Goal: Task Accomplishment & Management: Use online tool/utility

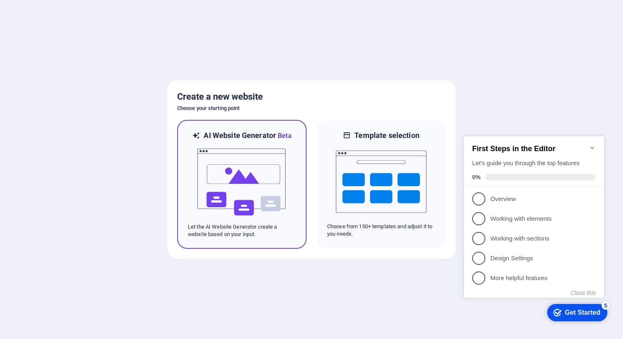
click at [234, 182] on img at bounding box center [241, 182] width 91 height 82
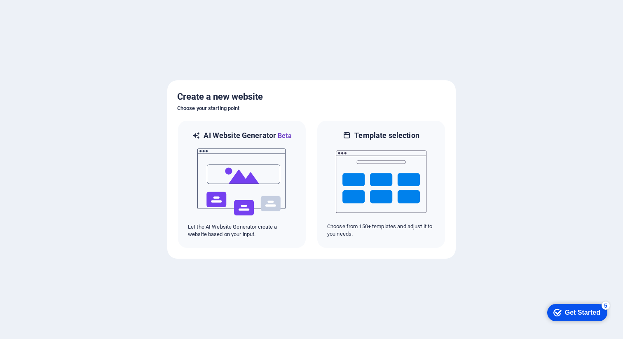
drag, startPoint x: 563, startPoint y: 310, endPoint x: 976, endPoint y: 585, distance: 496.4
click at [565, 310] on div "Get Started" at bounding box center [582, 312] width 35 height 7
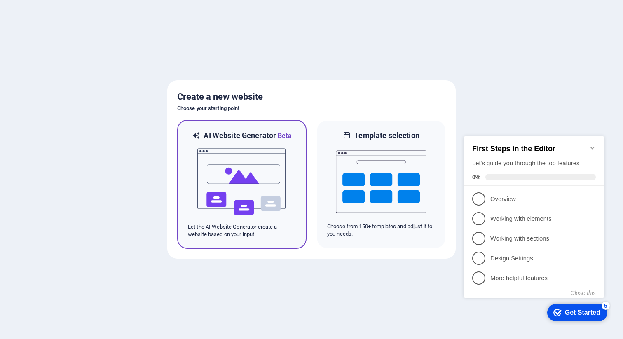
click at [261, 209] on img at bounding box center [241, 182] width 91 height 82
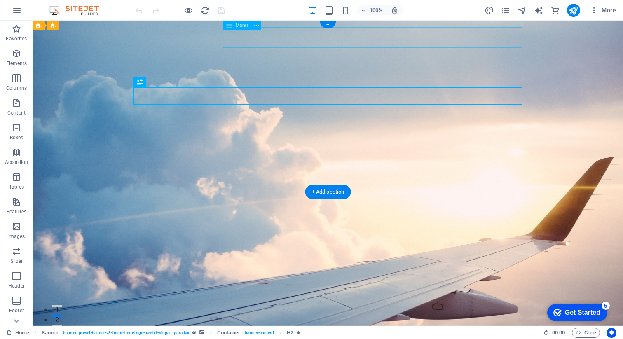
click at [320, 319] on nav "Home Services Testimonials Gallery Contact" at bounding box center [327, 329] width 389 height 21
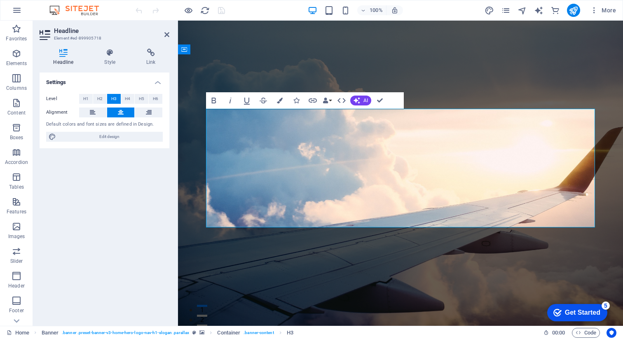
drag, startPoint x: 571, startPoint y: 220, endPoint x: 223, endPoint y: 134, distance: 358.0
click at [331, 101] on button "Data Bindings" at bounding box center [327, 100] width 12 height 16
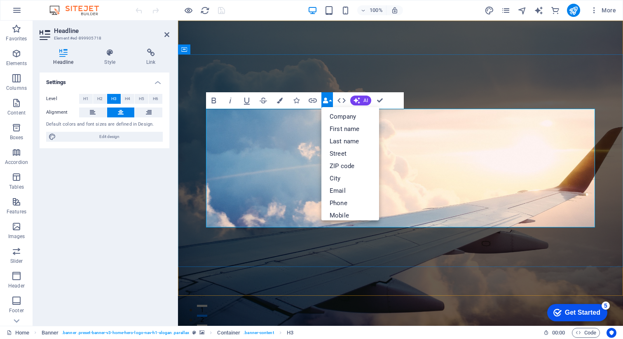
drag, startPoint x: 221, startPoint y: 132, endPoint x: 590, endPoint y: 229, distance: 381.6
click at [98, 101] on span "H2" at bounding box center [99, 99] width 5 height 10
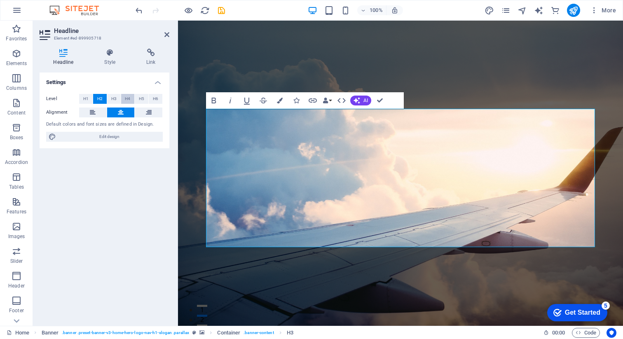
click at [127, 97] on span "H4" at bounding box center [127, 99] width 5 height 10
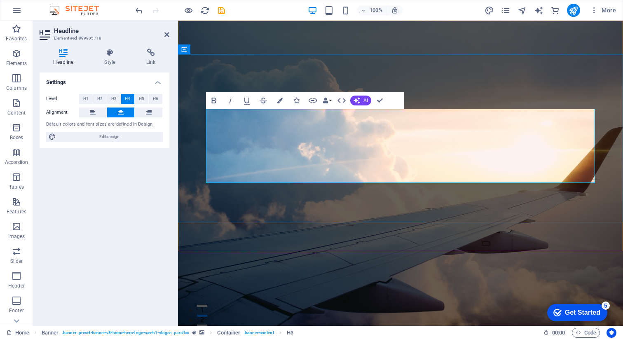
click at [96, 98] on button "H2" at bounding box center [100, 99] width 14 height 10
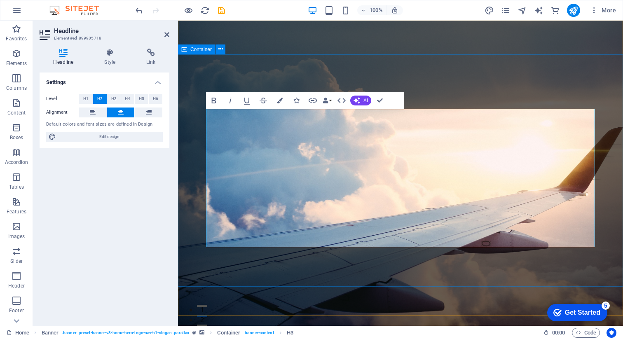
drag, startPoint x: 336, startPoint y: 66, endPoint x: 557, endPoint y: 120, distance: 227.7
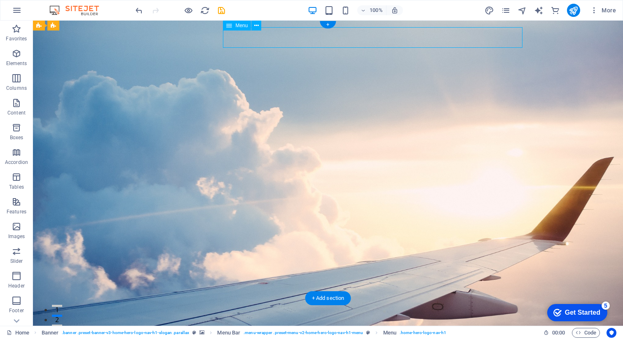
select select
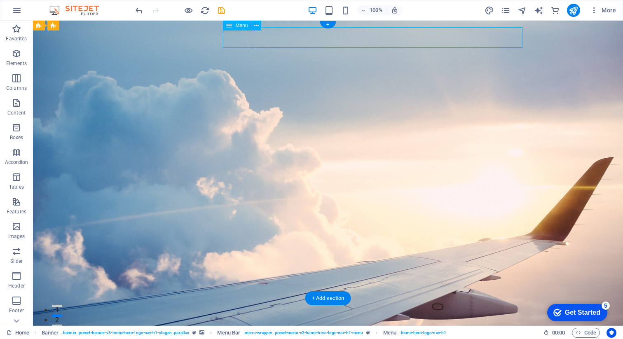
select select
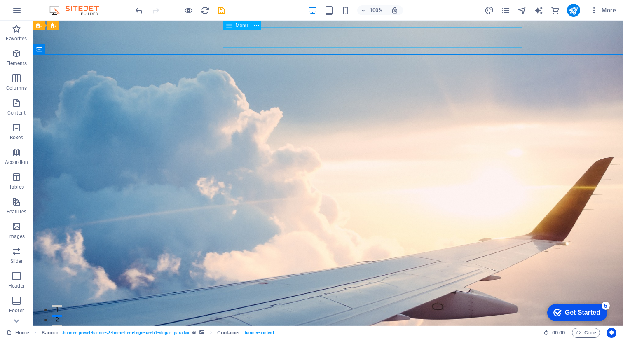
click at [243, 25] on span "Menu" at bounding box center [241, 25] width 12 height 5
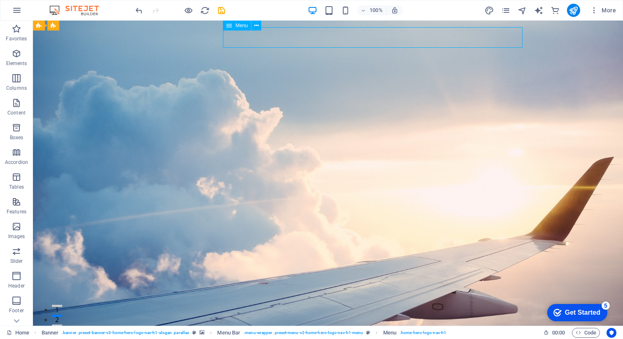
click at [242, 27] on span "Menu" at bounding box center [241, 25] width 12 height 5
click at [257, 24] on icon at bounding box center [256, 25] width 5 height 9
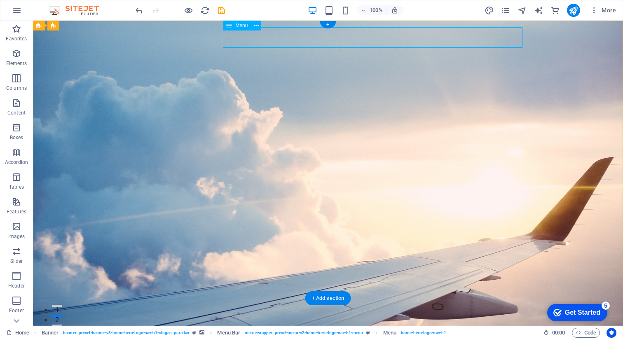
select select
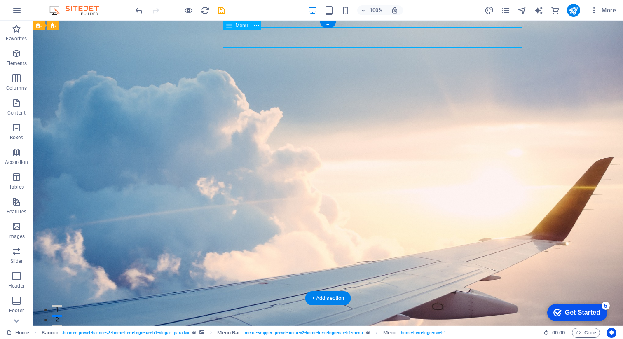
select select
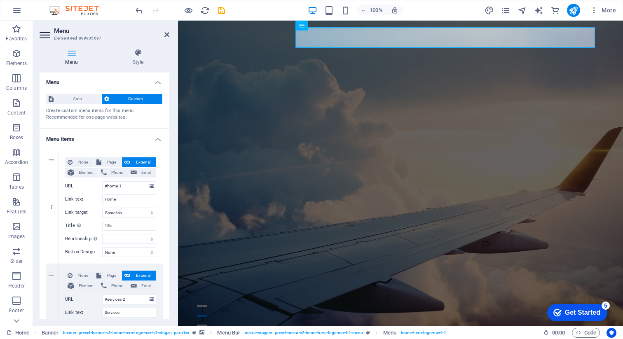
click at [72, 54] on icon at bounding box center [72, 53] width 64 height 8
click at [40, 31] on icon at bounding box center [46, 34] width 12 height 13
click at [48, 35] on icon at bounding box center [46, 34] width 12 height 13
click at [129, 187] on input "#home-1" at bounding box center [129, 186] width 54 height 10
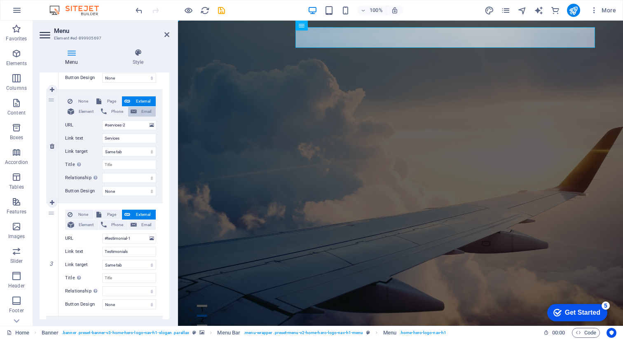
scroll to position [184, 0]
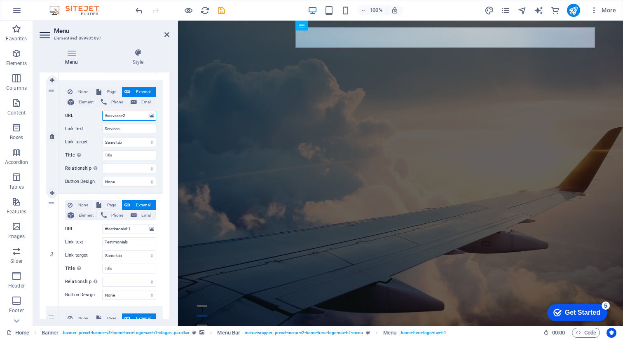
click at [116, 118] on input "#services-2" at bounding box center [129, 116] width 54 height 10
click at [83, 94] on span "None" at bounding box center [83, 92] width 16 height 10
select select
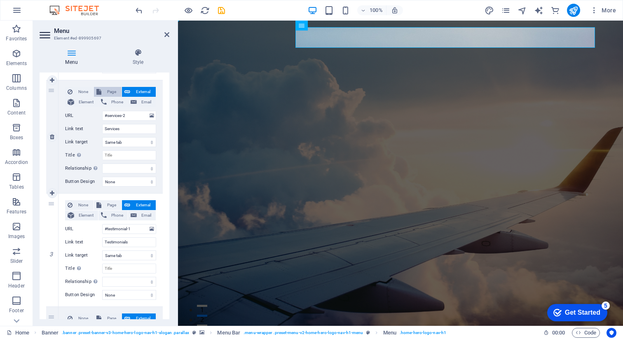
select select
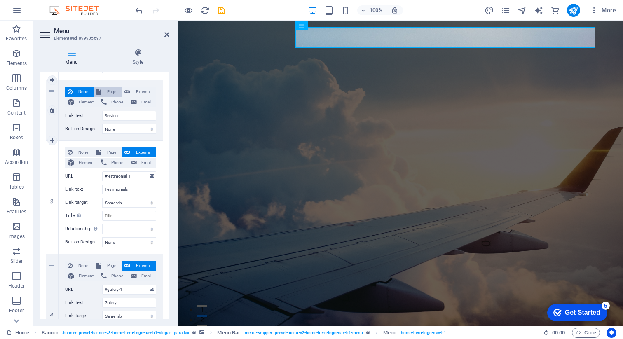
click at [110, 91] on span "Page" at bounding box center [111, 92] width 15 height 10
select select
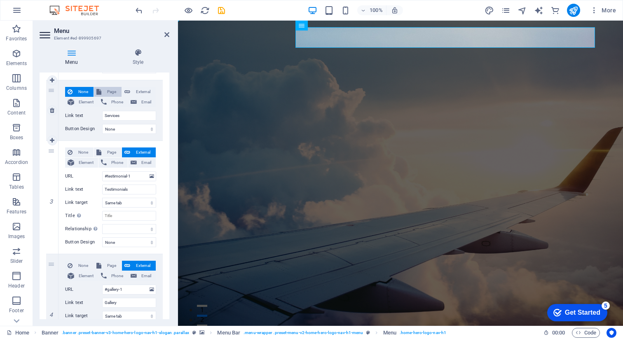
select select
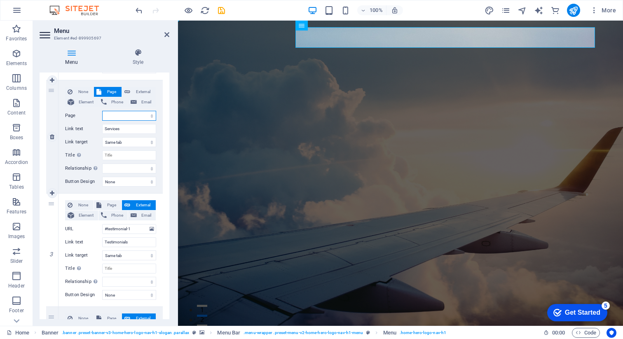
click at [115, 111] on select "Home Subpage Legal Notice Privacy" at bounding box center [129, 116] width 54 height 10
click at [120, 125] on input "Services" at bounding box center [129, 129] width 54 height 10
click at [119, 142] on select "New tab Same tab Overlay" at bounding box center [129, 142] width 54 height 10
click at [121, 118] on select "Home Subpage Legal Notice Privacy" at bounding box center [129, 116] width 54 height 10
select select "1"
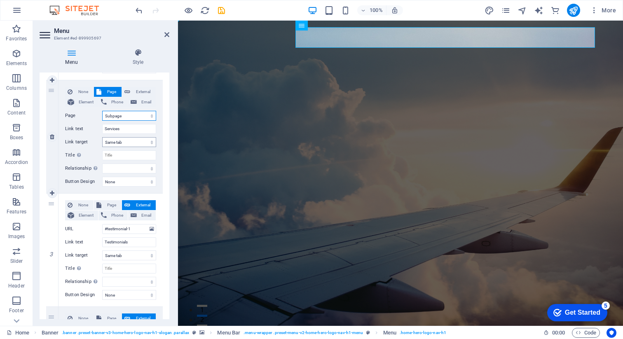
select select
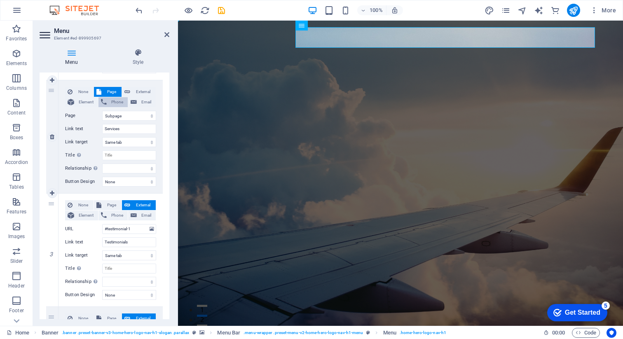
click at [116, 104] on span "Phone" at bounding box center [117, 102] width 16 height 10
select select
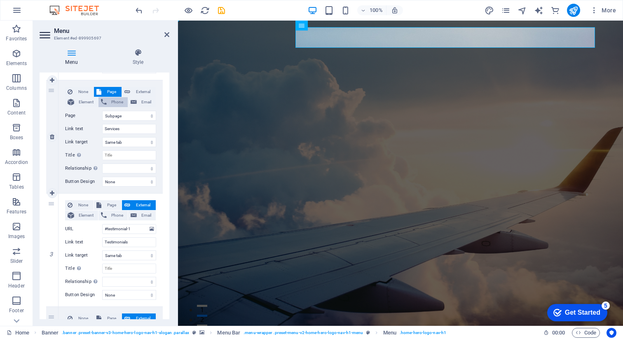
select select
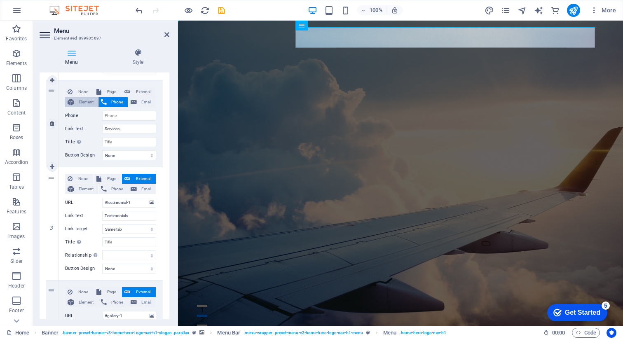
click at [81, 101] on span "Element" at bounding box center [86, 102] width 19 height 10
select select
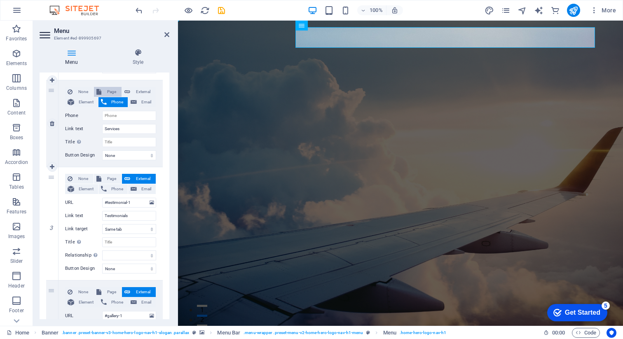
select select
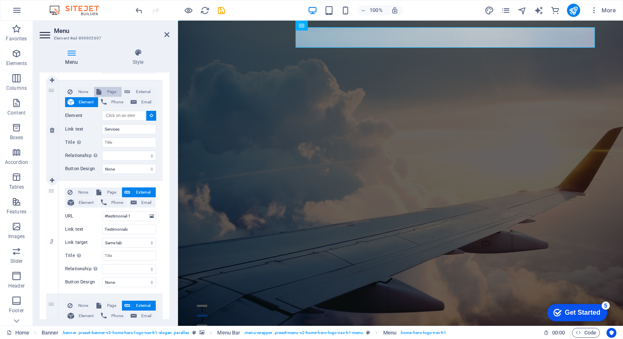
click at [110, 92] on span "Page" at bounding box center [111, 92] width 15 height 10
select select
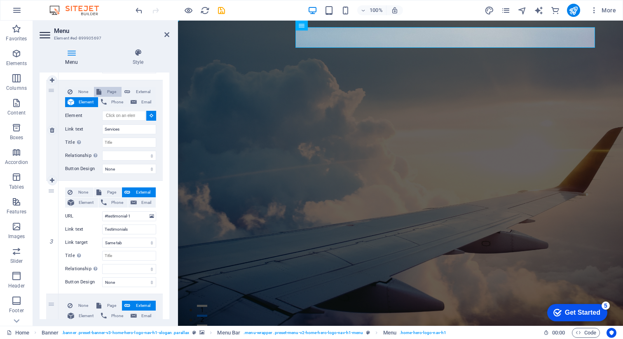
select select
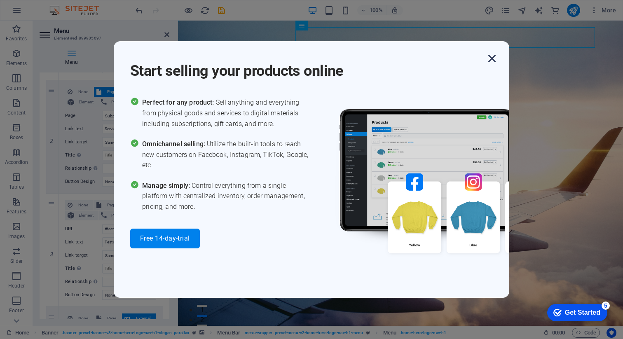
click at [493, 58] on icon "button" at bounding box center [491, 58] width 15 height 15
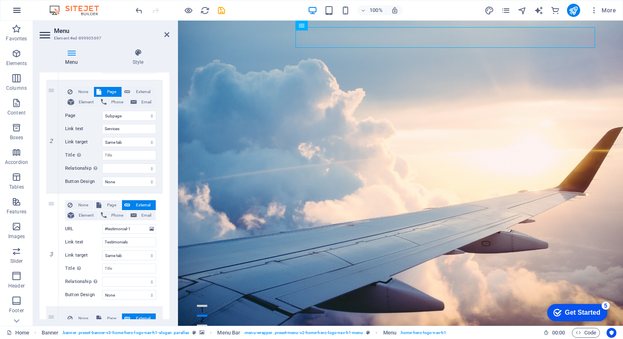
click at [17, 4] on button "button" at bounding box center [17, 10] width 20 height 20
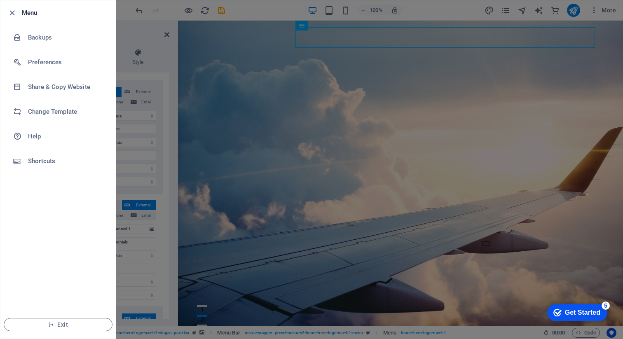
click at [16, 8] on div "Menu Backups Preferences Share & Copy Website Change Template Help Shortcuts Ex…" at bounding box center [311, 169] width 623 height 339
click at [267, 72] on div at bounding box center [311, 169] width 623 height 339
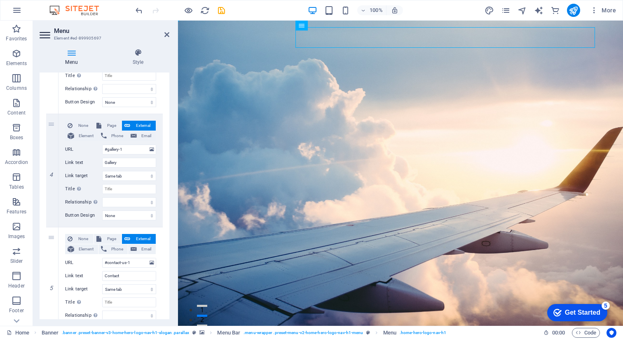
scroll to position [420, 0]
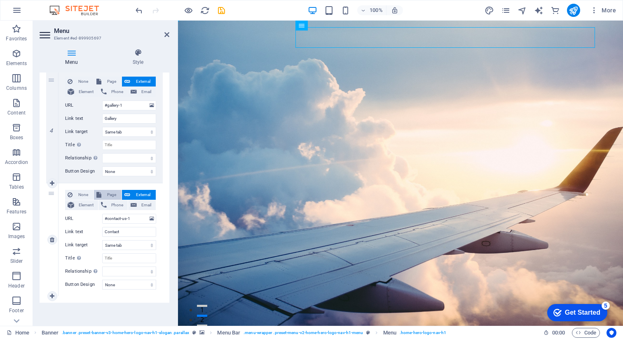
click at [112, 197] on span "Page" at bounding box center [111, 195] width 15 height 10
select select
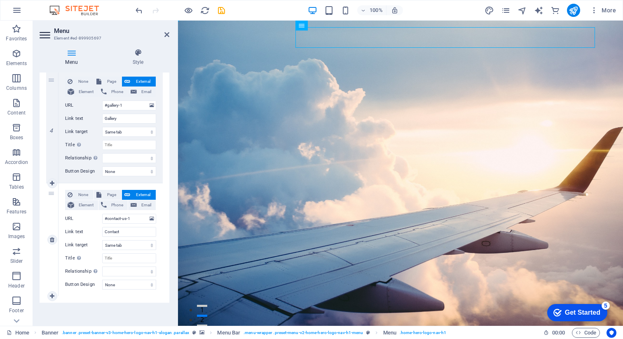
select select
click at [121, 220] on select "Home Subpage Legal Notice Privacy" at bounding box center [129, 219] width 54 height 10
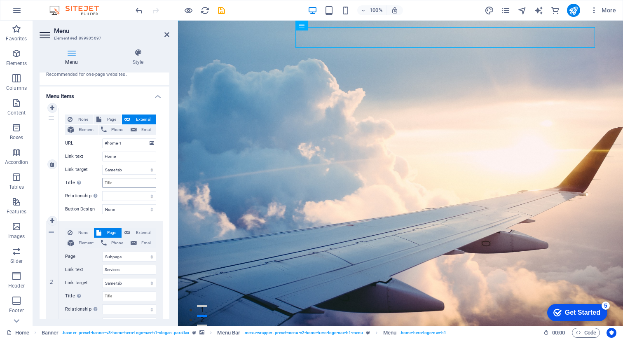
scroll to position [50, 0]
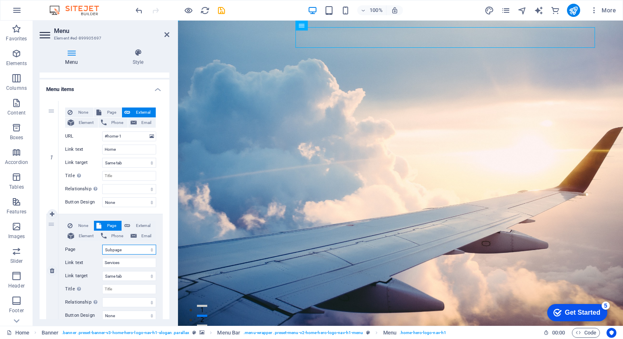
click at [128, 249] on select "Home Subpage Legal Notice Privacy" at bounding box center [129, 250] width 54 height 10
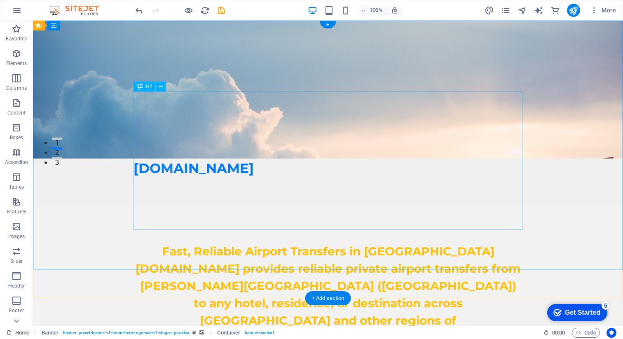
scroll to position [0, 0]
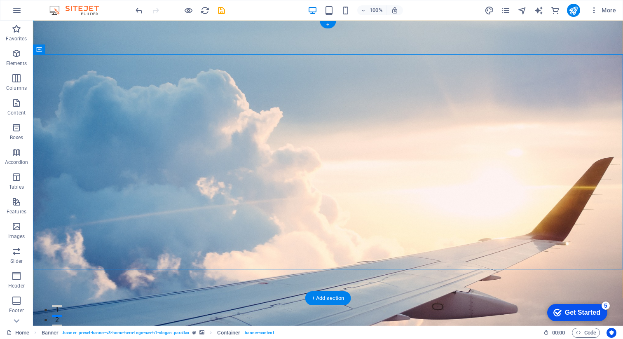
click at [328, 26] on div "+" at bounding box center [328, 24] width 16 height 7
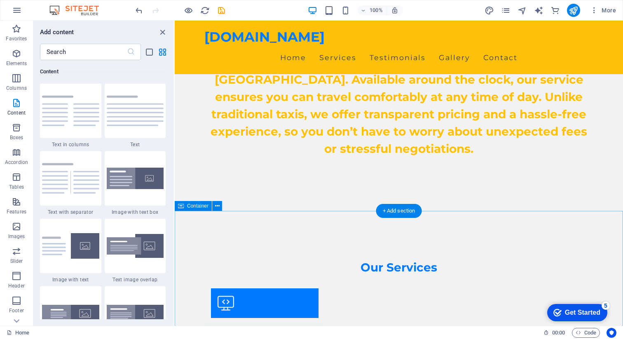
scroll to position [407, 0]
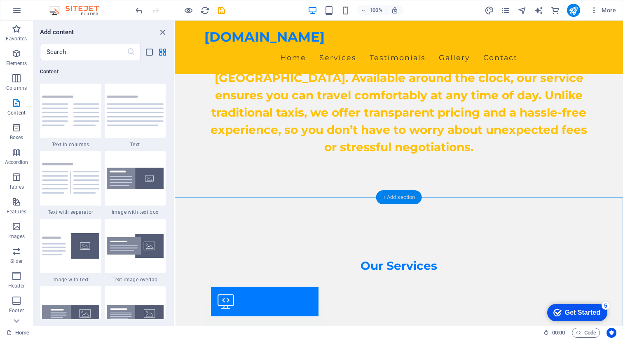
click at [398, 198] on div "+ Add section" at bounding box center [399, 197] width 46 height 14
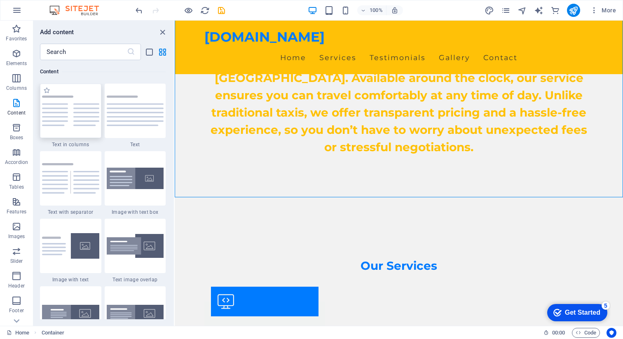
click at [71, 118] on img at bounding box center [70, 111] width 57 height 30
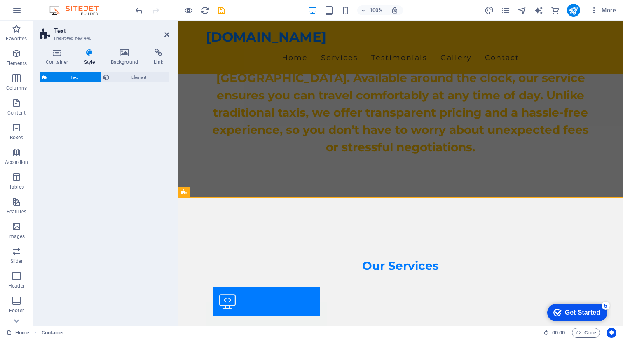
select select "rem"
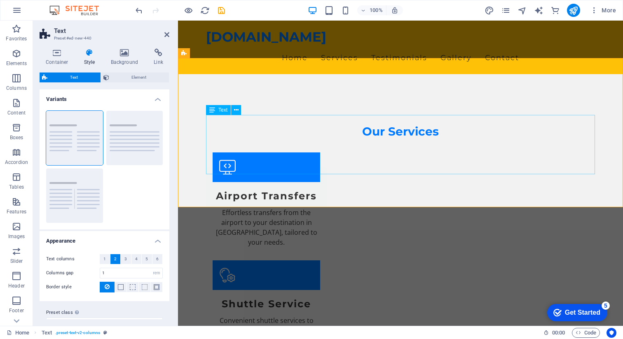
scroll to position [547, 0]
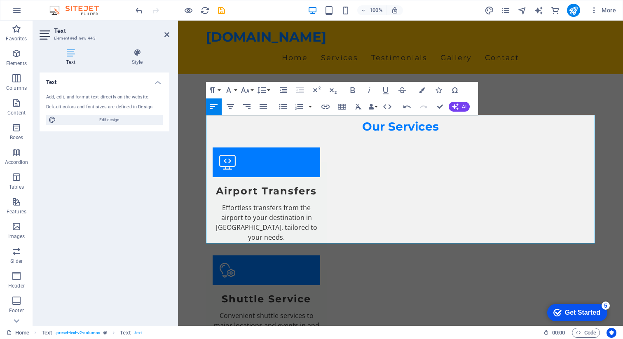
click at [70, 54] on icon at bounding box center [71, 53] width 62 height 8
click at [457, 106] on icon "button" at bounding box center [455, 106] width 7 height 7
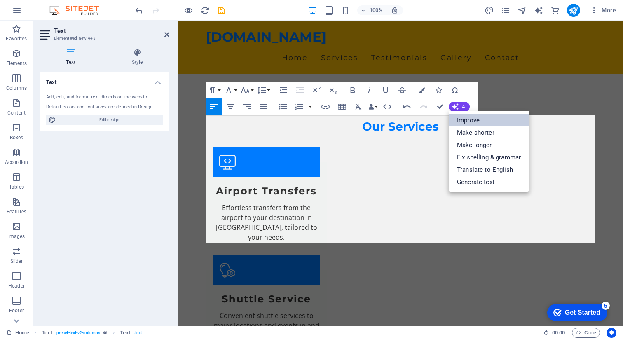
click at [464, 117] on link "Improve" at bounding box center [489, 120] width 80 height 12
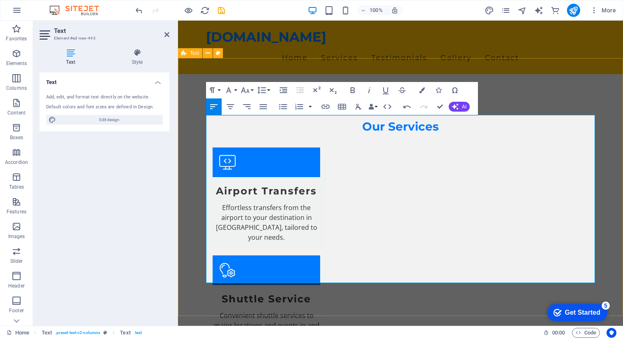
drag, startPoint x: 306, startPoint y: 121, endPoint x: 195, endPoint y: 120, distance: 111.2
click at [234, 91] on button "Font Family" at bounding box center [230, 90] width 16 height 16
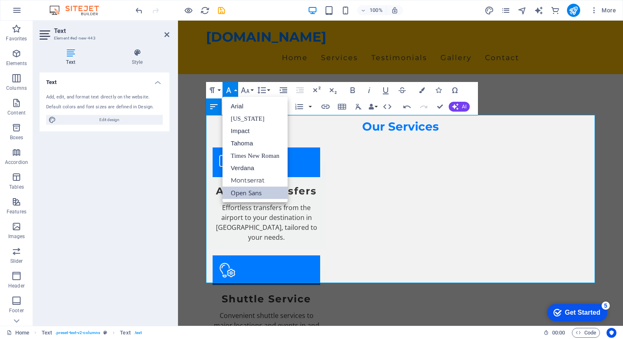
scroll to position [0, 0]
select select "rem"
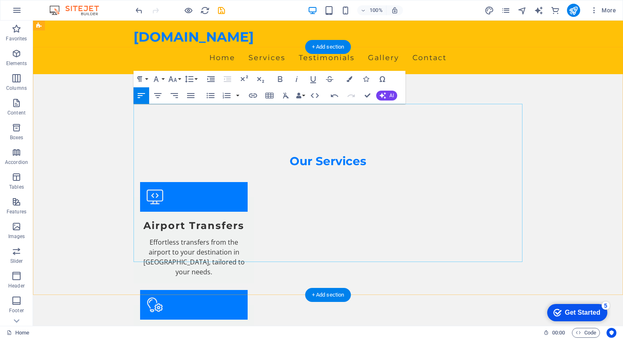
scroll to position [499, 0]
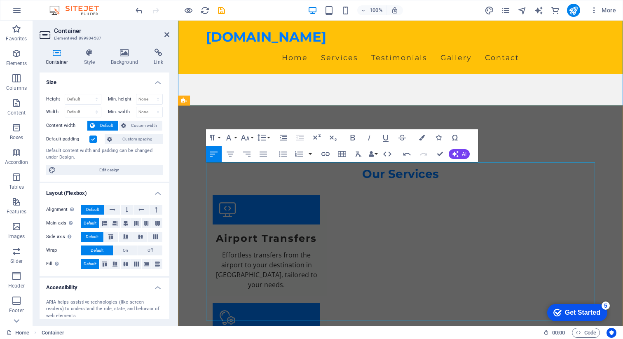
drag, startPoint x: 250, startPoint y: 189, endPoint x: 400, endPoint y: 172, distance: 151.3
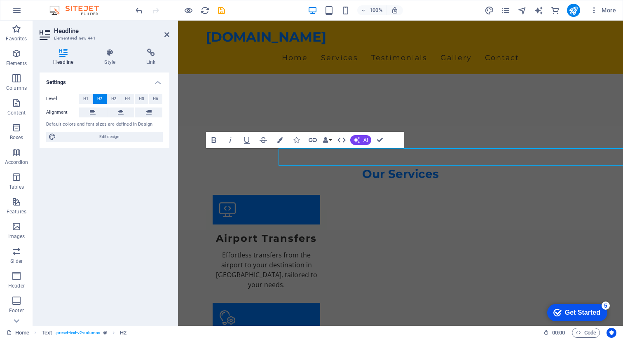
click at [164, 157] on div "Settings Level H1 H2 H3 H4 H5 H6 Alignment Default colors and font sizes are de…" at bounding box center [105, 195] width 130 height 247
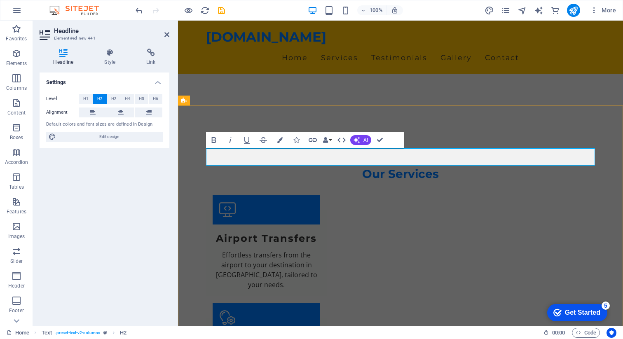
drag, startPoint x: 379, startPoint y: 140, endPoint x: 346, endPoint y: 119, distance: 38.9
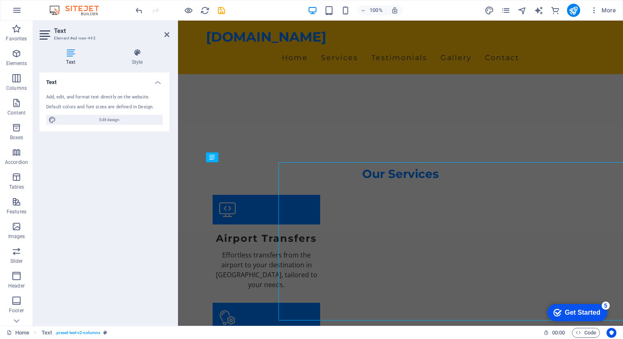
click at [174, 199] on div "Text Style Text Add, edit, and format text directly on the website. Default col…" at bounding box center [104, 184] width 143 height 284
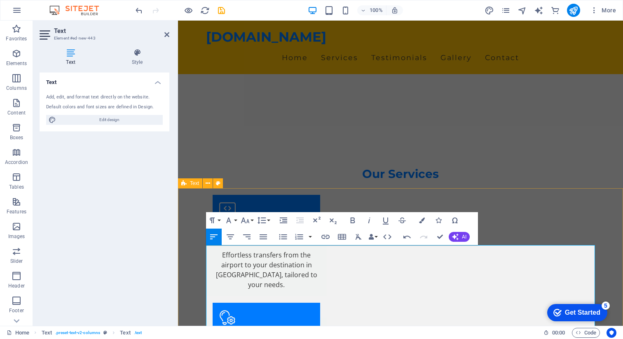
scroll to position [438, 0]
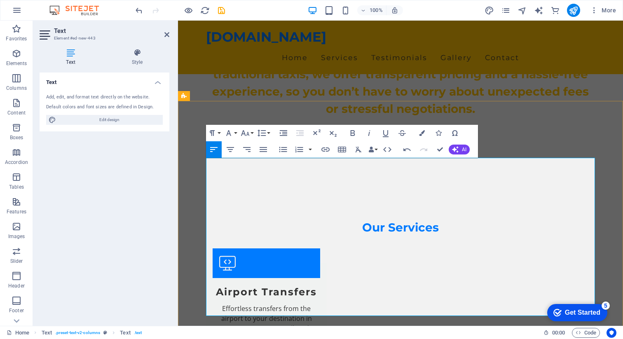
scroll to position [504, 0]
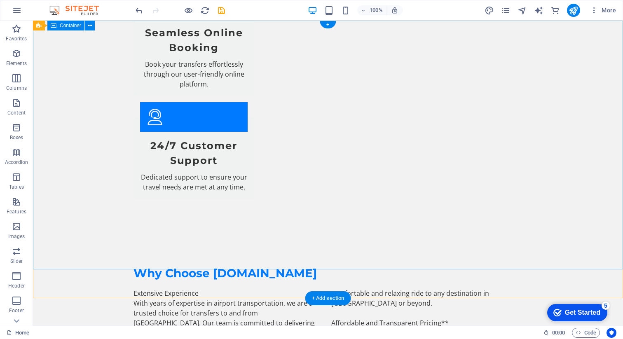
scroll to position [0, 0]
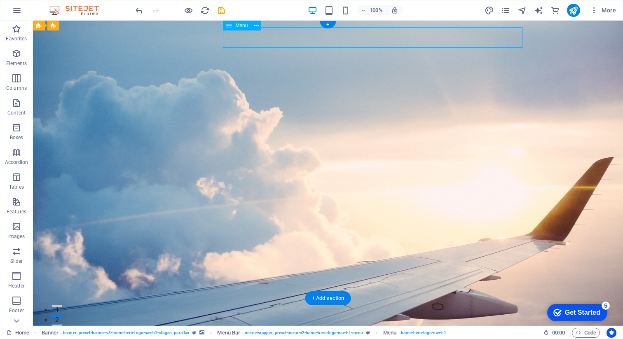
select select
select select "1"
select select
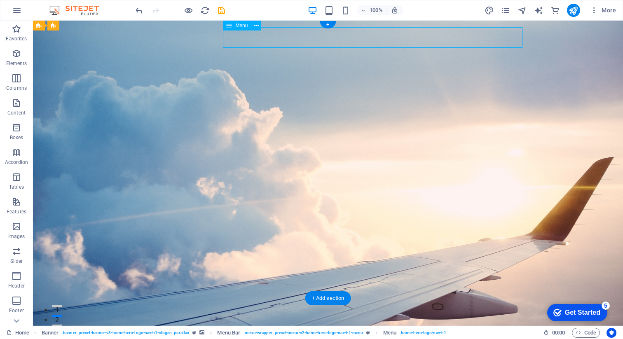
select select
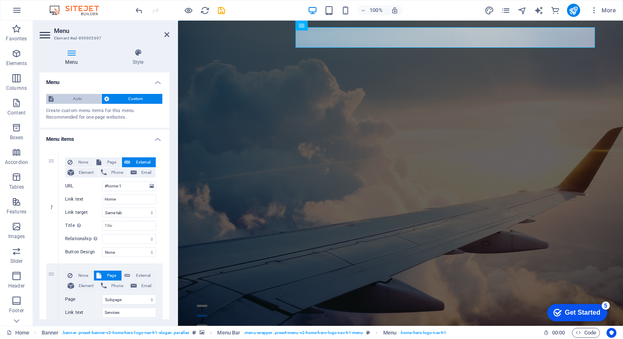
click at [71, 98] on span "Auto" at bounding box center [77, 99] width 43 height 10
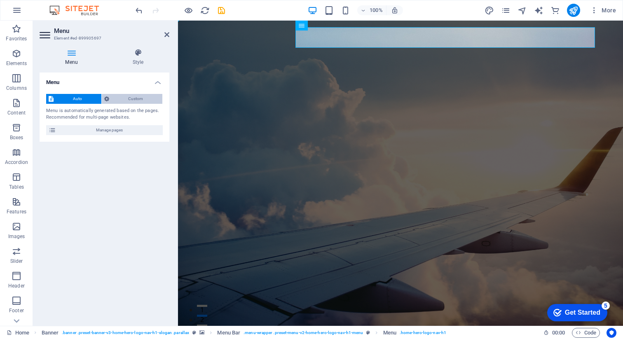
click at [140, 97] on span "Custom" at bounding box center [136, 99] width 49 height 10
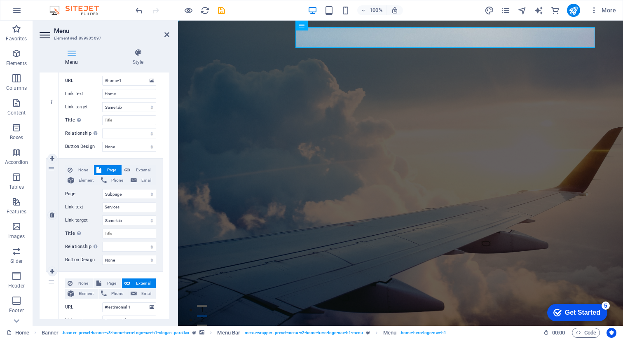
scroll to position [105, 0]
click at [136, 194] on select "Home Subpage Legal Notice Privacy" at bounding box center [129, 194] width 54 height 10
select select "0"
select select
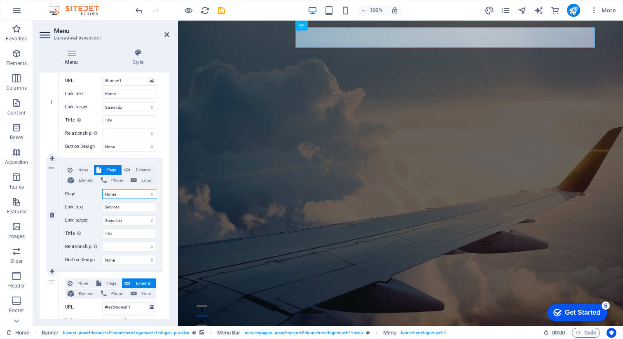
select select
click at [128, 194] on select "Home Subpage Legal Notice Privacy" at bounding box center [129, 194] width 54 height 10
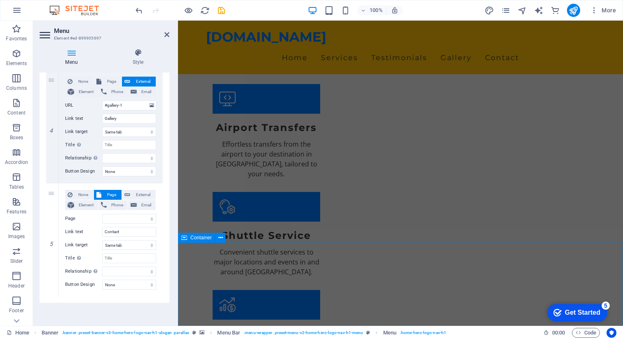
scroll to position [1179, 0]
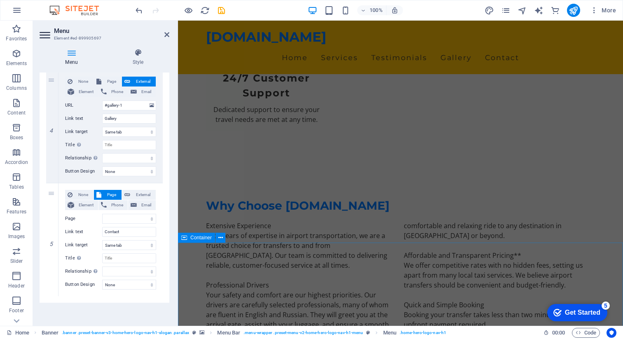
click at [301, 251] on div "aztransfer.az Home Services Testimonials Gallery Contact Fast, Reliable Airport…" at bounding box center [400, 112] width 445 height 2542
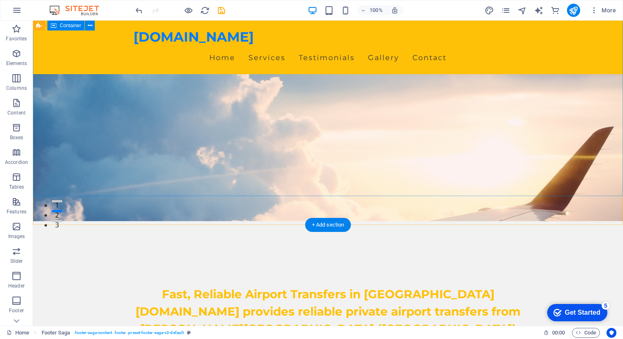
scroll to position [0, 0]
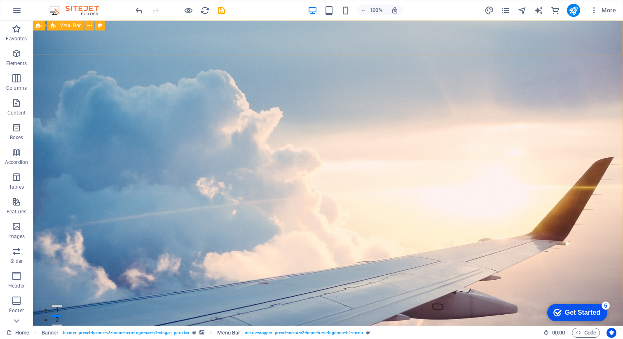
click at [69, 28] on span "Menu Bar" at bounding box center [69, 25] width 21 height 5
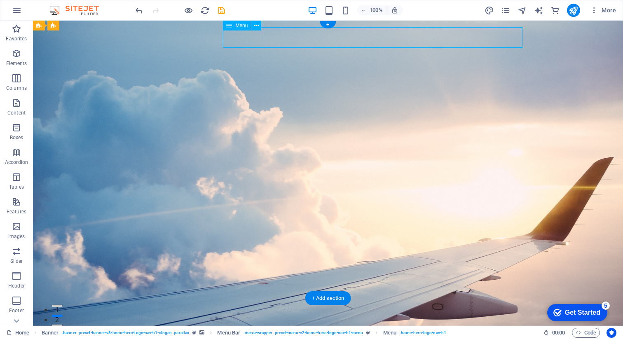
click at [240, 26] on span "Menu" at bounding box center [241, 25] width 12 height 5
click at [608, 9] on span "More" at bounding box center [603, 10] width 26 height 8
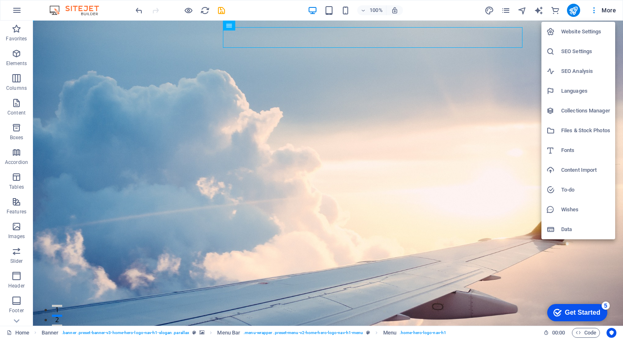
click at [564, 50] on h6 "SEO Settings" at bounding box center [585, 52] width 49 height 10
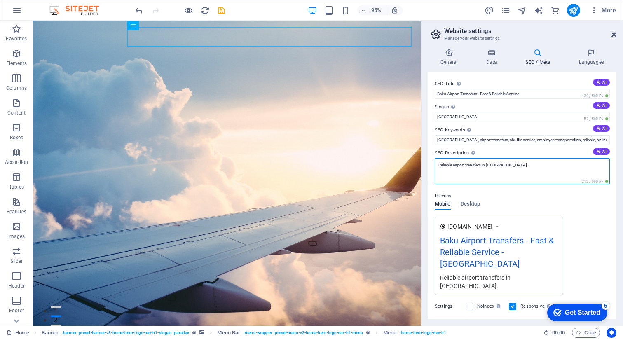
click at [465, 168] on textarea "Reliable airport transfers in Baku." at bounding box center [522, 171] width 175 height 26
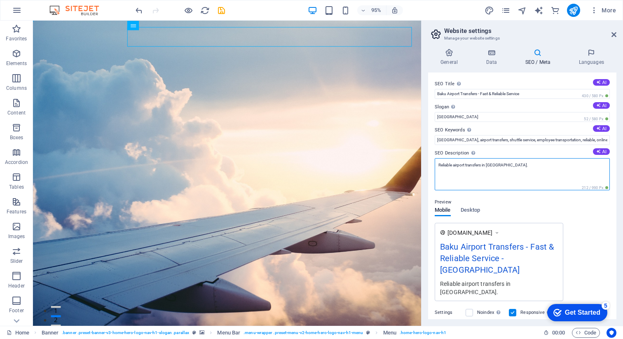
click at [465, 168] on textarea "Reliable airport transfers in Baku." at bounding box center [522, 174] width 175 height 32
paste textarea "Transfer from Baku Airport (Azerbaijan) for just 14 EUR in comfortable A/C cars…"
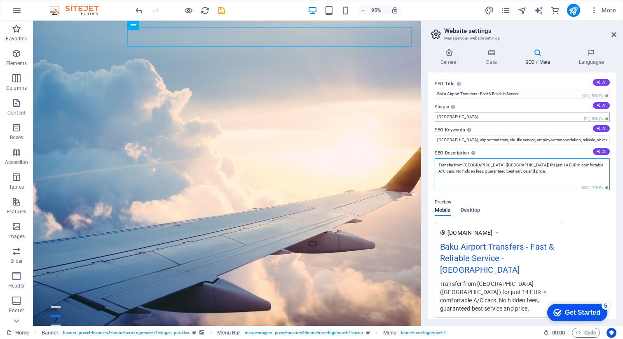
type textarea "Transfer from Baku Airport (Azerbaijan) for just 14 EUR in comfortable A/C cars…"
drag, startPoint x: 451, startPoint y: 113, endPoint x: 447, endPoint y: 115, distance: 4.8
click at [432, 114] on div "SEO Title The title of your website - make it something that stands out in sear…" at bounding box center [522, 195] width 188 height 247
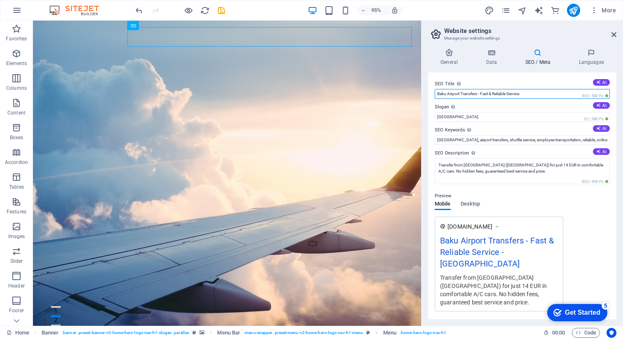
click at [454, 94] on input "Baku Airport Transfers - Fast & Reliable Service" at bounding box center [522, 94] width 175 height 10
paste input "Transfer Airport Heydar Aliyev International Airport"
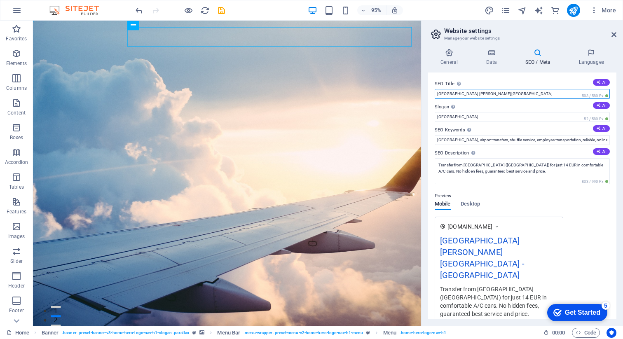
type input "Baku Transfer Airport Heydar Aliyev International Airport"
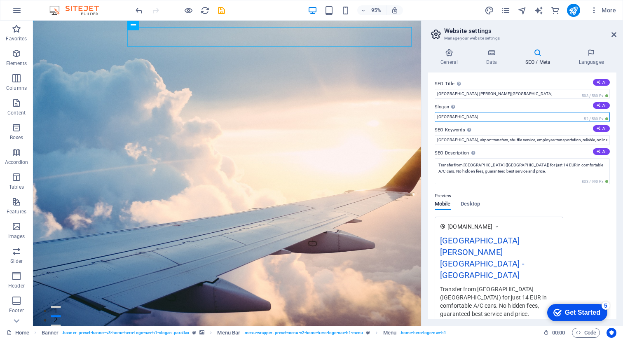
click at [451, 117] on input "Berlin" at bounding box center [522, 117] width 175 height 10
paste input "aku Airport Transfers Made Easy, Safe, and Affordable"
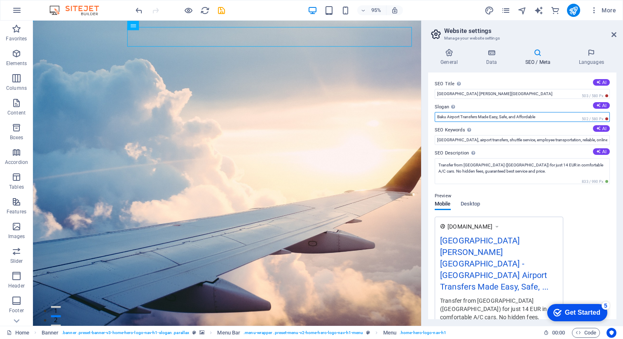
type input "Baku Airport Transfers Made Easy, Safe, and Affordable"
click at [449, 59] on h4 "General" at bounding box center [450, 57] width 45 height 17
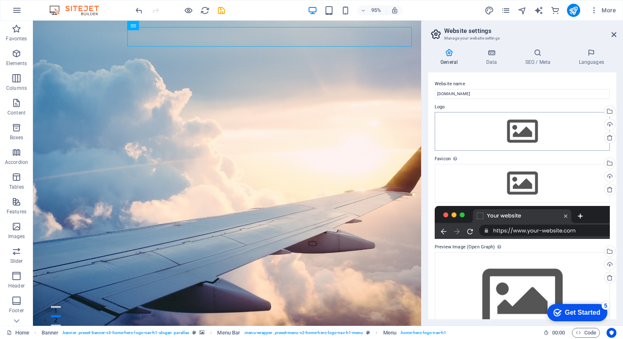
scroll to position [34, 0]
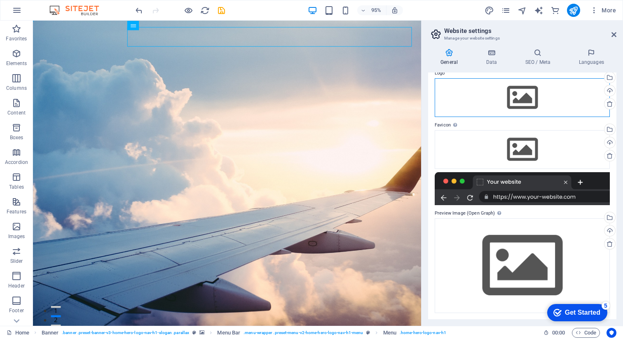
click at [519, 98] on div "Drag files here, click to choose files or select files from Files or our free s…" at bounding box center [522, 97] width 175 height 39
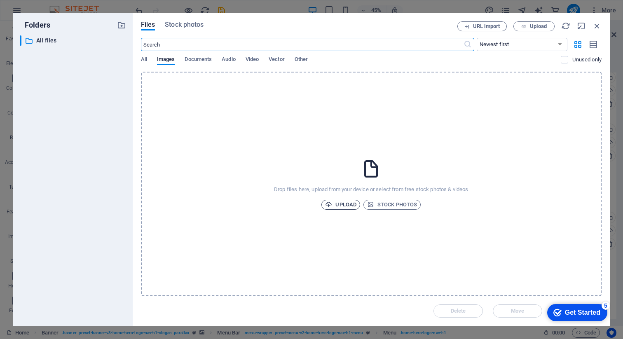
click at [349, 206] on span "Upload" at bounding box center [340, 205] width 31 height 10
click at [343, 203] on span "Upload" at bounding box center [340, 205] width 31 height 10
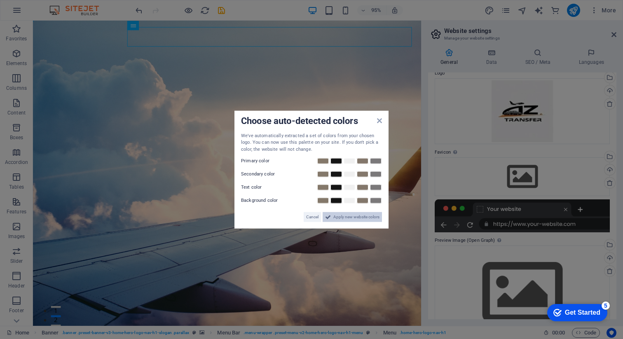
click at [350, 218] on span "Apply new website colors" at bounding box center [356, 217] width 46 height 10
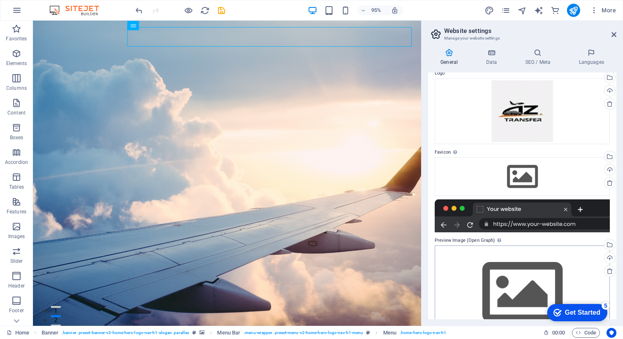
scroll to position [61, 0]
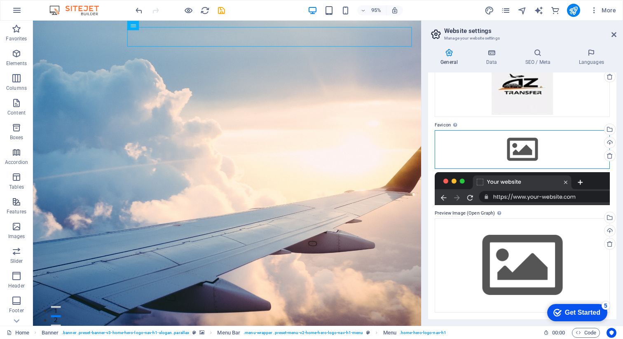
click at [516, 151] on div "Drag files here, click to choose files or select files from Files or our free s…" at bounding box center [522, 149] width 175 height 39
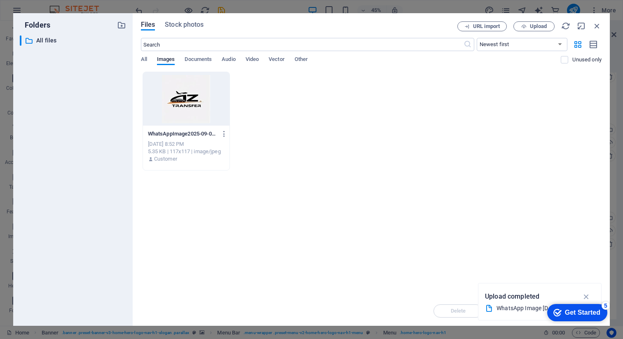
click at [215, 105] on div at bounding box center [186, 99] width 86 height 54
click at [201, 108] on div at bounding box center [186, 99] width 86 height 54
click at [177, 113] on div at bounding box center [186, 99] width 86 height 54
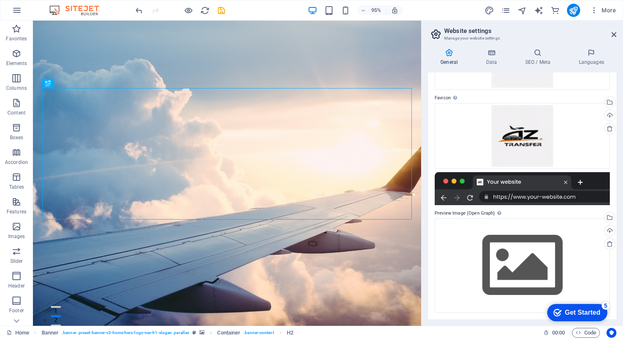
scroll to position [0, 0]
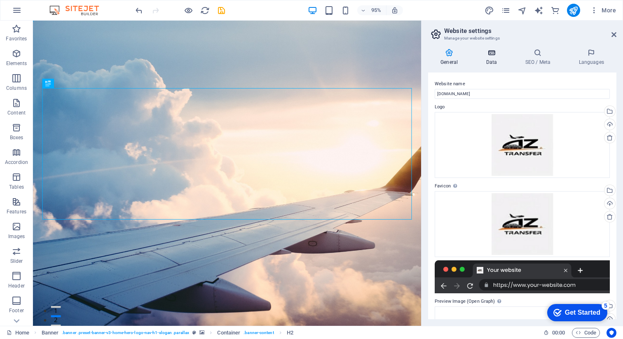
click at [486, 56] on icon at bounding box center [491, 53] width 36 height 8
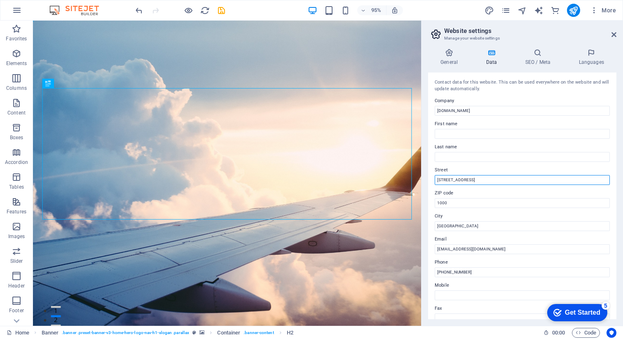
click at [451, 181] on input "123 Main St" at bounding box center [522, 180] width 175 height 10
paste input "aku, Azerbaijan"
type input "aku, Azerbaijan"
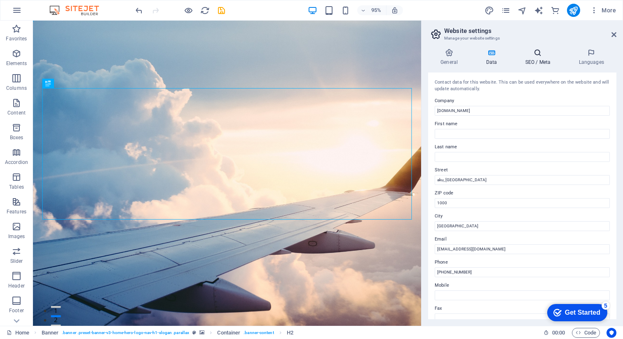
click at [537, 58] on h4 "SEO / Meta" at bounding box center [539, 57] width 54 height 17
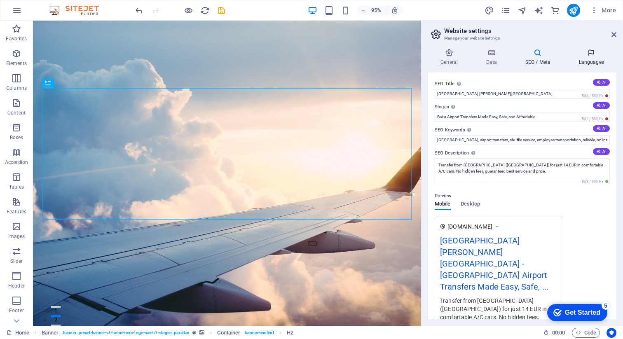
click at [591, 51] on icon at bounding box center [591, 53] width 50 height 8
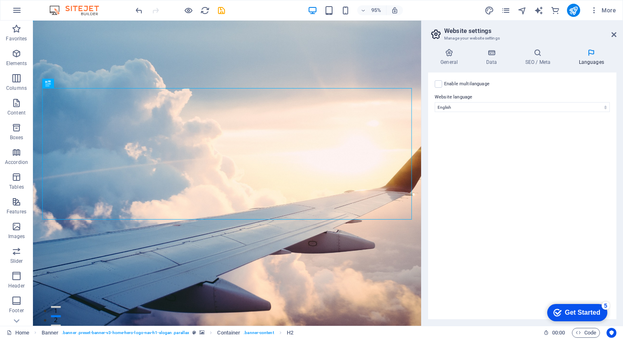
click at [437, 87] on div "Enable multilanguage To disable multilanguage delete all languages until only o…" at bounding box center [522, 84] width 175 height 10
click at [437, 82] on label at bounding box center [438, 83] width 7 height 7
click at [0, 0] on input "Enable multilanguage To disable multilanguage delete all languages until only o…" at bounding box center [0, 0] width 0 height 0
click at [0, 0] on label "Language" at bounding box center [0, 0] width 0 height 0
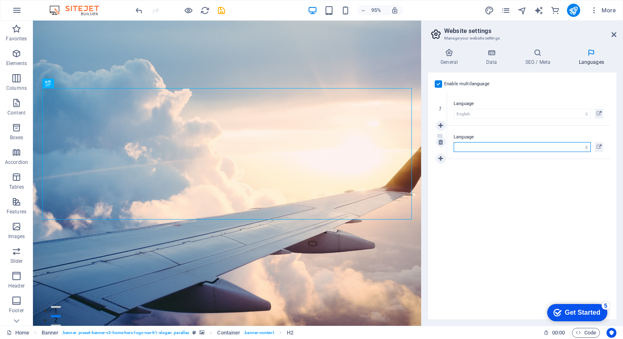
click at [469, 147] on select "Abkhazian Afar Afrikaans Akan Albanian Amharic Arabic Aragonese Armenian Assame…" at bounding box center [521, 147] width 137 height 10
select select "134"
click at [441, 160] on icon at bounding box center [440, 159] width 5 height 6
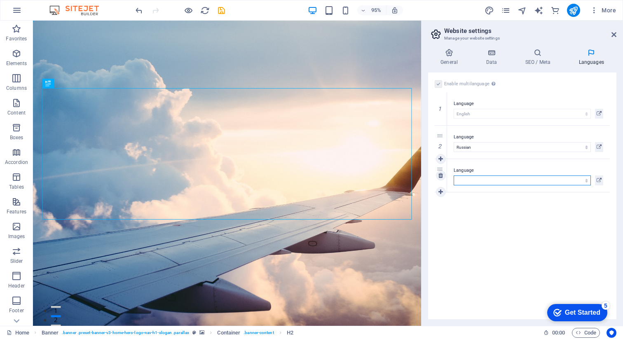
click at [472, 179] on select "Abkhazian Afar Afrikaans Akan Albanian Amharic Arabic Aragonese Armenian Assame…" at bounding box center [521, 180] width 137 height 10
select select "13"
click at [442, 192] on icon at bounding box center [440, 192] width 5 height 6
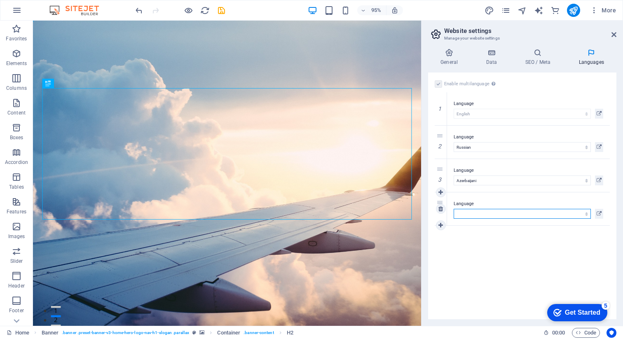
click at [465, 213] on select "Abkhazian Afar Afrikaans Akan Albanian Amharic Arabic Aragonese Armenian Assame…" at bounding box center [521, 214] width 137 height 10
select select "148"
click at [573, 7] on icon "publish" at bounding box center [572, 10] width 9 height 9
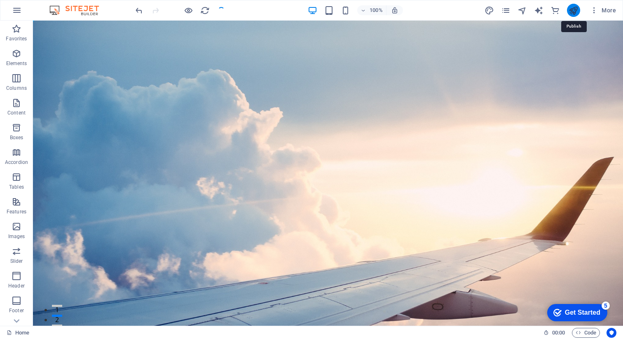
click at [573, 13] on icon "publish" at bounding box center [572, 10] width 9 height 9
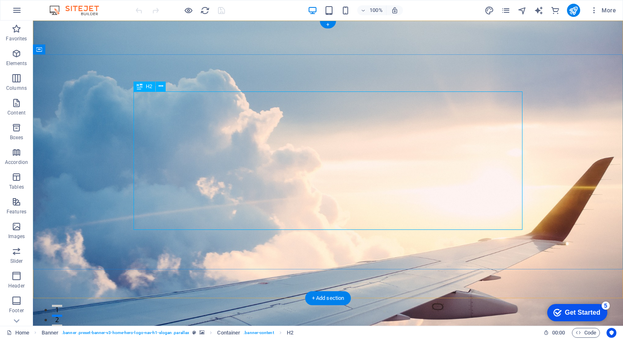
scroll to position [1208, 0]
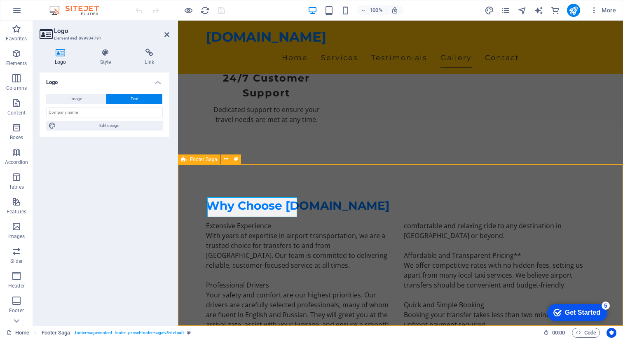
scroll to position [1208, 0]
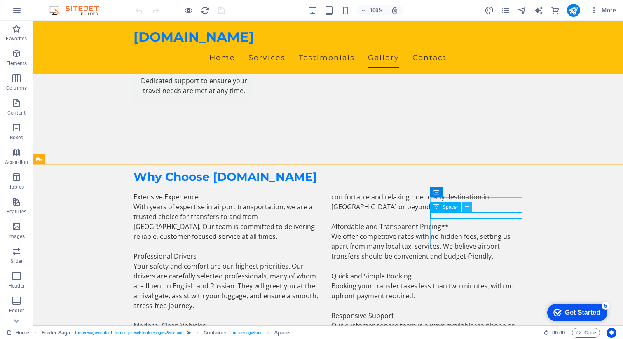
click at [466, 206] on icon at bounding box center [467, 207] width 5 height 9
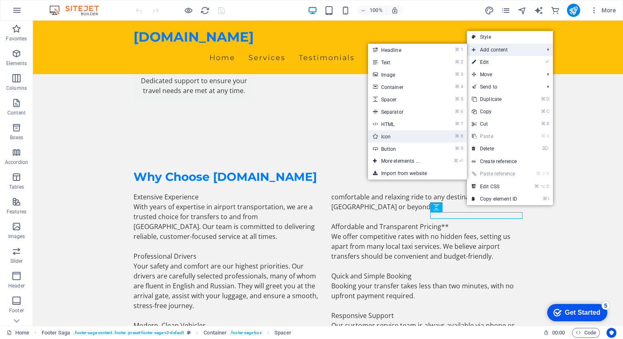
click at [390, 136] on link "⌘ 8 Icon" at bounding box center [402, 136] width 68 height 12
select select "xMidYMid"
select select "px"
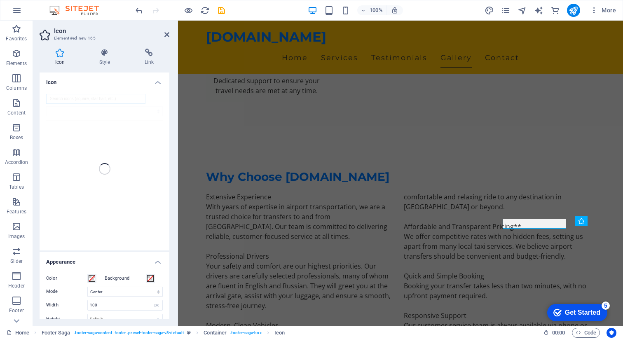
scroll to position [1179, 0]
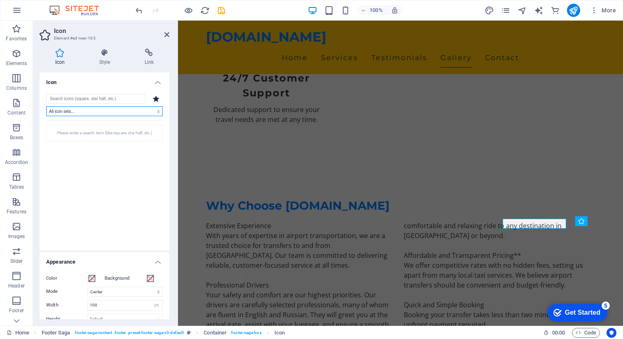
click at [84, 111] on select "All icon sets... IcoFont Ionicons FontAwesome Brands FontAwesome Duotone FontAw…" at bounding box center [104, 111] width 117 height 10
select select "font-awesome-brands"
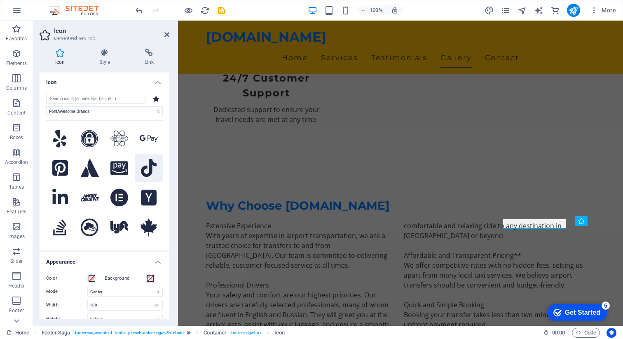
click at [148, 168] on icon at bounding box center [149, 168] width 16 height 18
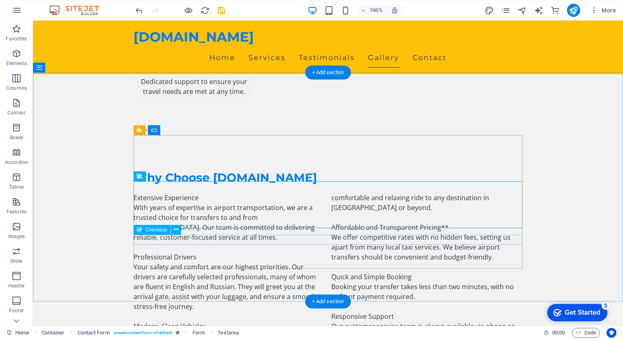
scroll to position [1208, 0]
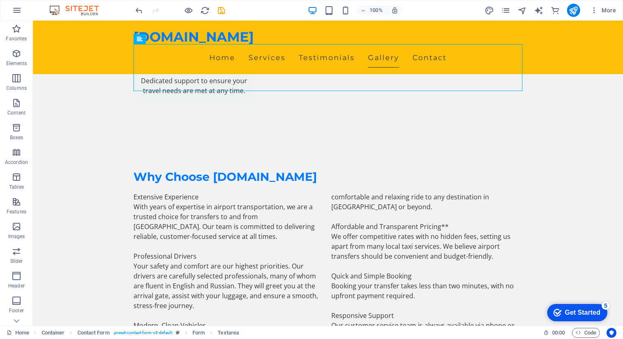
click at [578, 312] on div "Get Started" at bounding box center [582, 312] width 35 height 7
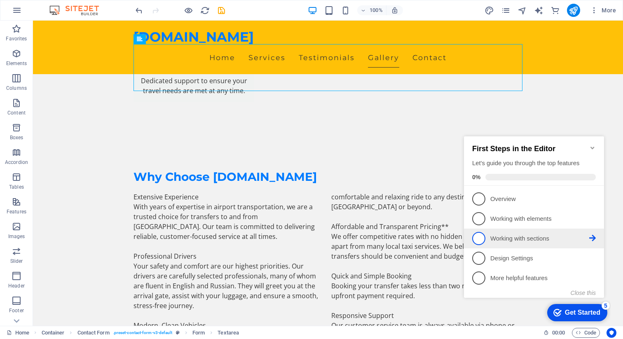
click at [480, 236] on span "3" at bounding box center [478, 238] width 13 height 13
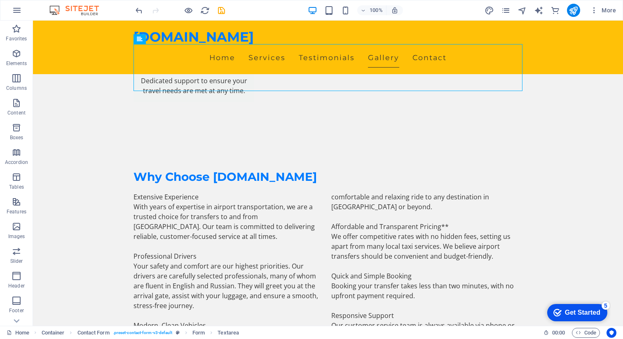
scroll to position [0, 0]
click at [584, 314] on div "Get Started" at bounding box center [582, 312] width 35 height 7
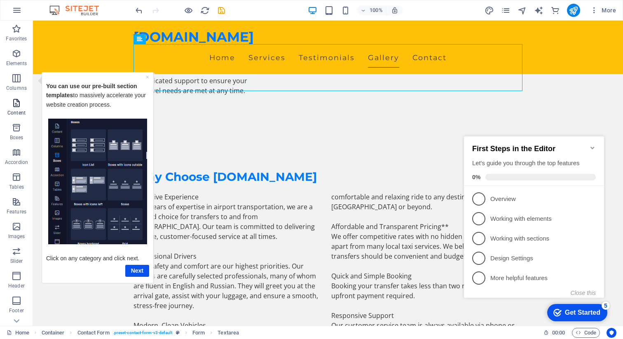
click at [16, 107] on icon "button" at bounding box center [17, 103] width 10 height 10
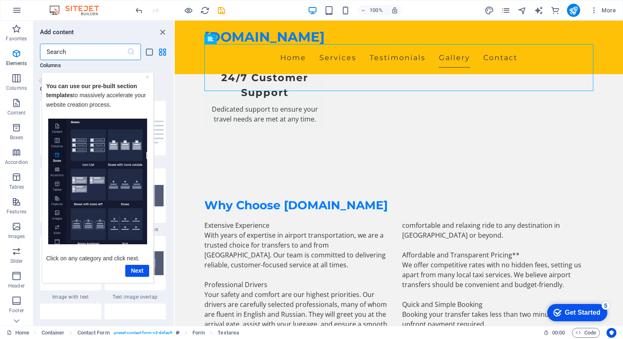
scroll to position [1441, 0]
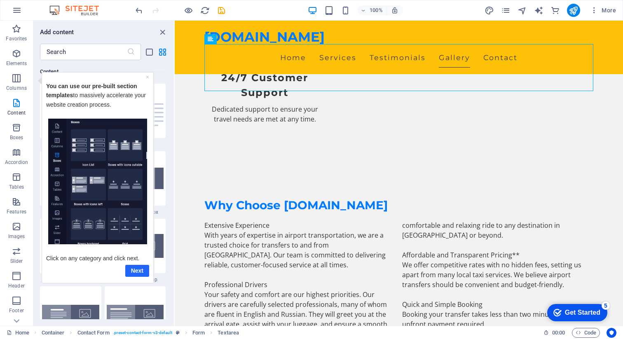
click at [142, 271] on link "Next" at bounding box center [137, 270] width 24 height 12
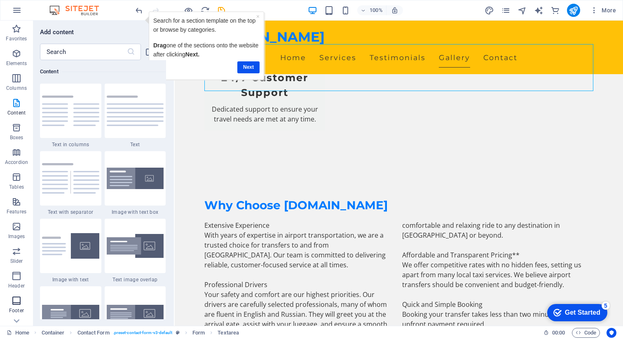
scroll to position [50, 0]
click at [16, 248] on icon "button" at bounding box center [17, 250] width 10 height 10
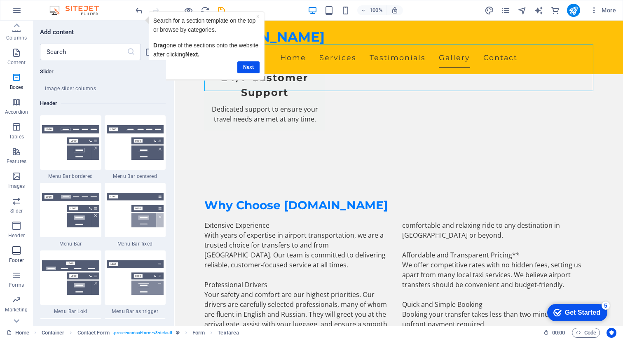
scroll to position [5452, 0]
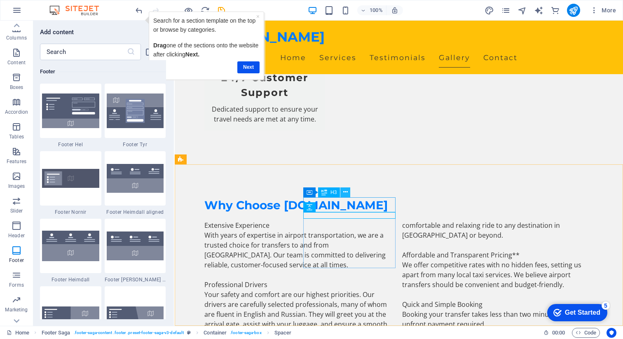
click at [343, 194] on icon at bounding box center [345, 192] width 5 height 9
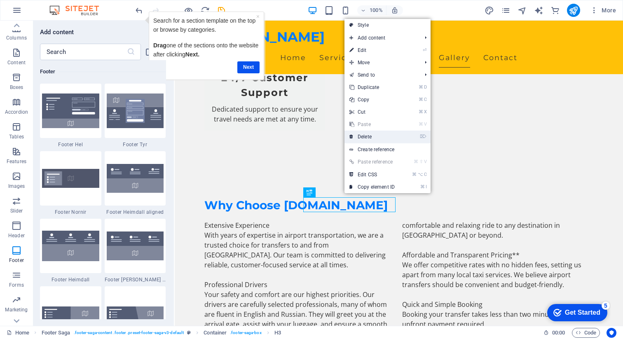
click at [374, 136] on link "⌦ Delete" at bounding box center [371, 137] width 55 height 12
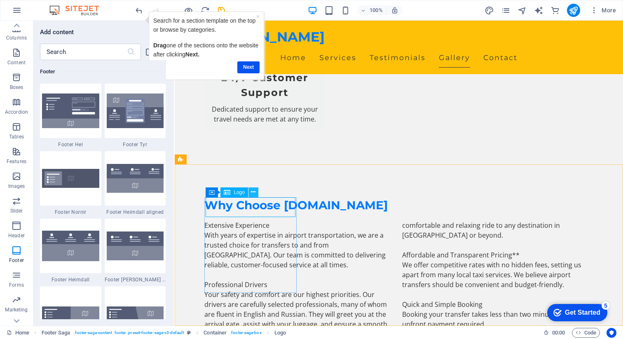
click at [253, 193] on icon at bounding box center [253, 192] width 5 height 9
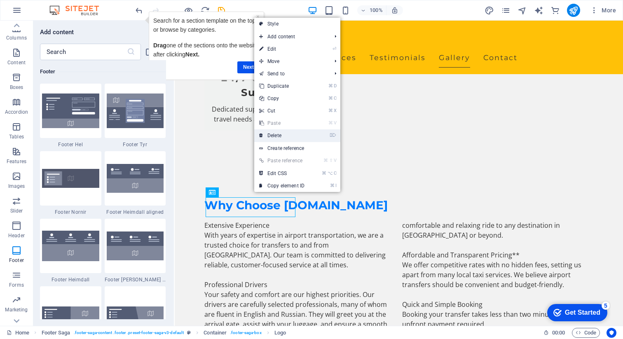
click at [276, 137] on link "⌦ Delete" at bounding box center [281, 135] width 55 height 12
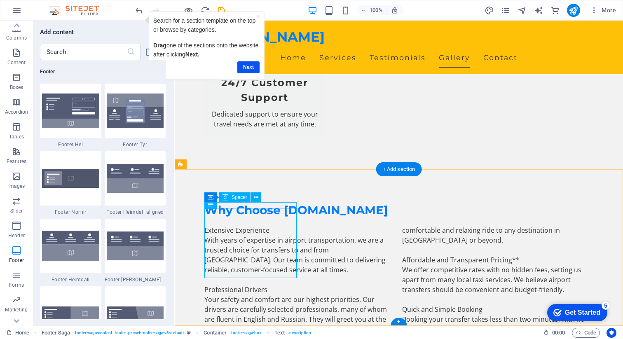
click at [255, 196] on icon at bounding box center [256, 197] width 5 height 9
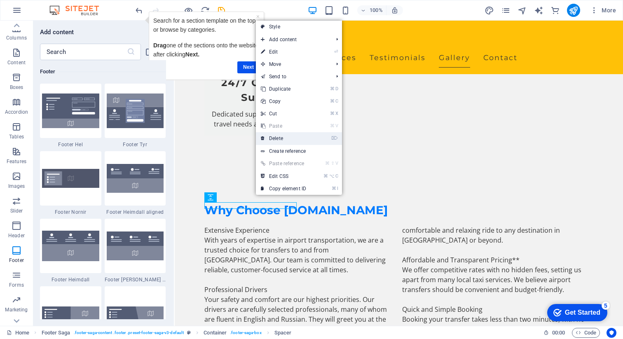
click at [279, 140] on link "⌦ Delete" at bounding box center [283, 138] width 55 height 12
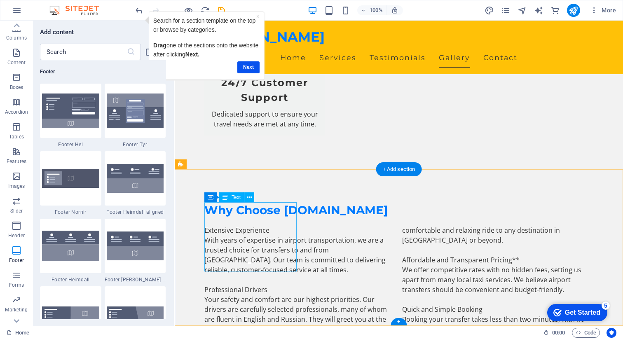
click at [248, 198] on icon at bounding box center [249, 197] width 5 height 9
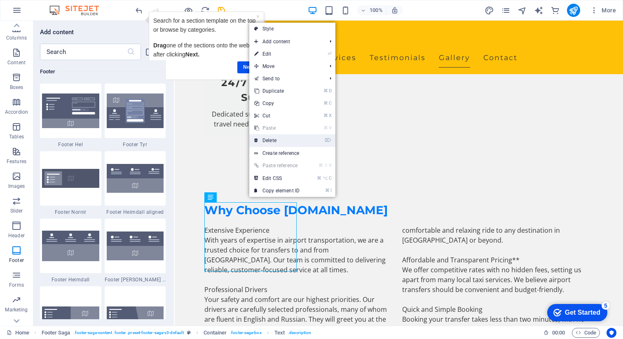
click at [279, 140] on link "⌦ Delete" at bounding box center [276, 140] width 55 height 12
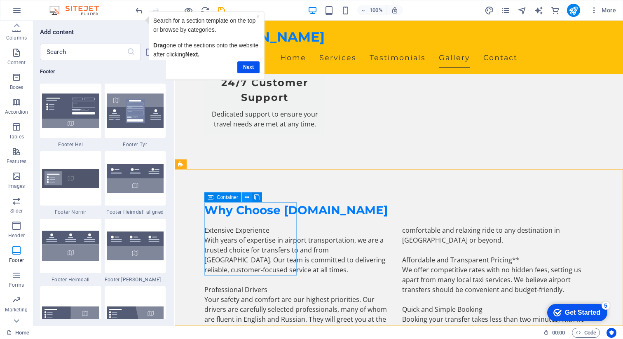
click at [245, 197] on icon at bounding box center [247, 197] width 5 height 9
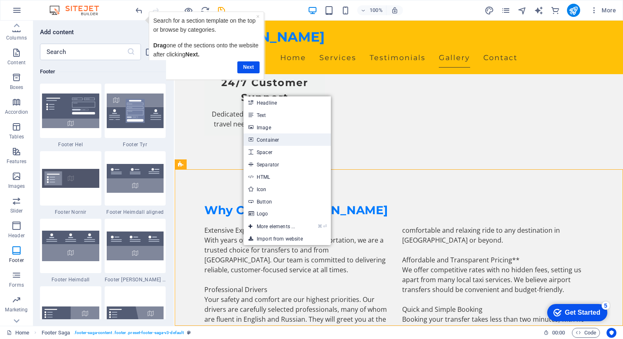
click at [266, 138] on link "Container" at bounding box center [286, 139] width 87 height 12
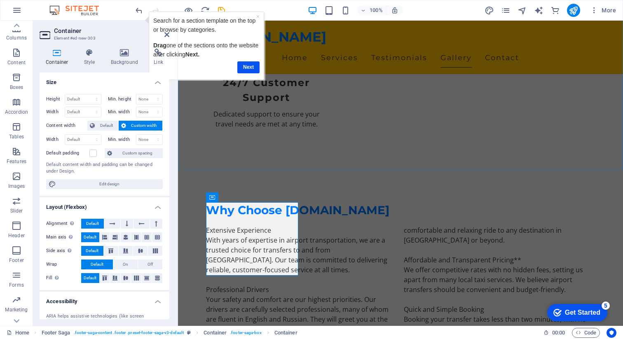
scroll to position [1174, 0]
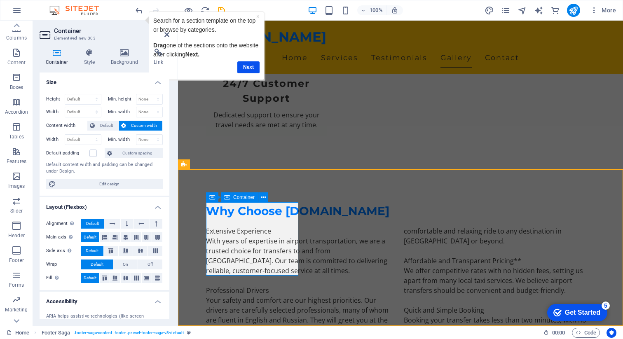
scroll to position [1203, 0]
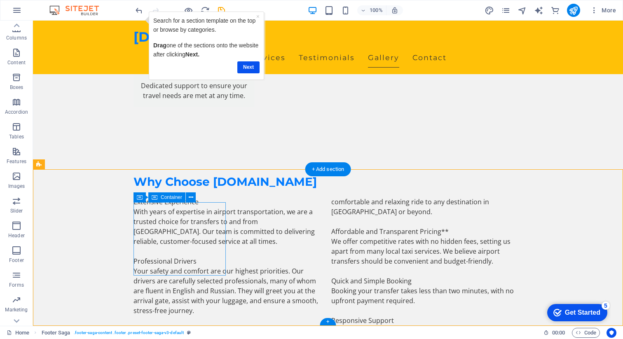
click at [191, 197] on icon at bounding box center [191, 197] width 5 height 9
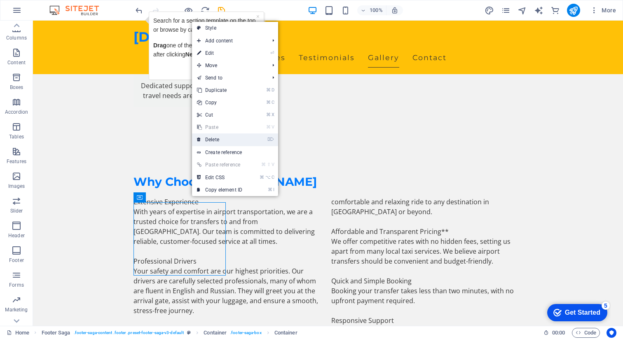
click at [214, 137] on link "⌦ Delete" at bounding box center [219, 139] width 55 height 12
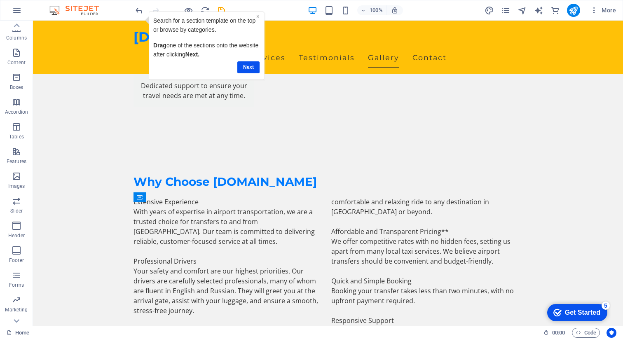
click at [258, 18] on link "×" at bounding box center [257, 16] width 3 height 7
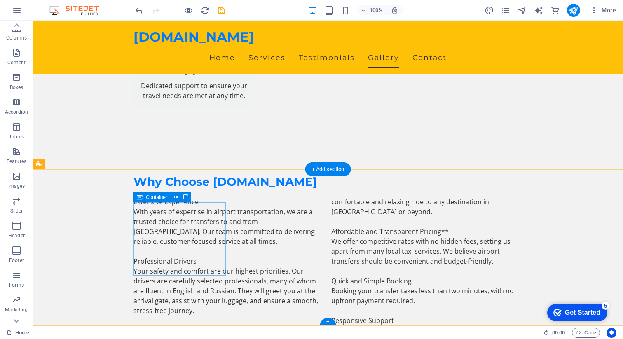
drag, startPoint x: 211, startPoint y: 212, endPoint x: 209, endPoint y: 218, distance: 6.3
click at [176, 197] on icon at bounding box center [176, 197] width 5 height 9
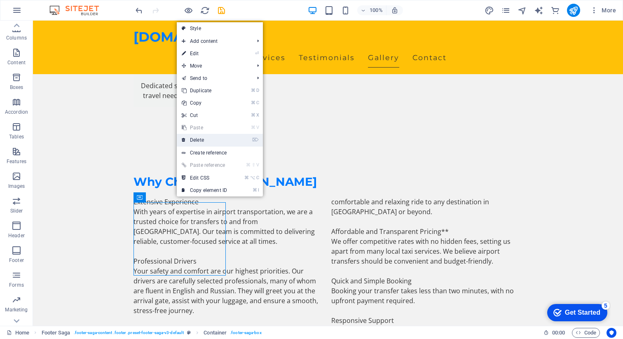
click at [205, 138] on link "⌦ Delete" at bounding box center [204, 140] width 55 height 12
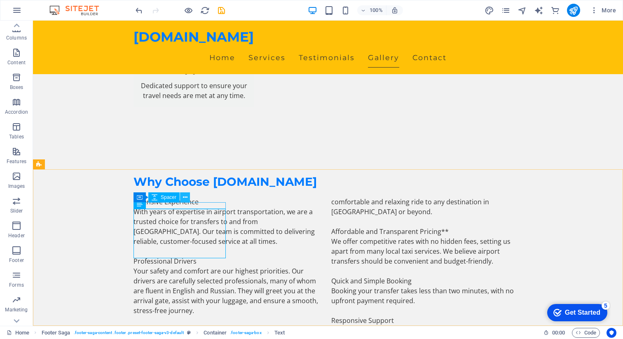
click at [186, 198] on icon at bounding box center [185, 197] width 5 height 9
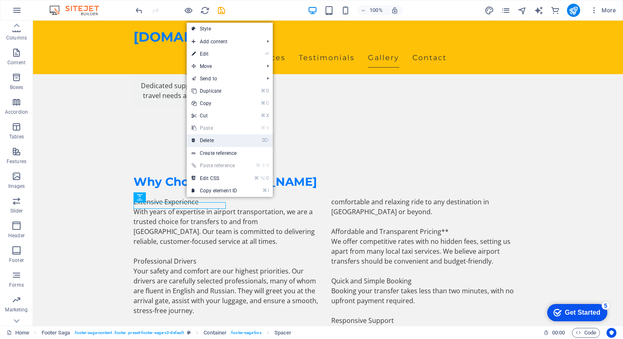
click at [208, 140] on link "⌦ Delete" at bounding box center [214, 140] width 55 height 12
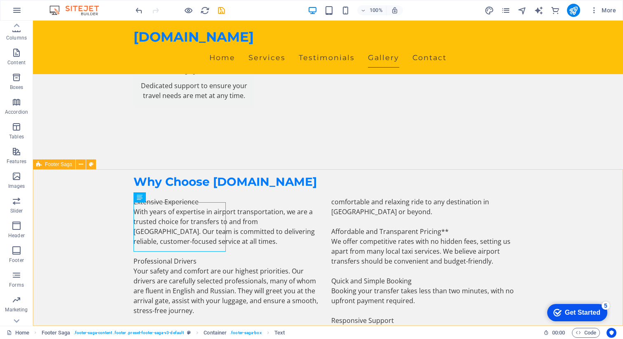
click at [56, 163] on span "Footer Saga" at bounding box center [58, 164] width 27 height 5
click at [56, 163] on div "H2 Banner Container Menu Bar Spacer H2 Container Footer Saga Container H3 Conta…" at bounding box center [328, 173] width 590 height 305
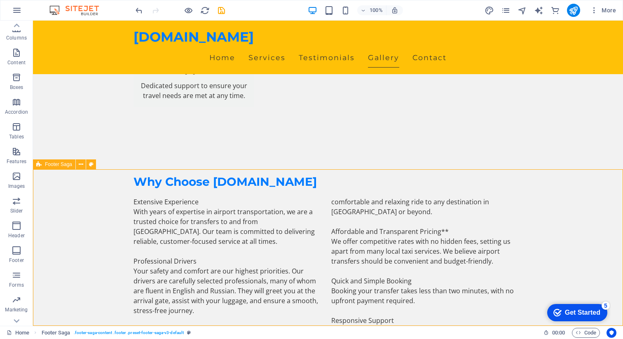
click at [81, 164] on div "H2 Banner Container Menu Bar Spacer H2 Container Footer Saga Container H3 Conta…" at bounding box center [328, 173] width 590 height 305
select select "footer"
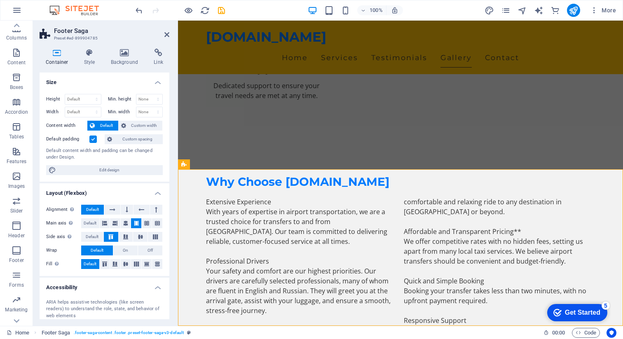
scroll to position [1174, 0]
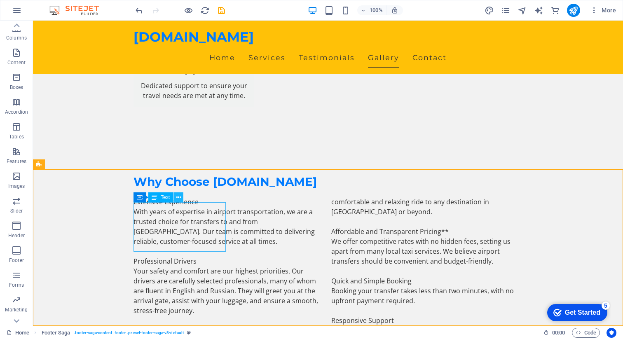
click at [179, 198] on icon at bounding box center [178, 197] width 5 height 9
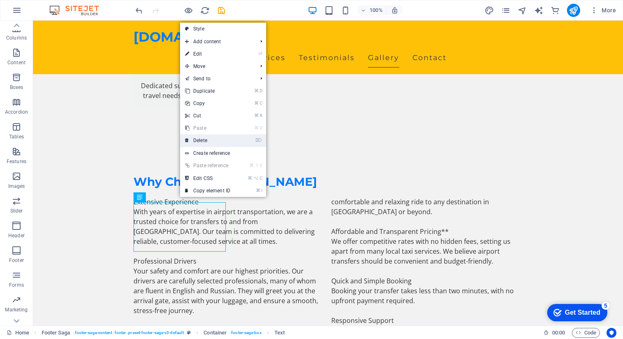
click at [207, 141] on link "⌦ Delete" at bounding box center [207, 140] width 55 height 12
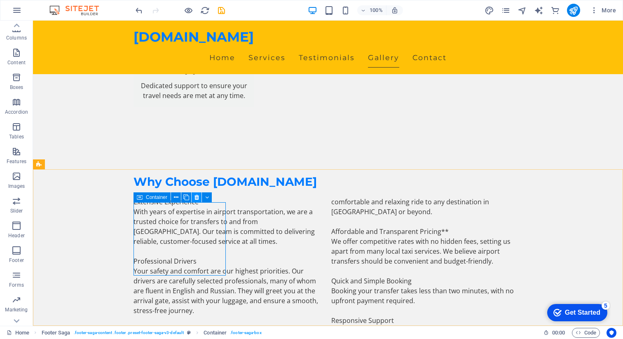
click at [195, 197] on icon at bounding box center [196, 197] width 5 height 9
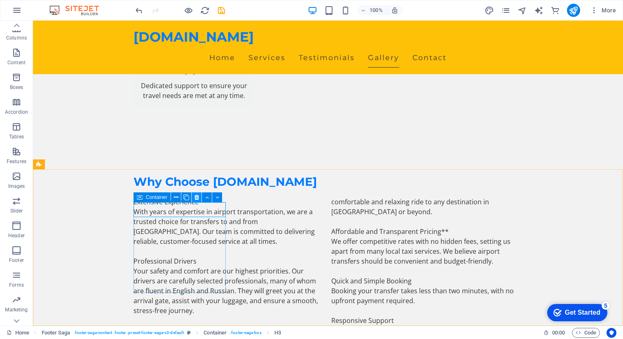
click at [196, 195] on icon at bounding box center [196, 197] width 5 height 9
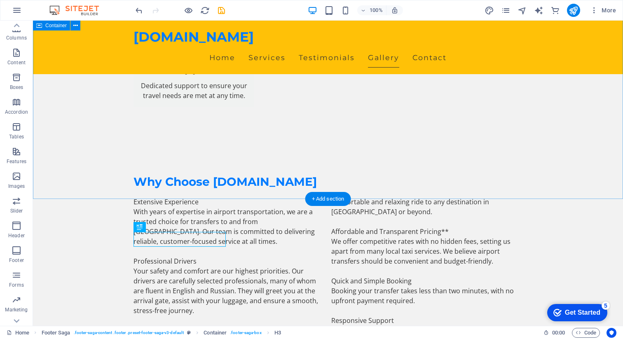
scroll to position [1173, 0]
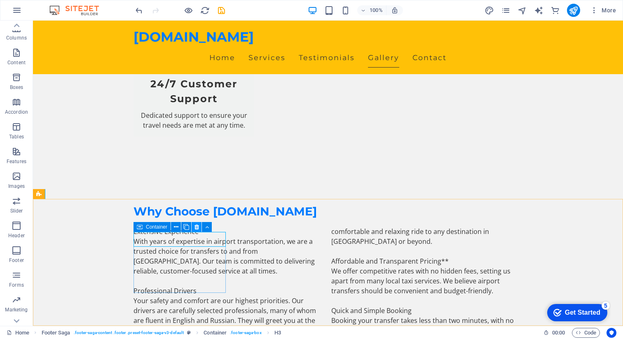
click at [198, 227] on icon at bounding box center [196, 227] width 5 height 9
click at [197, 226] on icon at bounding box center [196, 227] width 5 height 9
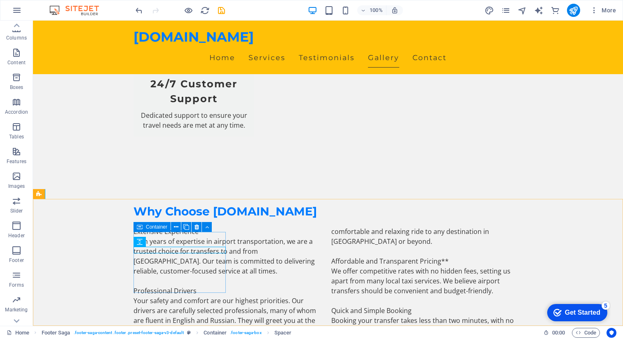
click at [141, 226] on icon at bounding box center [140, 227] width 6 height 10
click at [196, 224] on icon at bounding box center [196, 227] width 5 height 9
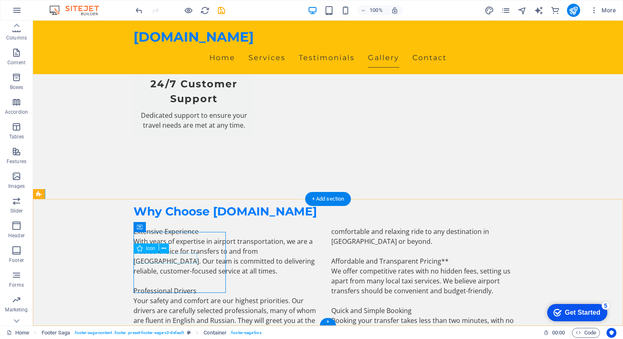
click at [165, 248] on icon at bounding box center [163, 248] width 5 height 9
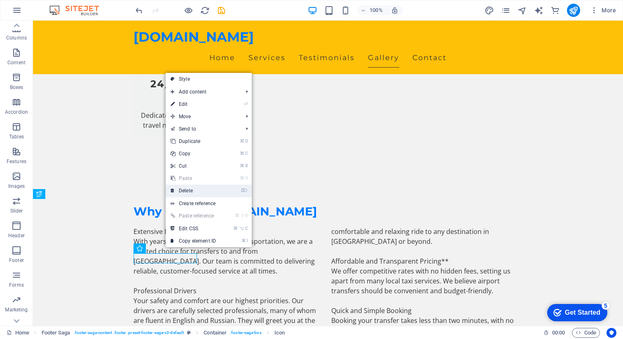
click at [189, 192] on link "⌦ Delete" at bounding box center [193, 191] width 55 height 12
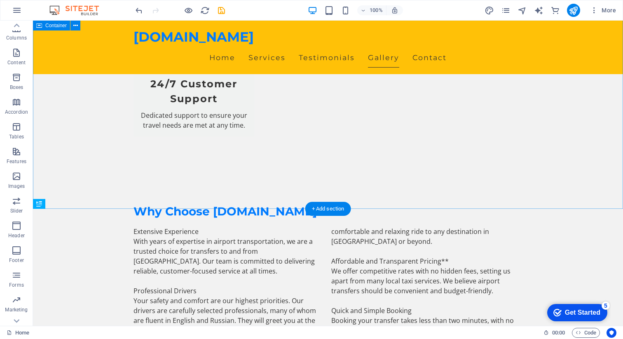
scroll to position [1163, 0]
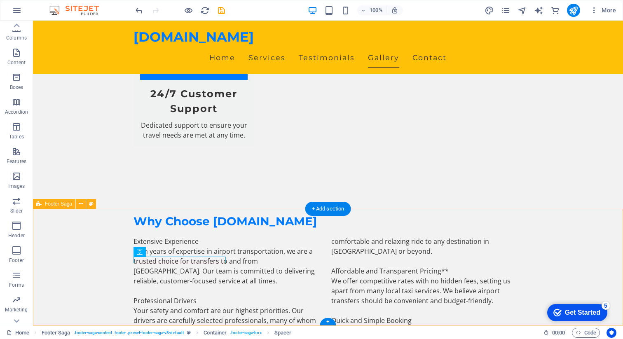
click at [138, 251] on icon at bounding box center [140, 252] width 6 height 10
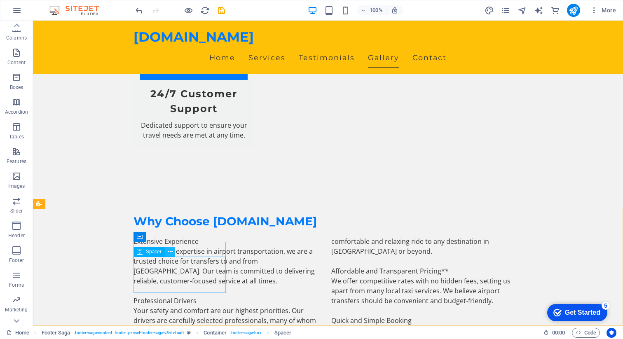
click at [169, 252] on icon at bounding box center [170, 252] width 5 height 9
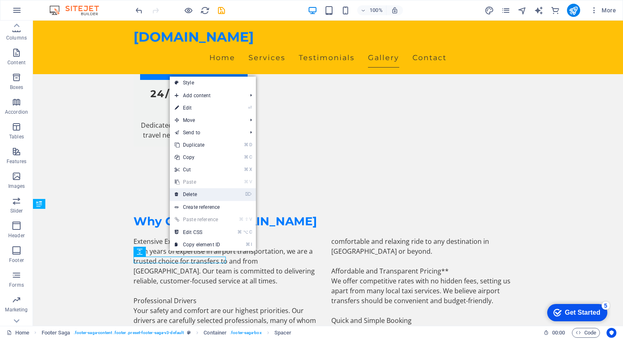
click at [192, 194] on link "⌦ Delete" at bounding box center [197, 194] width 55 height 12
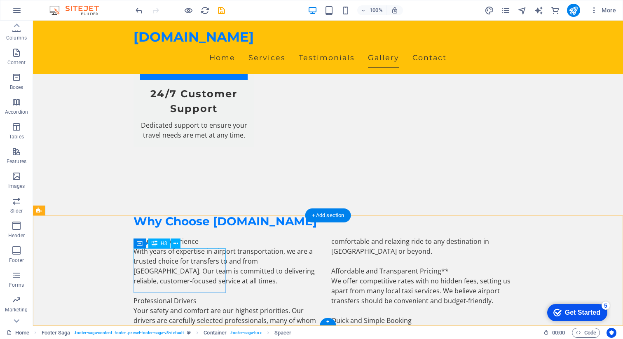
scroll to position [1157, 0]
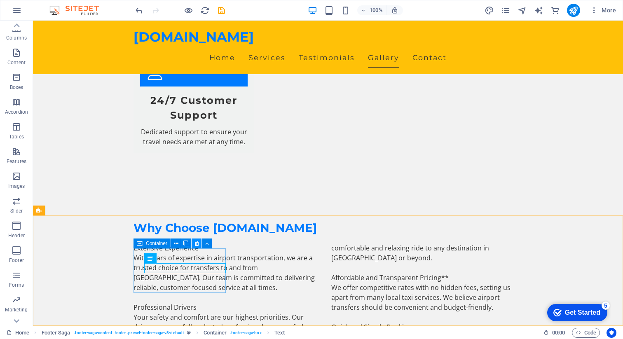
click at [196, 243] on icon at bounding box center [196, 243] width 5 height 9
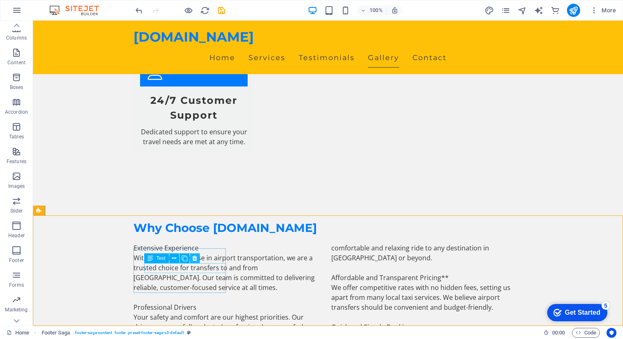
click at [196, 257] on icon at bounding box center [194, 258] width 5 height 9
click at [199, 243] on button at bounding box center [197, 243] width 10 height 10
click at [184, 258] on icon at bounding box center [184, 258] width 5 height 9
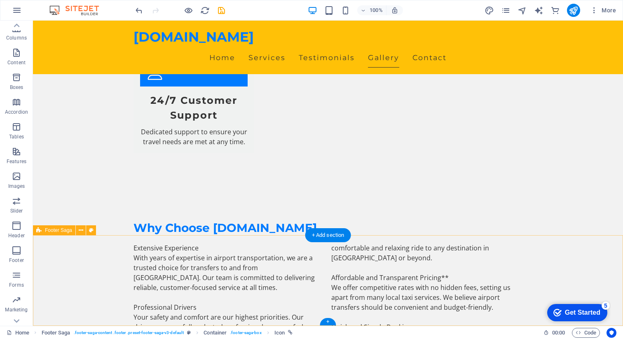
scroll to position [1137, 0]
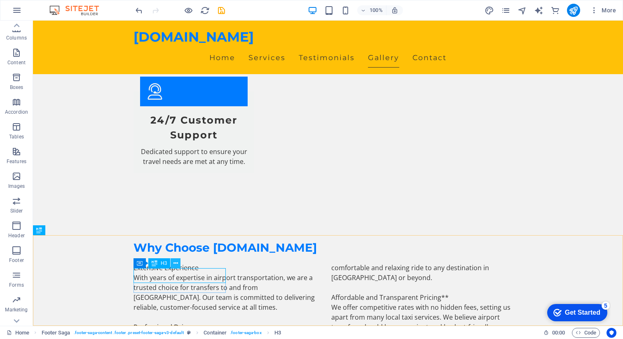
click at [175, 259] on icon at bounding box center [175, 263] width 5 height 9
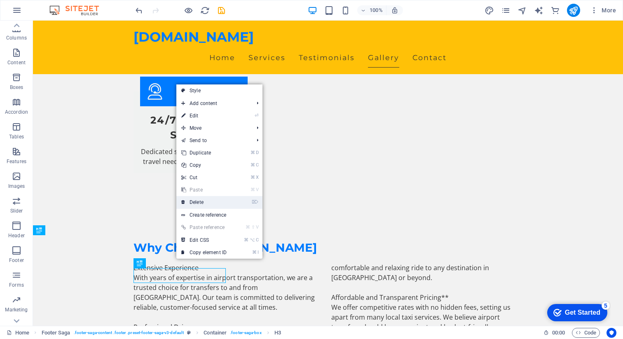
click at [199, 201] on link "⌦ Delete" at bounding box center [203, 202] width 55 height 12
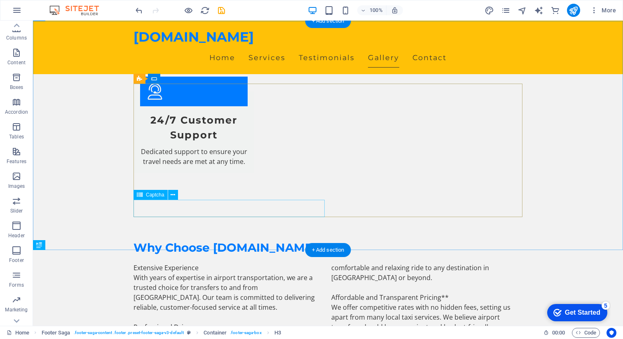
scroll to position [1122, 0]
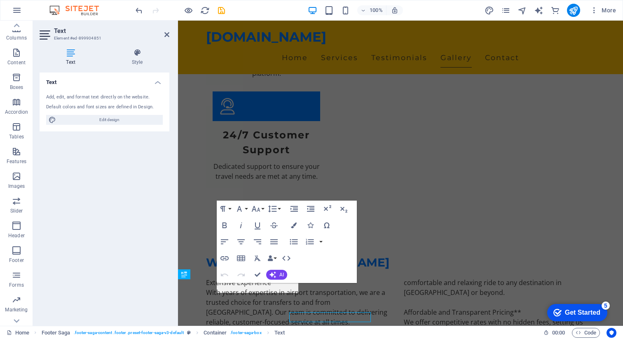
scroll to position [1093, 0]
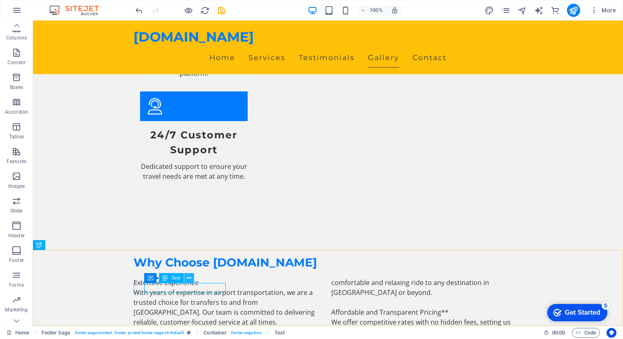
click at [189, 276] on icon at bounding box center [189, 278] width 5 height 9
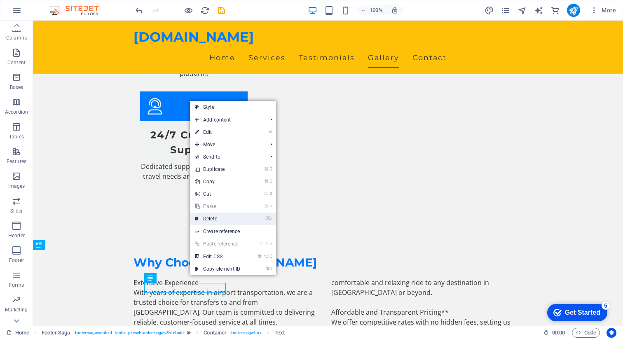
click at [206, 218] on link "⌦ Delete" at bounding box center [217, 219] width 55 height 12
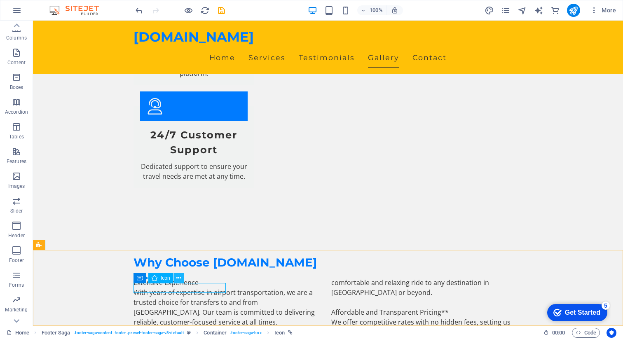
click at [179, 278] on icon at bounding box center [178, 278] width 5 height 9
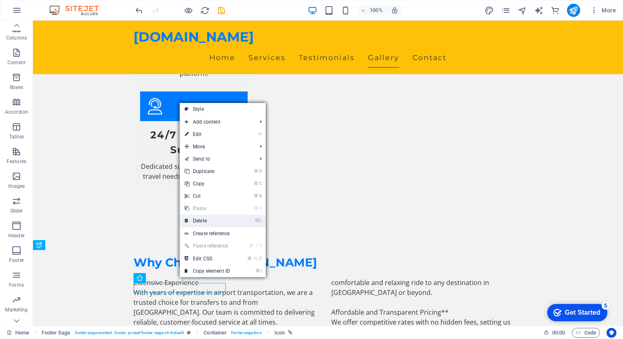
click at [201, 224] on link "⌦ Delete" at bounding box center [207, 221] width 55 height 12
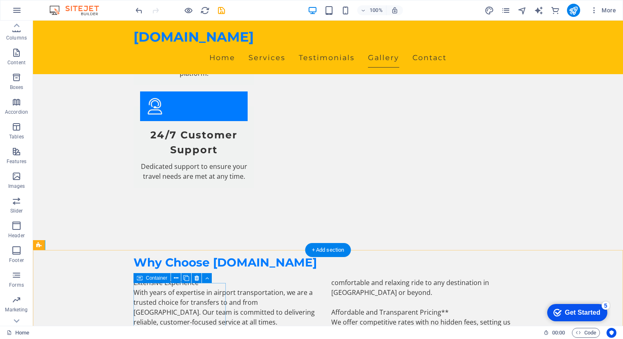
scroll to position [1186, 0]
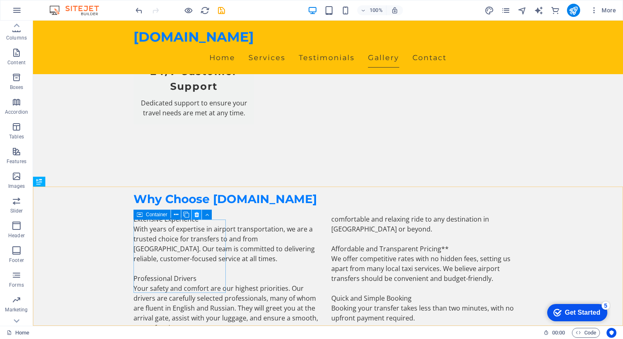
click at [196, 214] on icon at bounding box center [196, 214] width 5 height 9
click at [139, 215] on icon at bounding box center [140, 215] width 6 height 10
click at [197, 214] on icon at bounding box center [196, 214] width 5 height 9
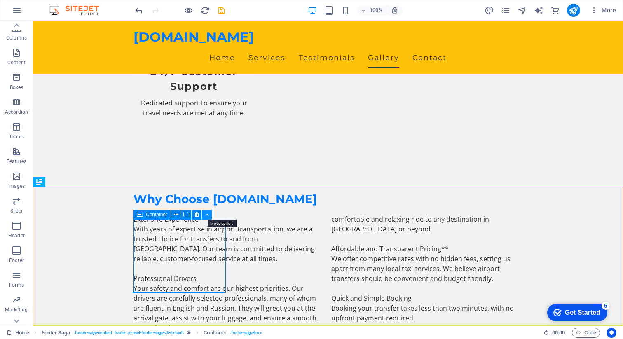
click at [206, 215] on icon at bounding box center [207, 214] width 4 height 9
click at [140, 214] on icon at bounding box center [140, 215] width 6 height 10
click at [198, 214] on icon at bounding box center [196, 214] width 5 height 9
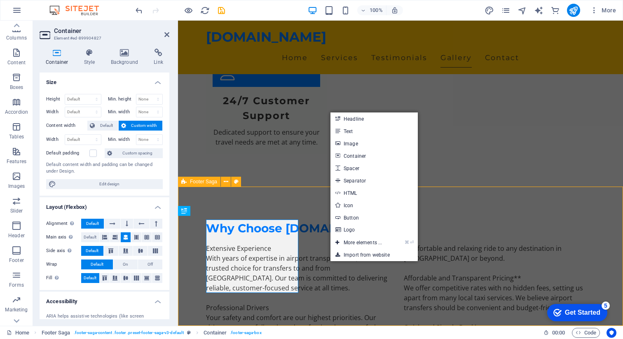
select select "footer"
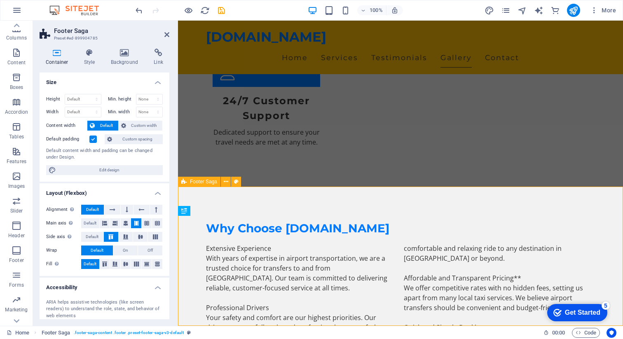
click at [166, 33] on icon at bounding box center [166, 34] width 5 height 7
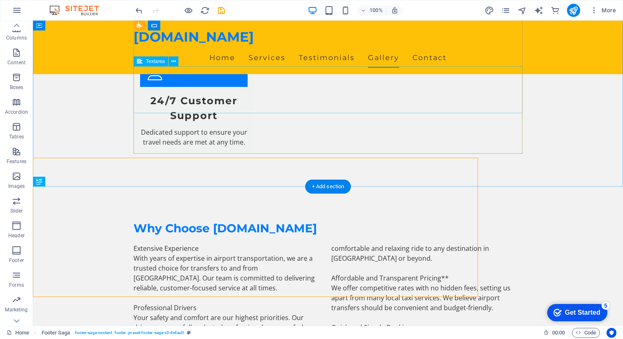
scroll to position [1186, 0]
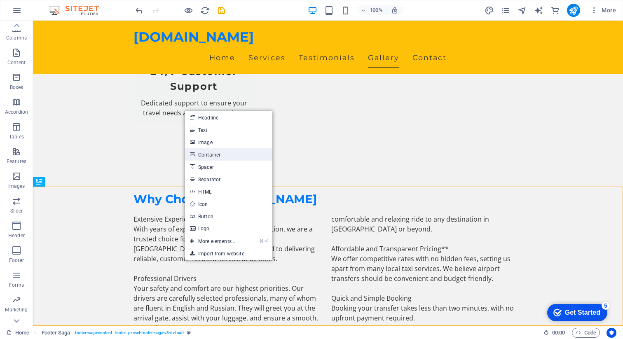
click at [217, 158] on link "Container" at bounding box center [228, 154] width 87 height 12
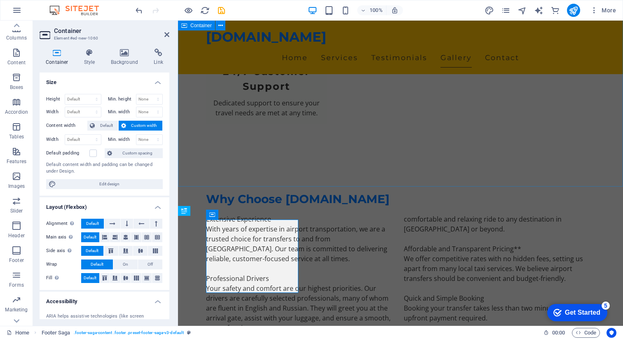
scroll to position [1156, 0]
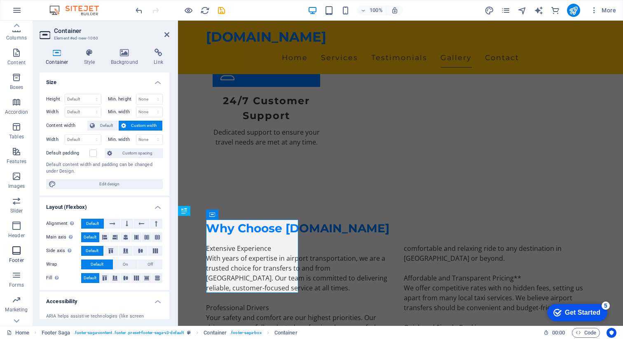
click at [13, 253] on icon "button" at bounding box center [17, 250] width 10 height 10
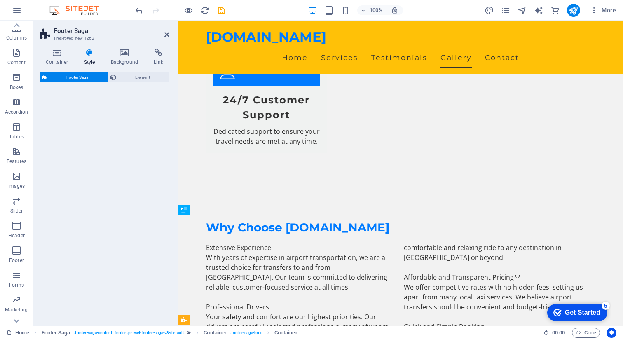
scroll to position [1351, 0]
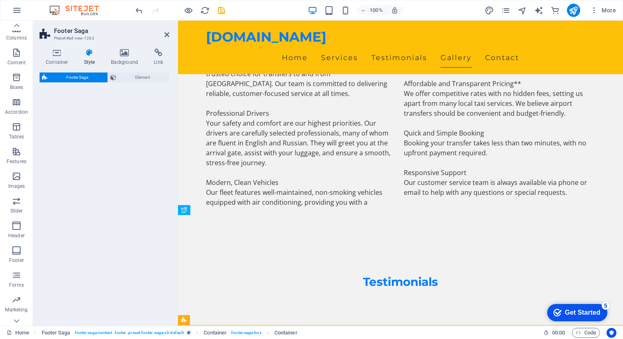
select select "rem"
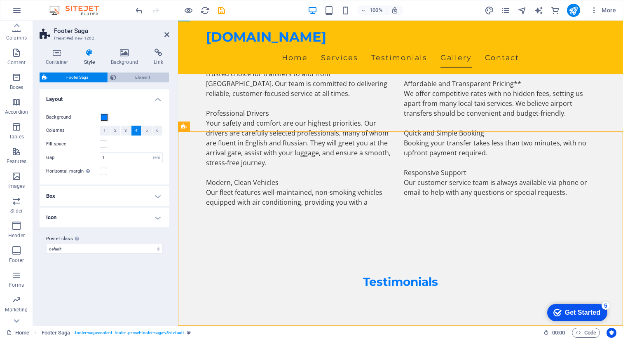
click at [138, 79] on span "Element" at bounding box center [143, 77] width 48 height 10
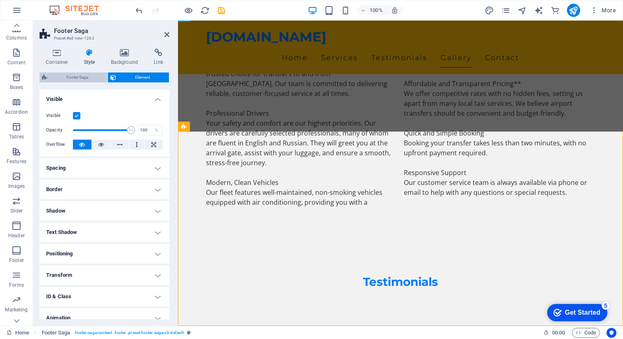
click at [60, 78] on span "Footer Saga" at bounding box center [77, 77] width 55 height 10
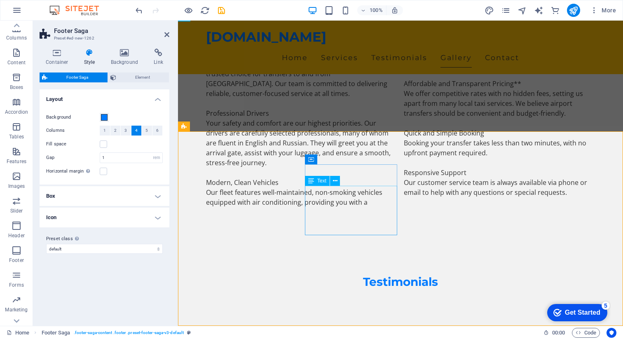
click at [165, 32] on icon at bounding box center [166, 34] width 5 height 7
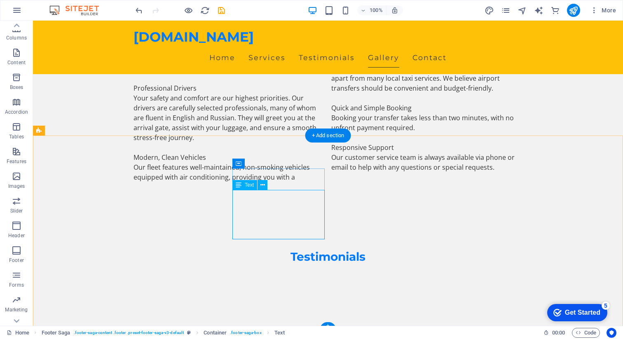
scroll to position [1240, 0]
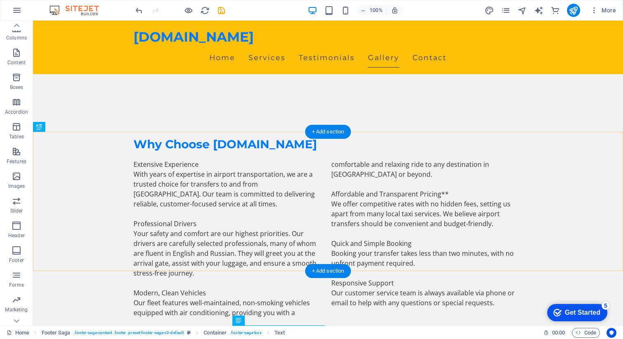
click at [327, 130] on div "+ Add section" at bounding box center [328, 132] width 46 height 14
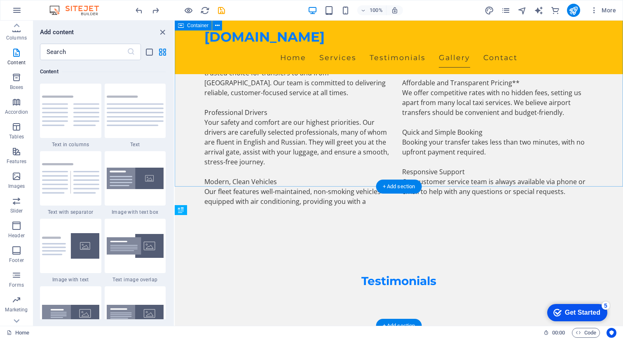
scroll to position [1157, 0]
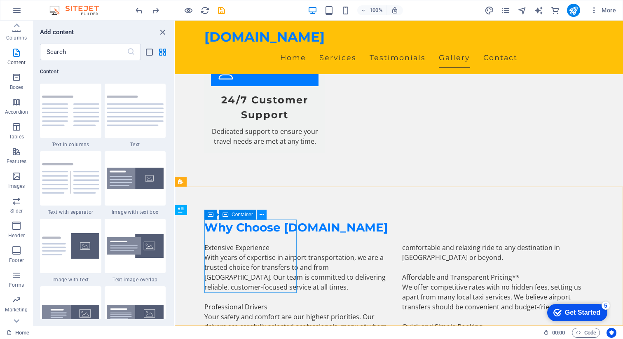
click at [262, 212] on icon at bounding box center [261, 214] width 5 height 9
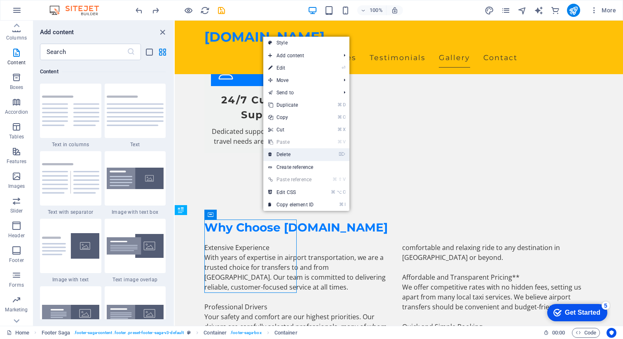
click at [285, 155] on link "⌦ Delete" at bounding box center [290, 154] width 55 height 12
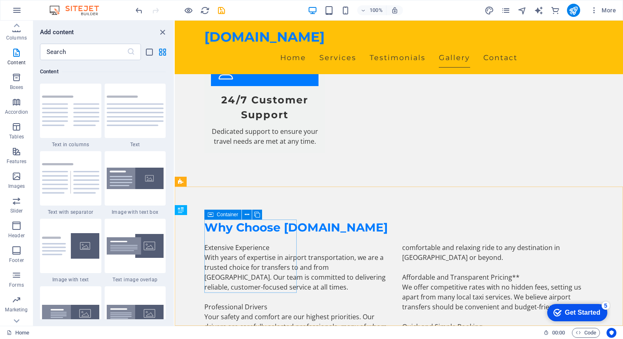
click at [210, 213] on icon at bounding box center [211, 215] width 6 height 10
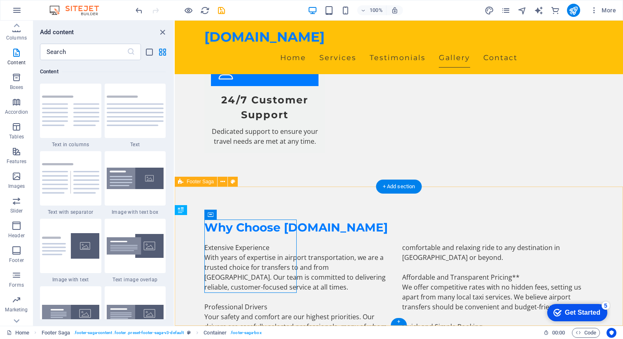
drag, startPoint x: 385, startPoint y: 234, endPoint x: 268, endPoint y: 214, distance: 118.6
click at [162, 31] on icon "close panel" at bounding box center [162, 32] width 9 height 9
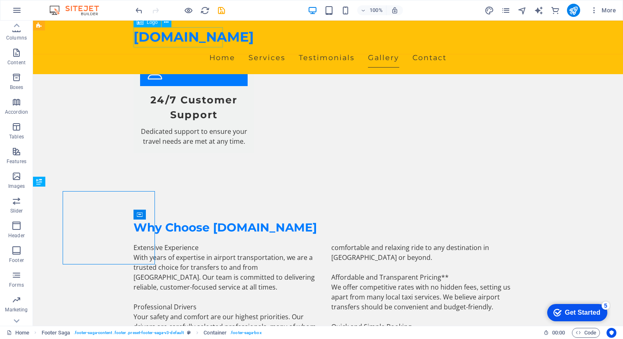
scroll to position [1186, 0]
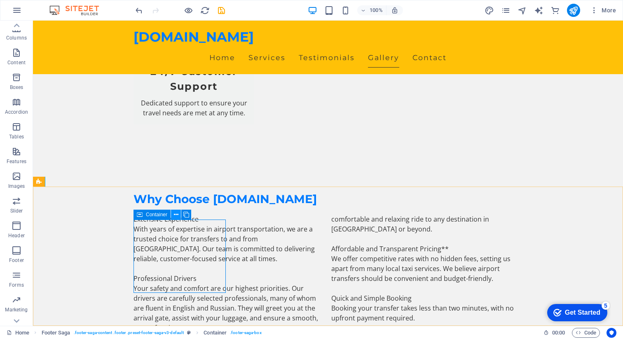
click at [174, 213] on icon at bounding box center [176, 214] width 5 height 9
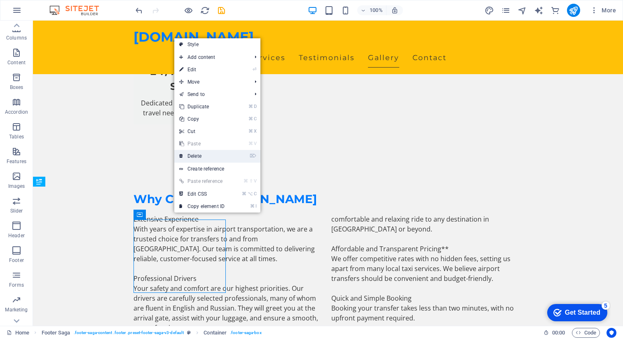
click at [201, 158] on link "⌦ Delete" at bounding box center [201, 156] width 55 height 12
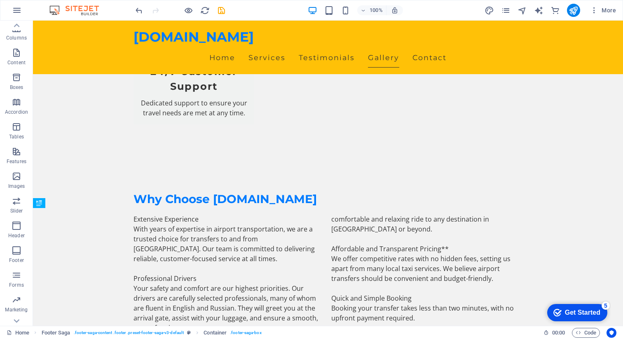
scroll to position [1164, 0]
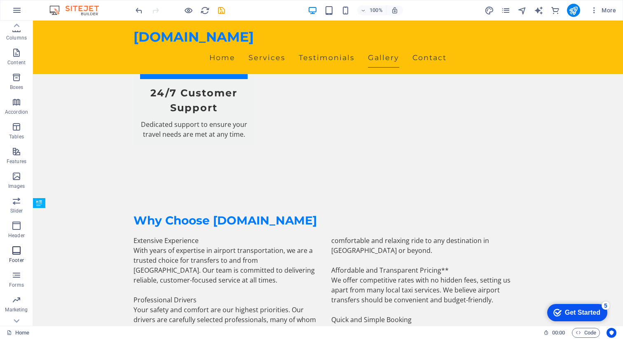
click at [15, 249] on icon "button" at bounding box center [17, 250] width 10 height 10
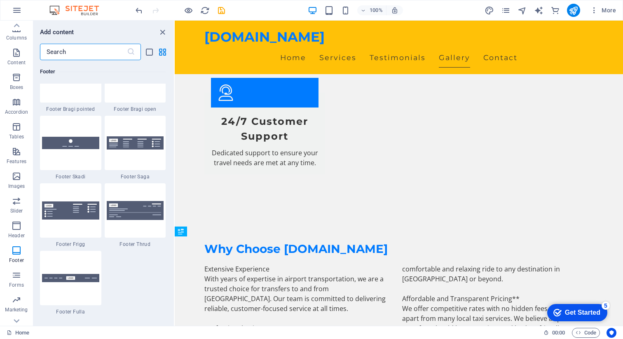
scroll to position [5758, 0]
click at [60, 206] on img at bounding box center [70, 210] width 57 height 18
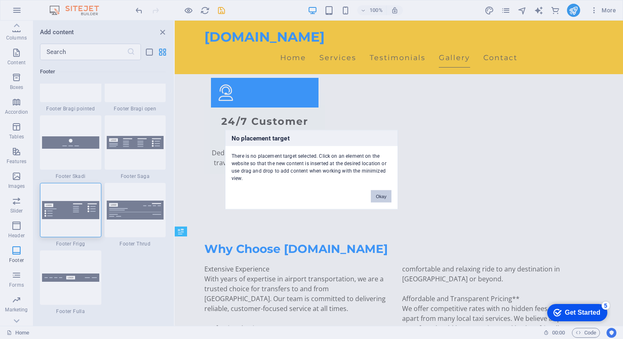
click at [150, 213] on div "No placement target There is no placement target selected. Click on an element …" at bounding box center [311, 169] width 623 height 339
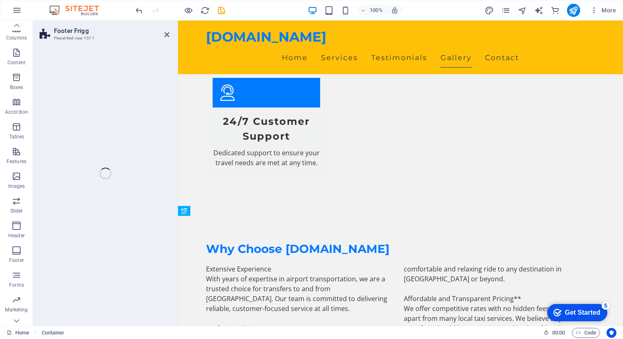
scroll to position [1156, 0]
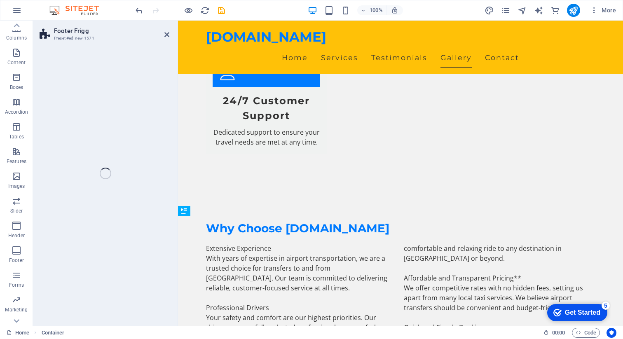
select select "rem"
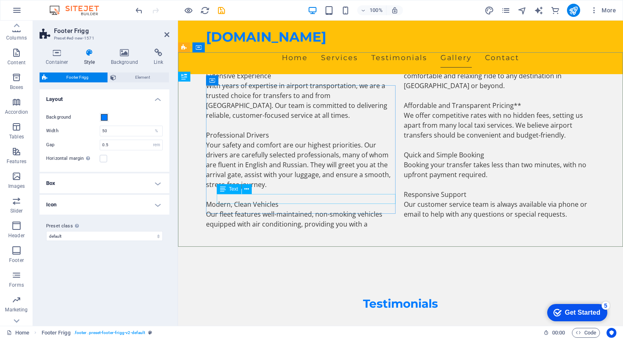
scroll to position [1329, 0]
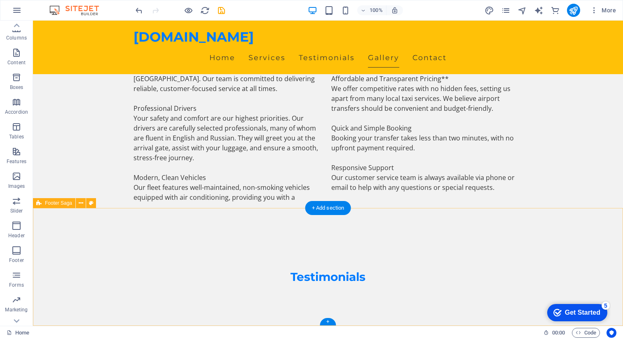
scroll to position [1359, 0]
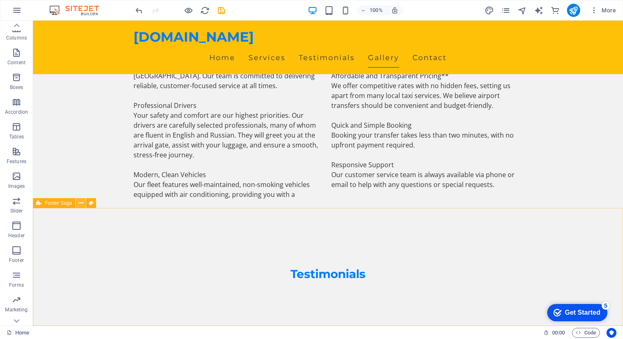
click at [82, 203] on icon at bounding box center [81, 203] width 5 height 9
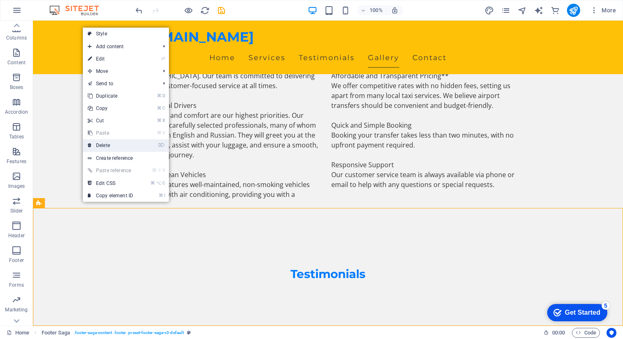
click at [99, 145] on link "⌦ Delete" at bounding box center [110, 145] width 55 height 12
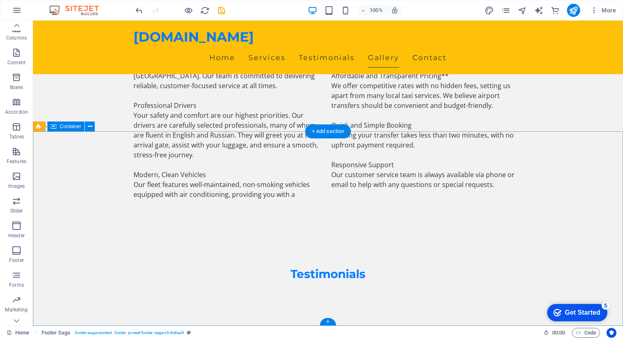
scroll to position [1241, 0]
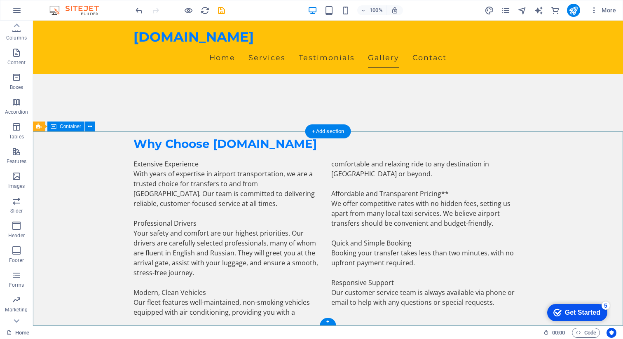
drag, startPoint x: 128, startPoint y: 191, endPoint x: 136, endPoint y: 189, distance: 8.0
drag, startPoint x: 221, startPoint y: 206, endPoint x: 134, endPoint y: 206, distance: 86.9
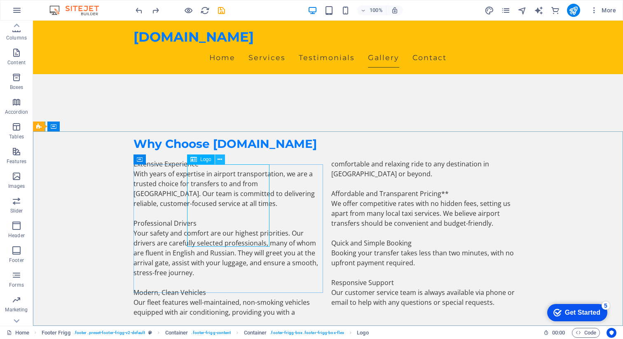
click at [221, 154] on button at bounding box center [220, 159] width 10 height 10
click at [220, 157] on icon at bounding box center [219, 159] width 5 height 9
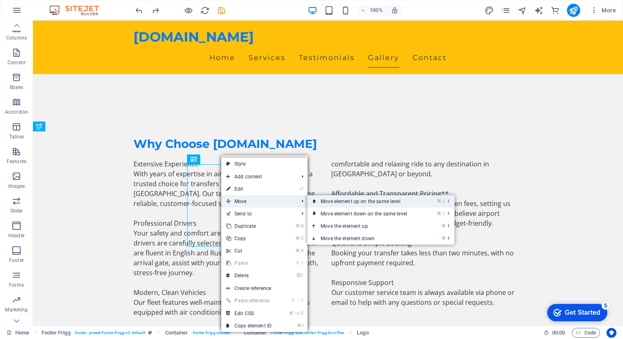
click at [341, 200] on link "⌘ ⇧ ⬆ Move element up on the same level" at bounding box center [365, 201] width 116 height 12
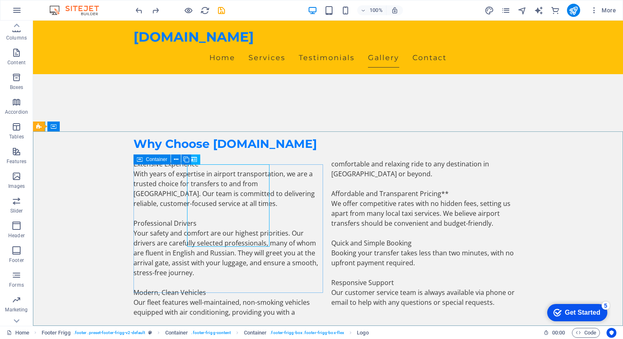
click at [140, 160] on icon at bounding box center [140, 159] width 6 height 10
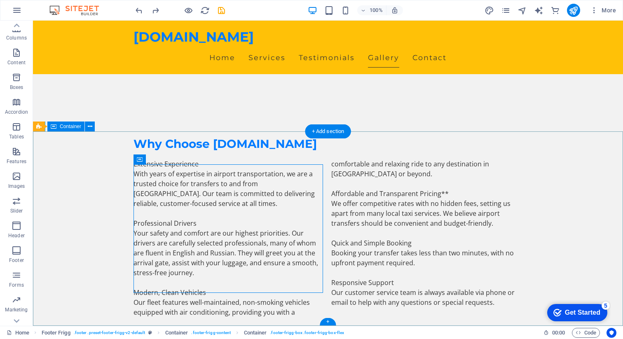
drag, startPoint x: 172, startPoint y: 181, endPoint x: 86, endPoint y: 156, distance: 89.3
drag, startPoint x: 112, startPoint y: 248, endPoint x: 145, endPoint y: 283, distance: 48.7
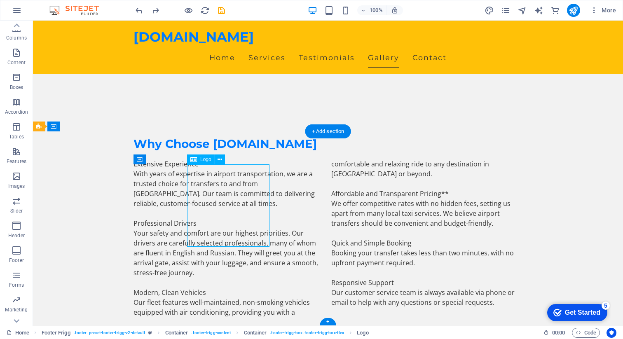
click at [219, 158] on icon at bounding box center [219, 159] width 5 height 9
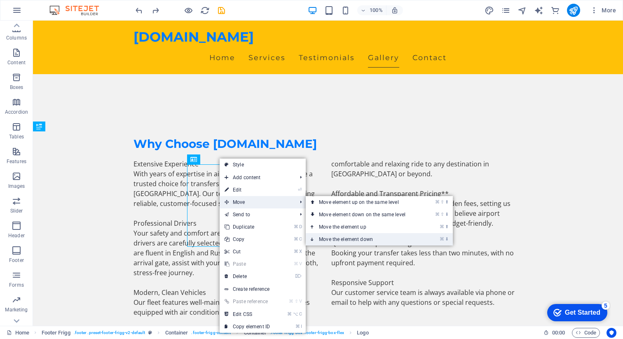
click at [352, 240] on link "⌘ ⬇ Move the element down" at bounding box center [364, 239] width 116 height 12
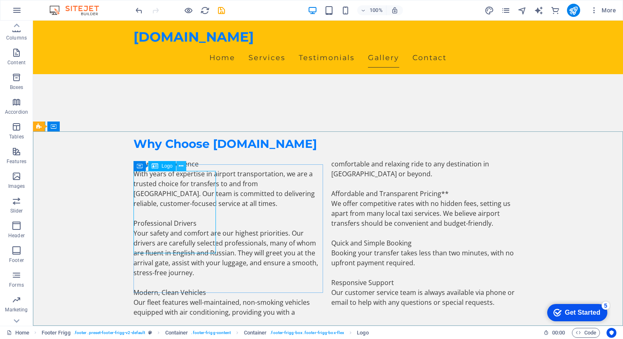
click at [181, 165] on icon at bounding box center [181, 166] width 5 height 9
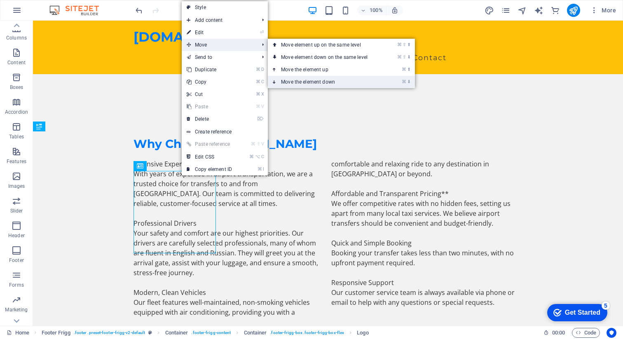
click at [312, 81] on link "⌘ ⬇ Move the element down" at bounding box center [326, 82] width 116 height 12
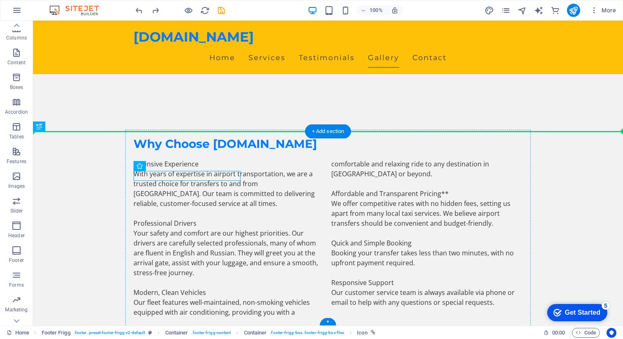
drag, startPoint x: 201, startPoint y: 186, endPoint x: 133, endPoint y: 174, distance: 69.4
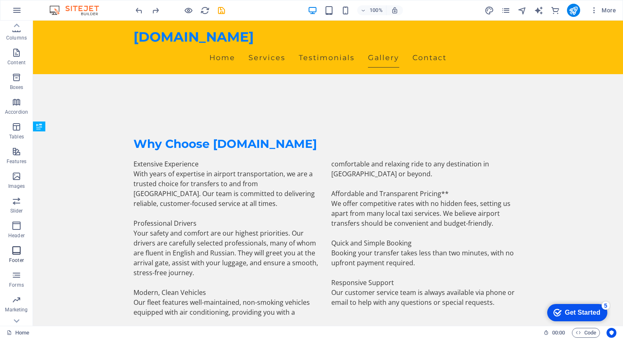
click at [15, 250] on icon "button" at bounding box center [17, 250] width 10 height 10
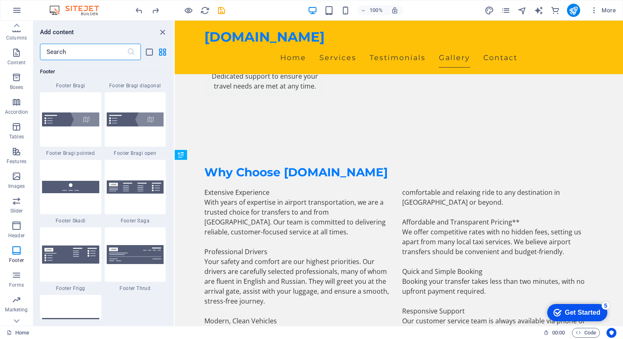
scroll to position [5710, 0]
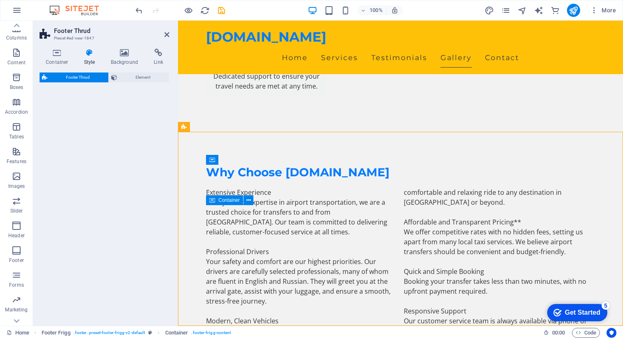
select select "rem"
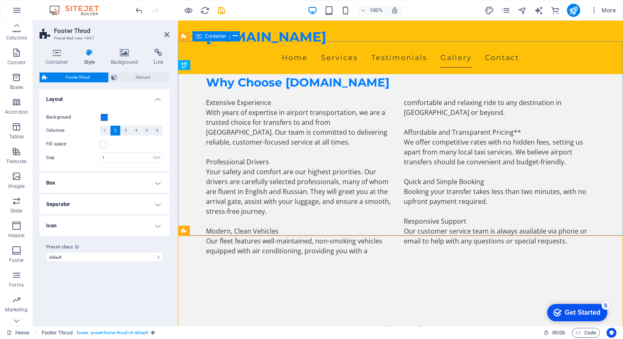
scroll to position [1241, 0]
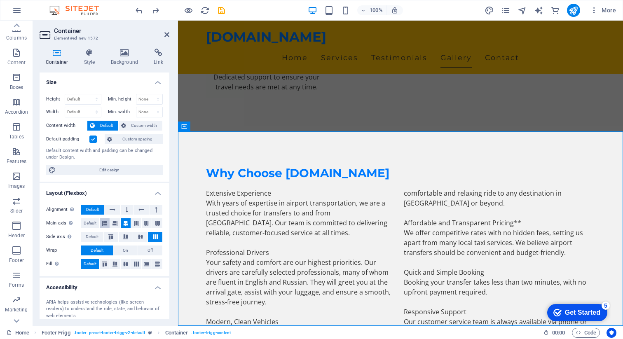
click at [103, 223] on icon at bounding box center [104, 223] width 5 height 10
click at [123, 253] on span "On" at bounding box center [125, 250] width 5 height 10
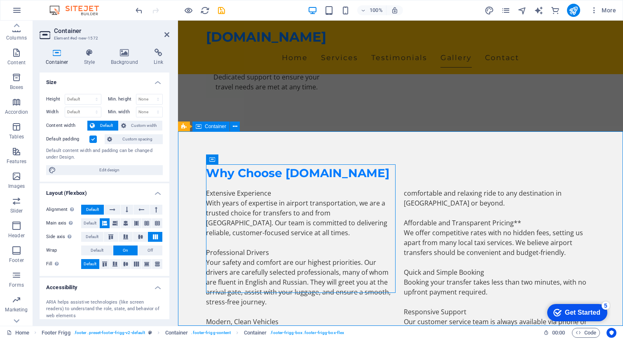
scroll to position [72, 0]
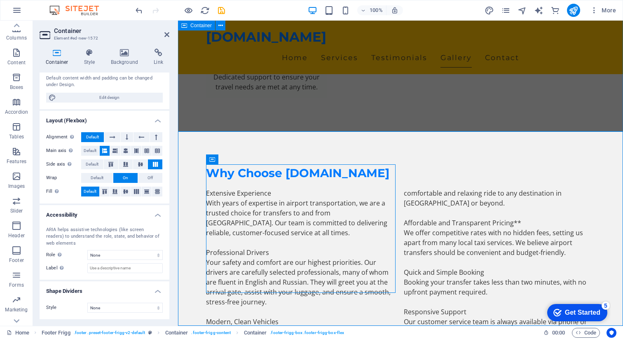
drag, startPoint x: 332, startPoint y: 189, endPoint x: 357, endPoint y: 160, distance: 38.3
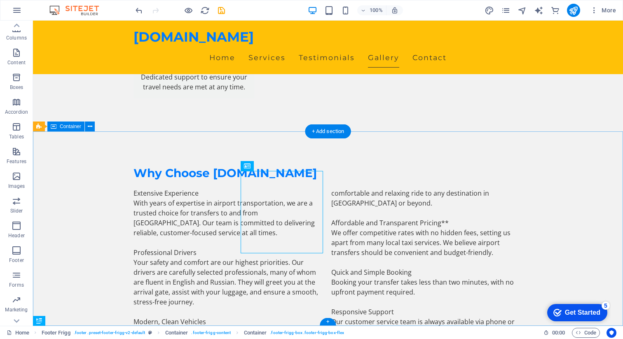
scroll to position [1241, 0]
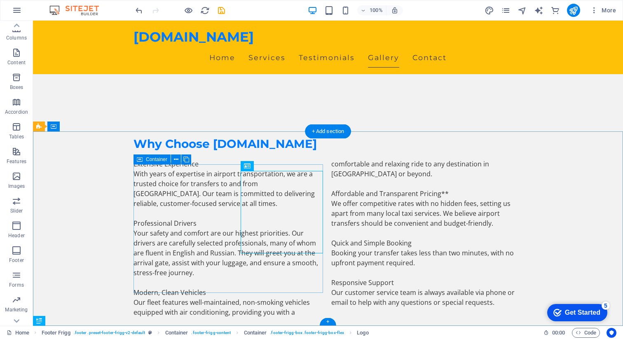
drag, startPoint x: 133, startPoint y: 201, endPoint x: 133, endPoint y: 217, distance: 16.5
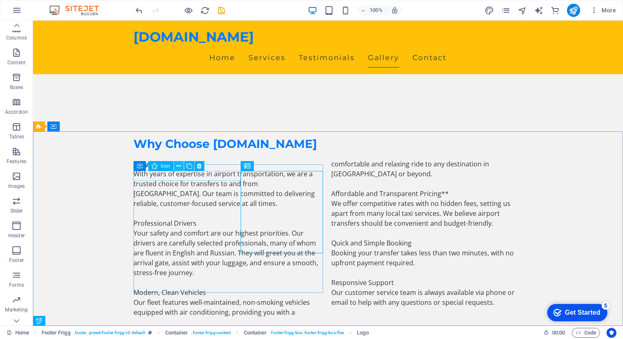
click at [178, 166] on icon at bounding box center [178, 166] width 5 height 9
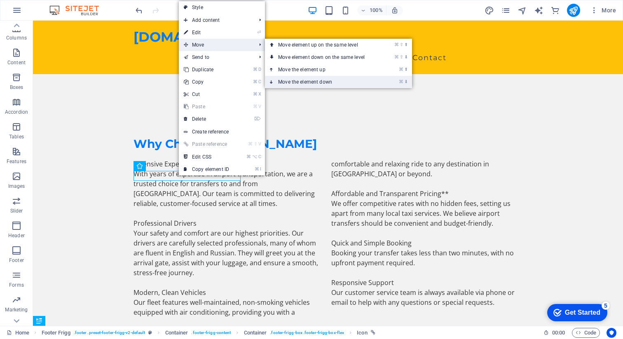
click at [304, 81] on link "⌘ ⬇ Move the element down" at bounding box center [323, 82] width 116 height 12
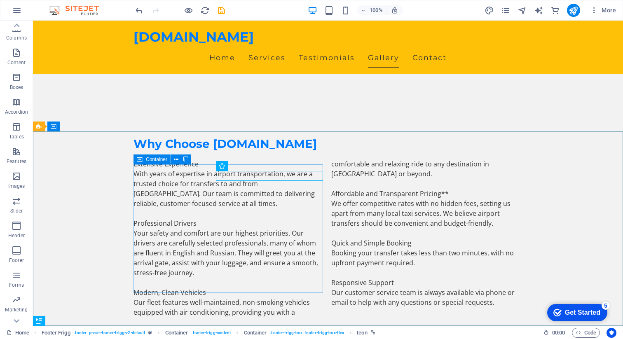
click at [139, 158] on icon at bounding box center [140, 159] width 6 height 10
click at [175, 159] on icon at bounding box center [176, 159] width 5 height 9
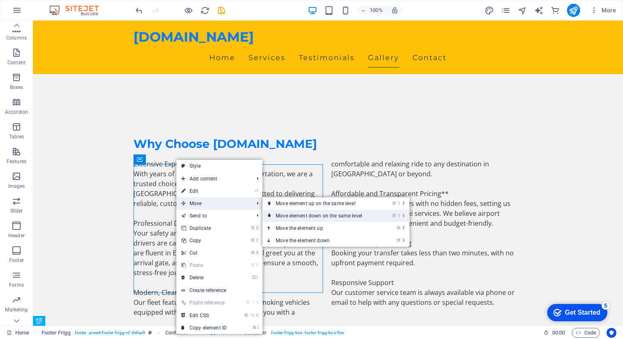
click at [312, 215] on link "⌘ ⇧ ⬇ Move element down on the same level" at bounding box center [320, 216] width 116 height 12
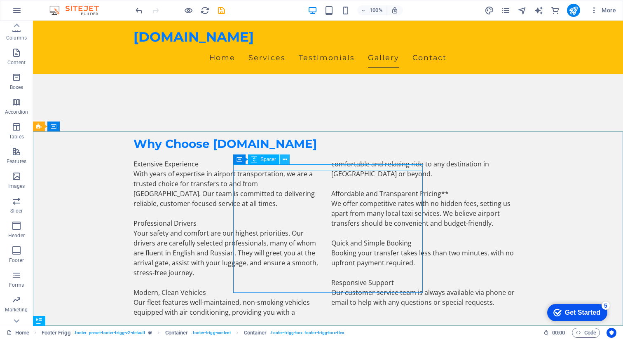
click at [285, 162] on icon at bounding box center [285, 159] width 5 height 9
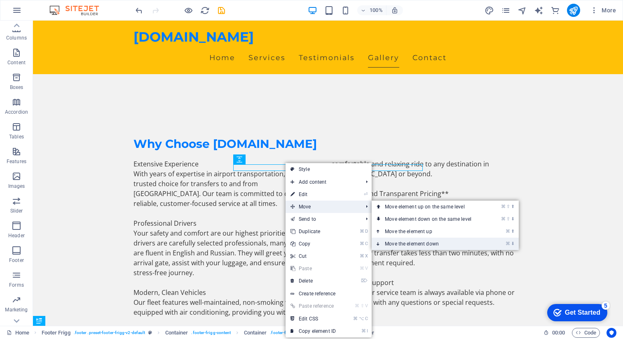
click at [420, 241] on link "⌘ ⬇ Move the element down" at bounding box center [429, 244] width 116 height 12
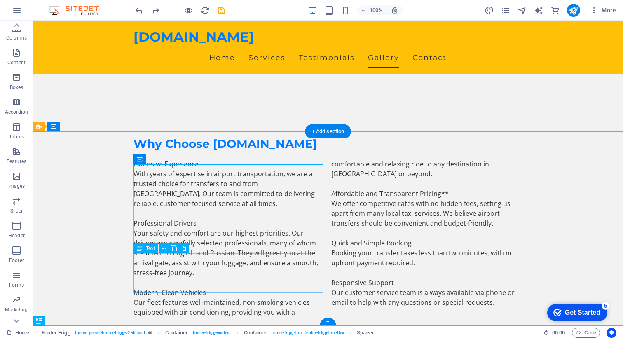
click at [136, 259] on div "Drag here to replace the existing content. Press “Ctrl” if you want to create a…" at bounding box center [328, 173] width 590 height 305
click at [133, 259] on div "Drag here to replace the existing content. Press “Ctrl” if you want to create a…" at bounding box center [328, 173] width 590 height 305
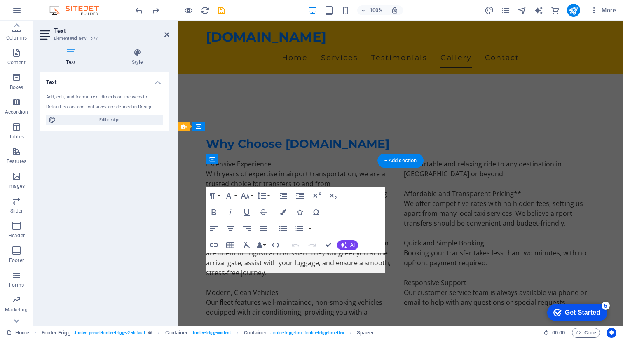
click at [133, 261] on div "Text Add, edit, and format text directly on the website. Default colors and fon…" at bounding box center [105, 195] width 130 height 247
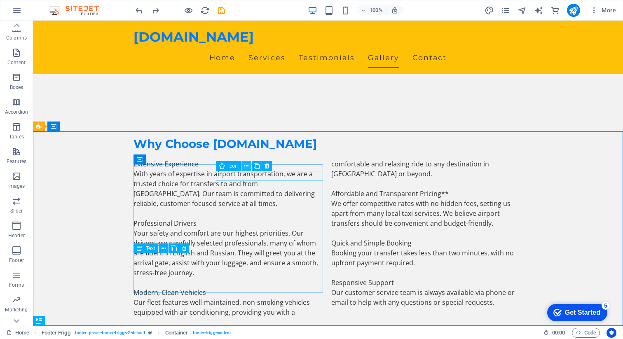
click at [247, 167] on icon at bounding box center [246, 166] width 5 height 9
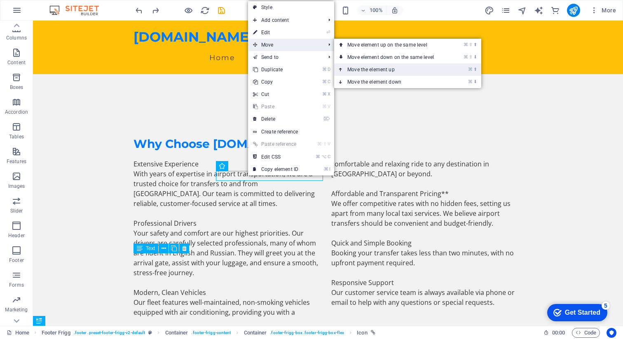
click at [383, 70] on link "⌘ ⬆ Move the element up" at bounding box center [392, 69] width 116 height 12
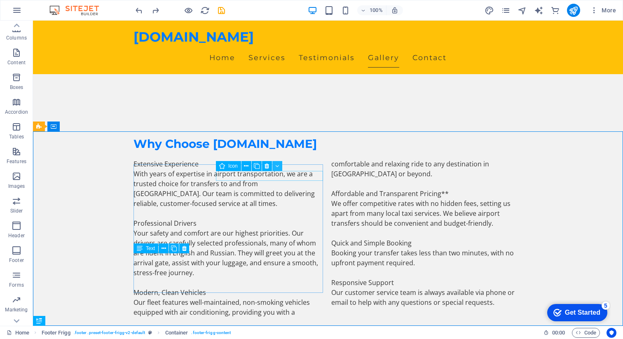
click at [277, 166] on icon at bounding box center [277, 166] width 4 height 9
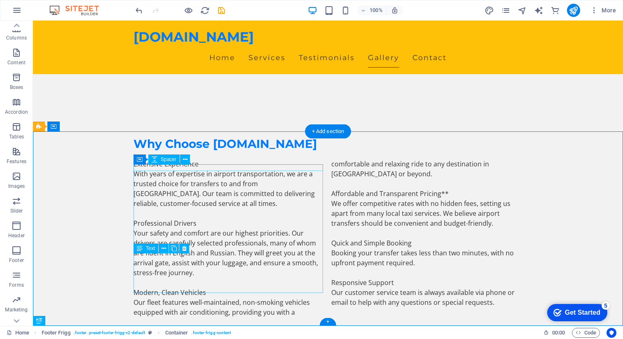
click at [0, 0] on span "Spacer" at bounding box center [0, 0] width 0 height 0
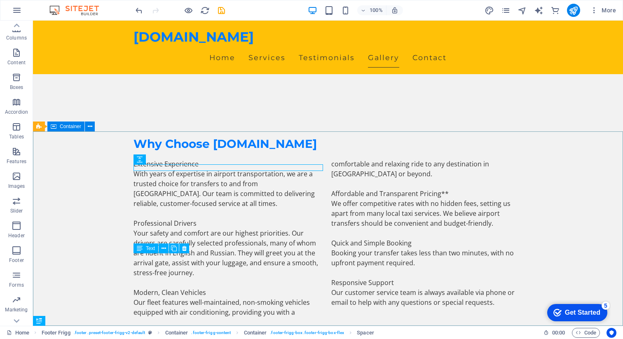
click at [52, 127] on icon at bounding box center [54, 126] width 6 height 10
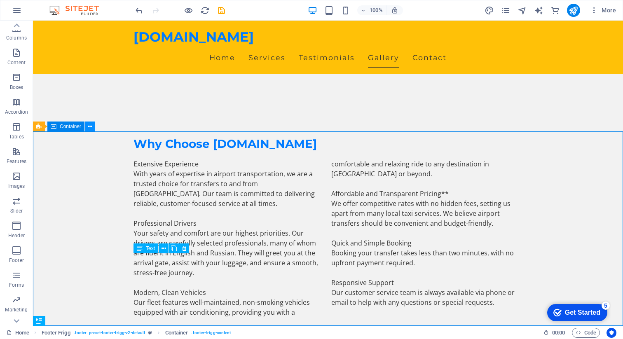
click at [88, 127] on icon at bounding box center [90, 126] width 5 height 9
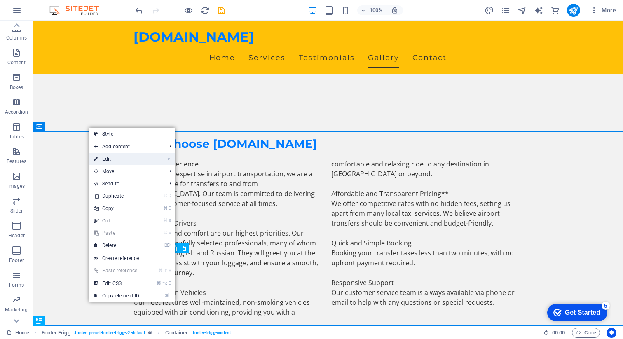
click at [140, 158] on link "⏎ Edit" at bounding box center [116, 159] width 55 height 12
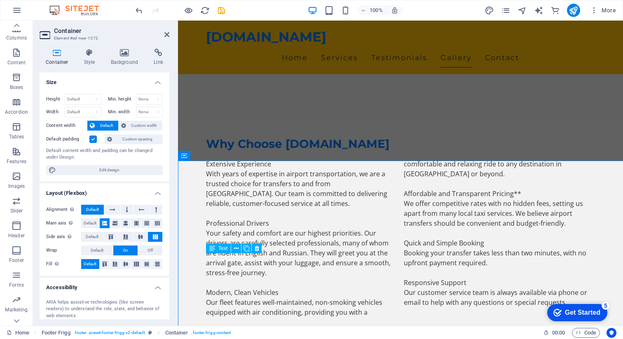
scroll to position [1212, 0]
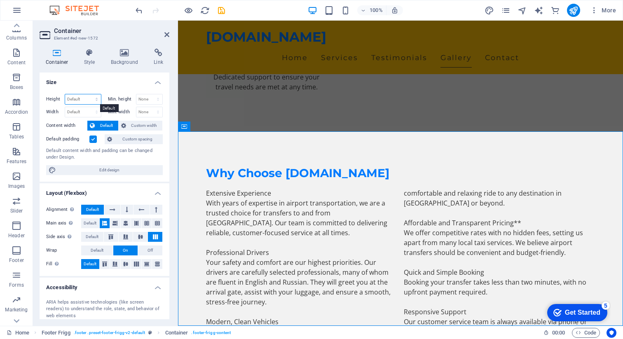
click at [88, 100] on select "Default px rem % vh vw" at bounding box center [83, 99] width 36 height 10
select select "px"
click at [84, 98] on input "number" at bounding box center [83, 99] width 36 height 10
type input "480"
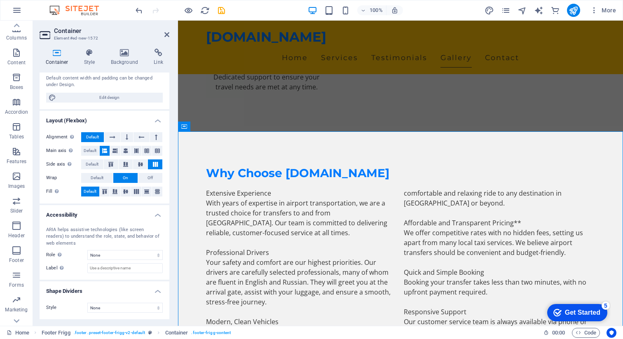
scroll to position [52, 0]
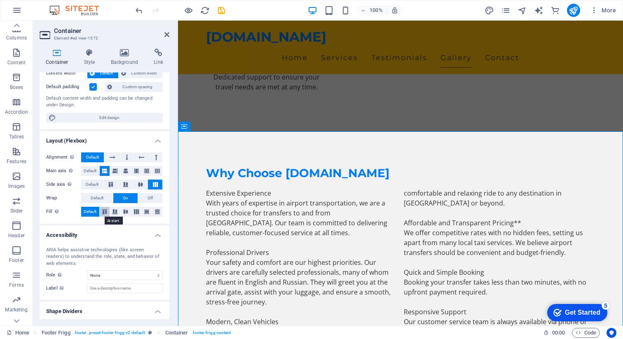
click at [106, 211] on icon at bounding box center [105, 211] width 10 height 5
click at [115, 213] on icon at bounding box center [115, 211] width 10 height 5
click at [126, 212] on icon at bounding box center [126, 211] width 10 height 5
click at [136, 210] on icon at bounding box center [136, 211] width 10 height 5
click at [125, 212] on icon at bounding box center [126, 211] width 10 height 5
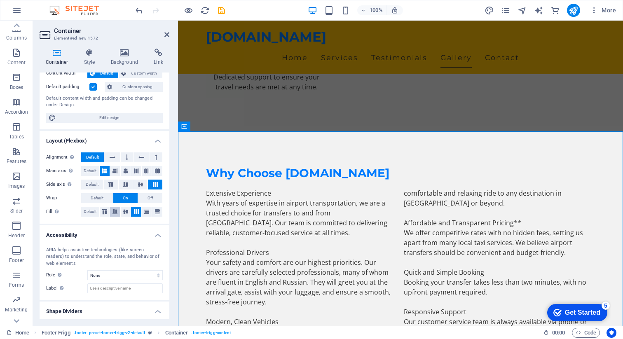
click at [117, 212] on icon at bounding box center [115, 211] width 10 height 5
click at [93, 212] on span "Default" at bounding box center [90, 212] width 13 height 10
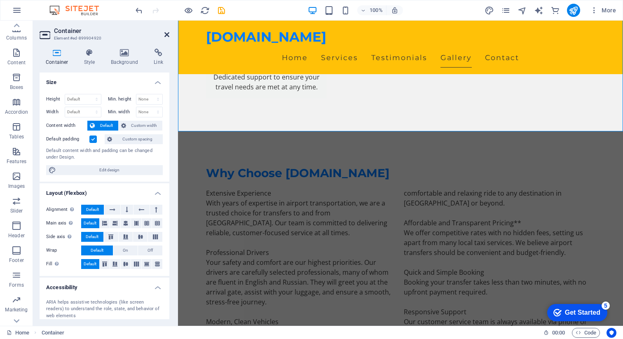
click at [168, 37] on icon at bounding box center [166, 34] width 5 height 7
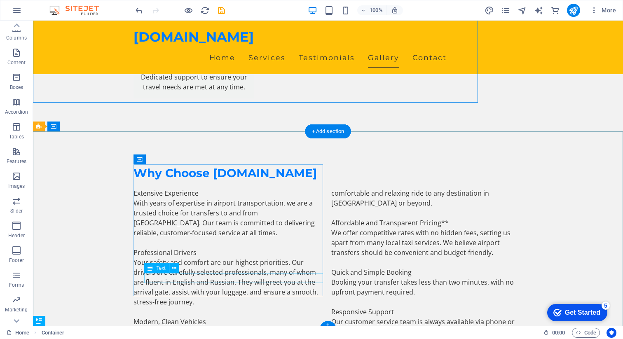
scroll to position [1241, 0]
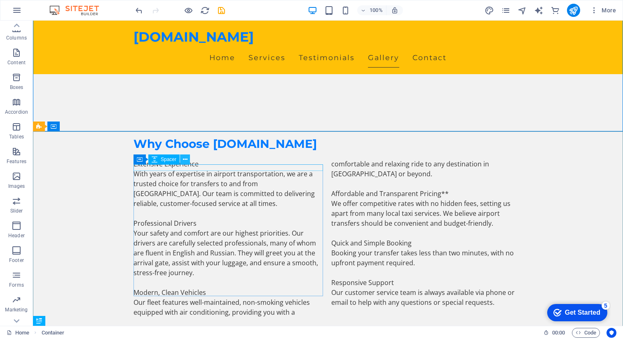
click at [184, 159] on icon at bounding box center [185, 159] width 5 height 9
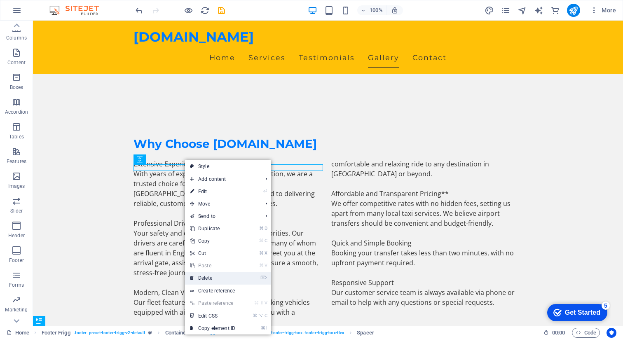
click at [213, 278] on link "⌦ Delete" at bounding box center [212, 278] width 55 height 12
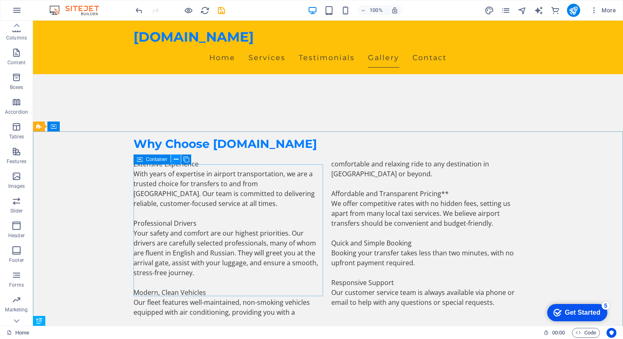
click at [175, 159] on icon at bounding box center [176, 159] width 5 height 9
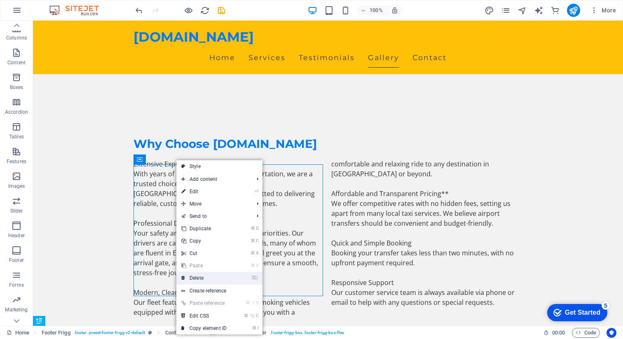
click at [207, 279] on link "⌦ Delete" at bounding box center [203, 278] width 55 height 12
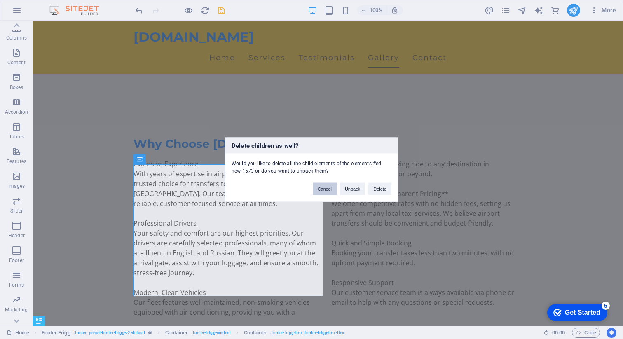
click at [327, 192] on button "Cancel" at bounding box center [325, 188] width 24 height 12
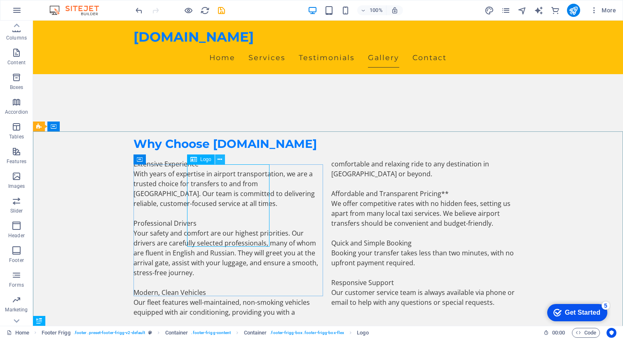
click at [221, 159] on icon at bounding box center [219, 159] width 5 height 9
click at [220, 158] on icon at bounding box center [219, 159] width 5 height 9
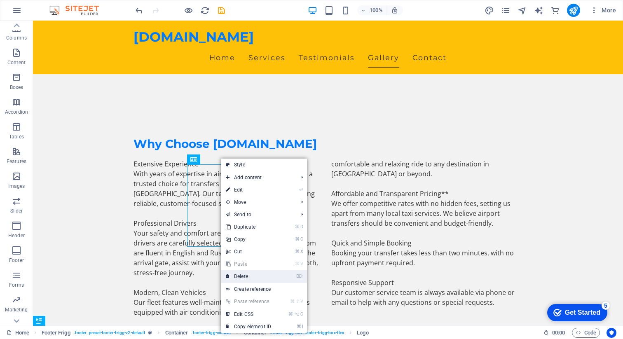
drag, startPoint x: 249, startPoint y: 273, endPoint x: 313, endPoint y: 194, distance: 101.3
click at [249, 273] on link "⌦ Delete" at bounding box center [248, 276] width 55 height 12
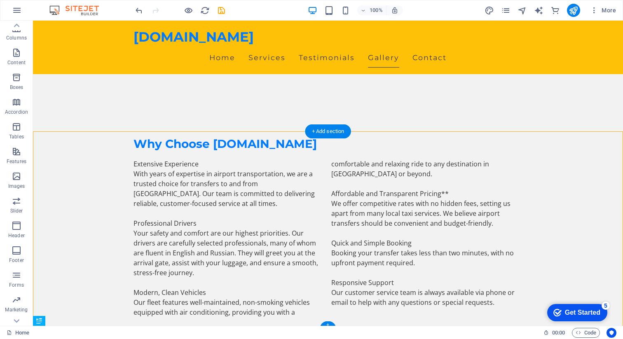
drag, startPoint x: 313, startPoint y: 168, endPoint x: 124, endPoint y: 168, distance: 189.0
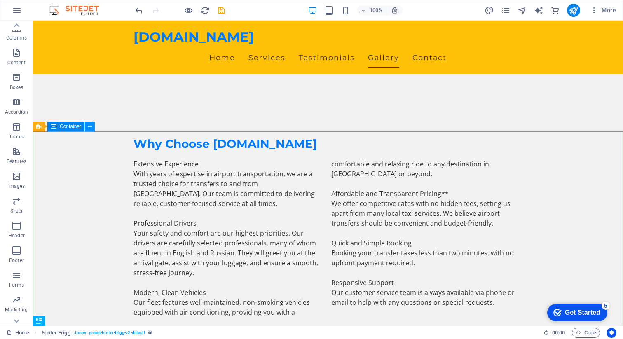
click at [88, 126] on icon at bounding box center [90, 126] width 5 height 9
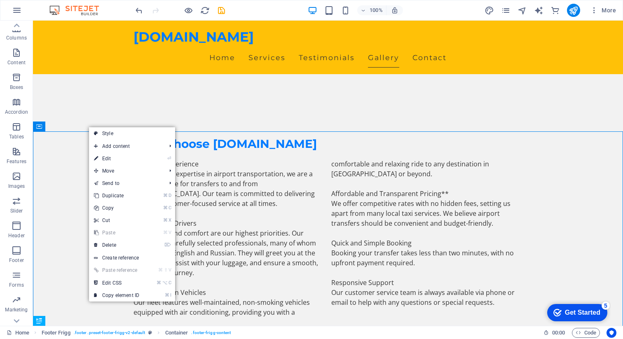
click at [114, 244] on link "⌦ Delete" at bounding box center [116, 245] width 55 height 12
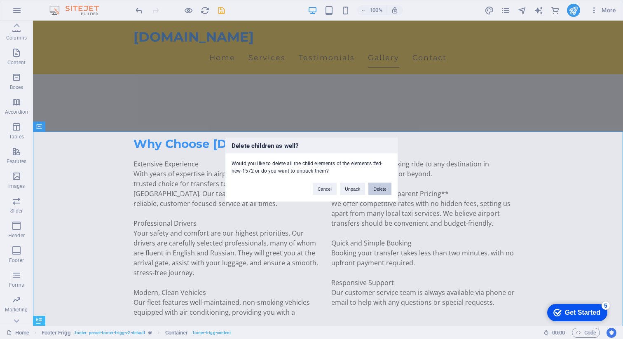
click at [376, 189] on button "Delete" at bounding box center [379, 188] width 23 height 12
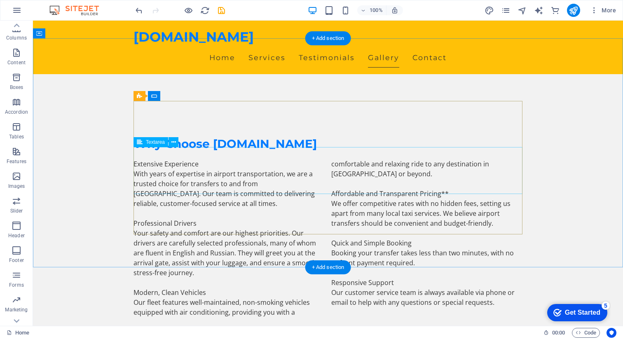
scroll to position [1105, 0]
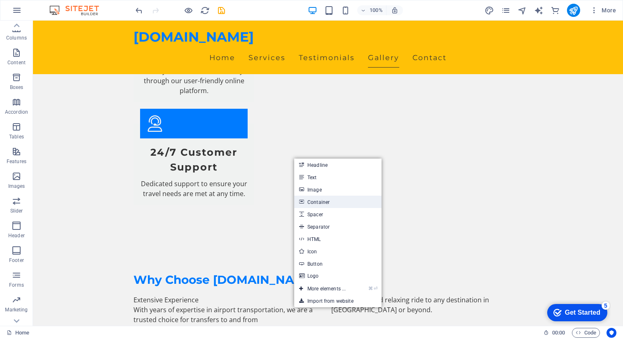
click at [325, 203] on link "Container" at bounding box center [337, 202] width 87 height 12
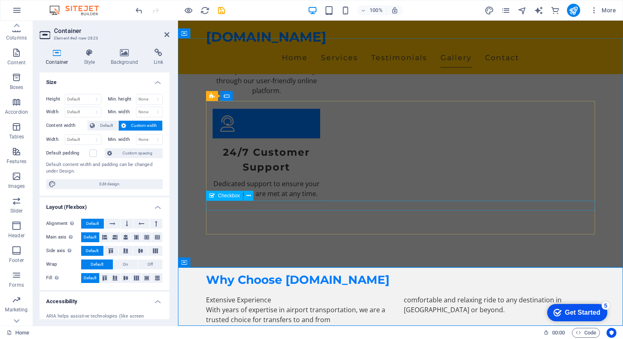
scroll to position [1076, 0]
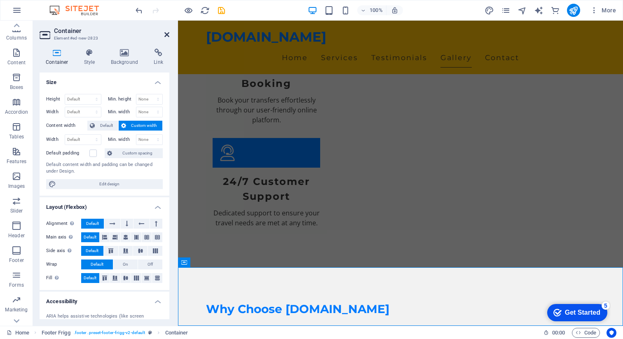
click at [168, 35] on icon at bounding box center [166, 34] width 5 height 7
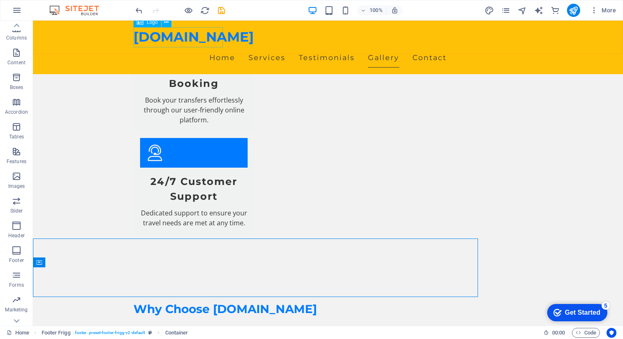
scroll to position [1105, 0]
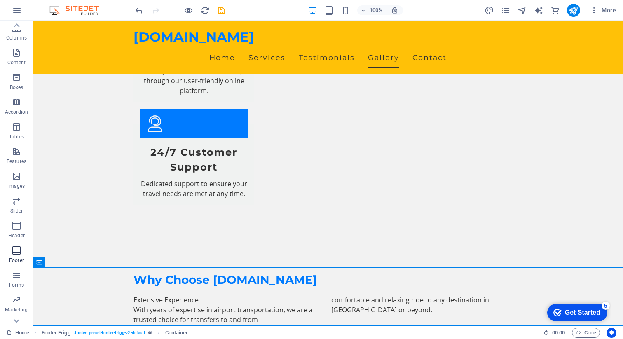
click at [15, 252] on icon "button" at bounding box center [17, 250] width 10 height 10
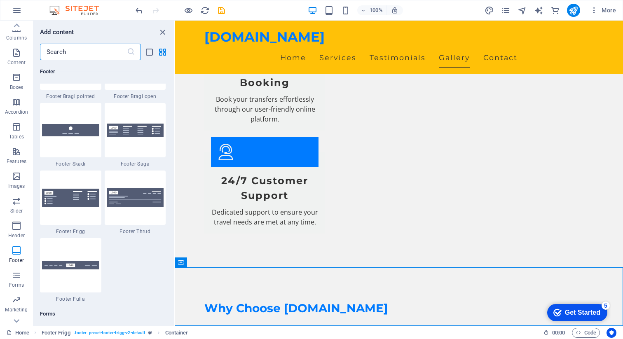
scroll to position [5761, 0]
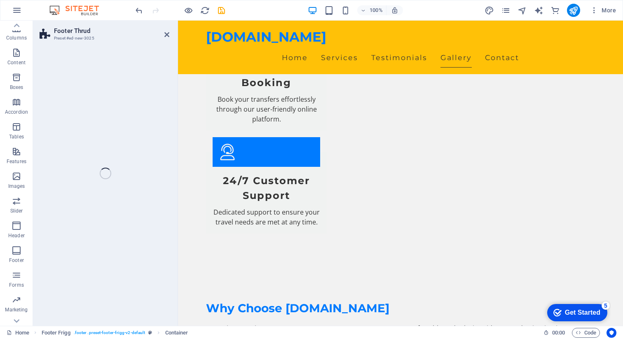
select select "rem"
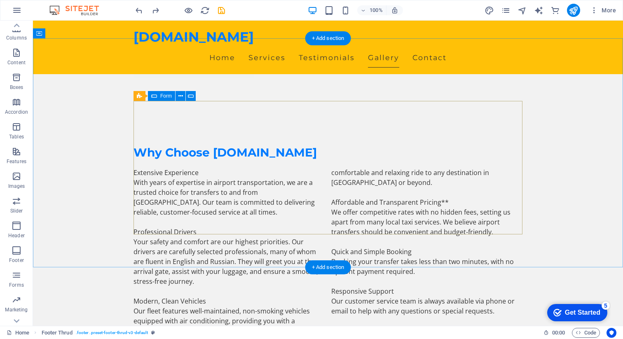
scroll to position [1105, 0]
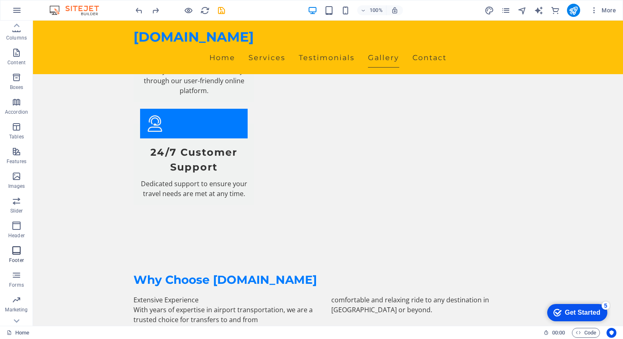
click at [13, 255] on icon "button" at bounding box center [17, 250] width 10 height 10
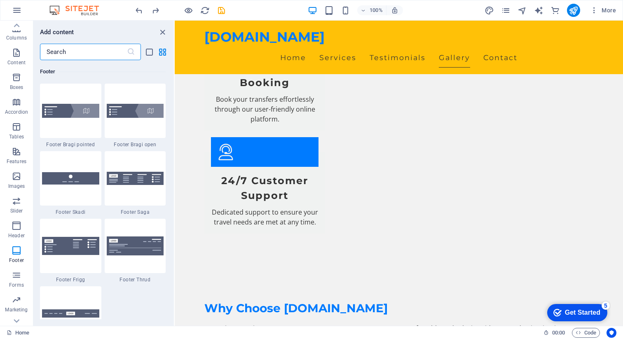
scroll to position [5702, 0]
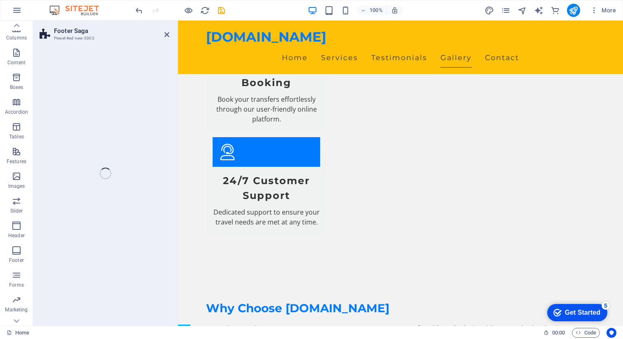
select select "rem"
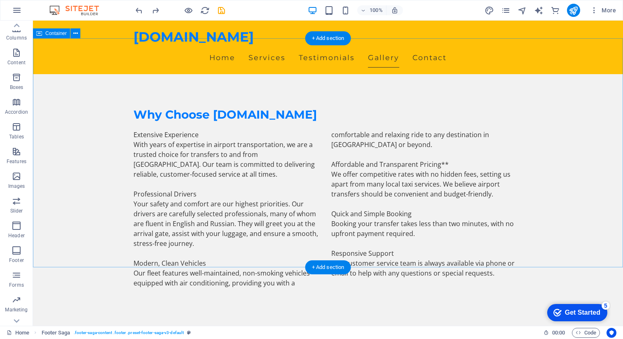
scroll to position [1105, 0]
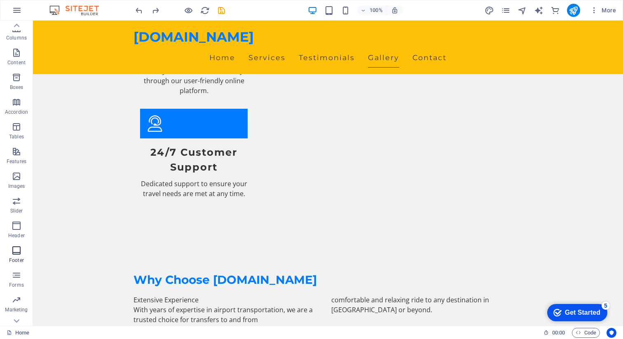
click at [14, 256] on span "Footer" at bounding box center [16, 255] width 33 height 20
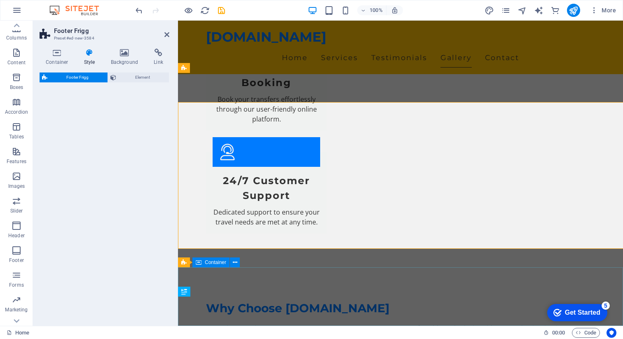
scroll to position [1270, 0]
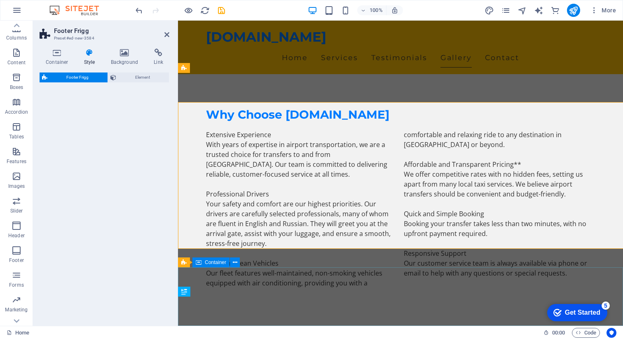
select select "rem"
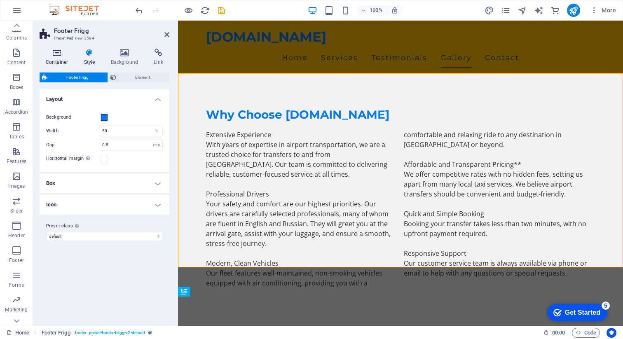
click at [53, 57] on h4 "Container" at bounding box center [59, 57] width 38 height 17
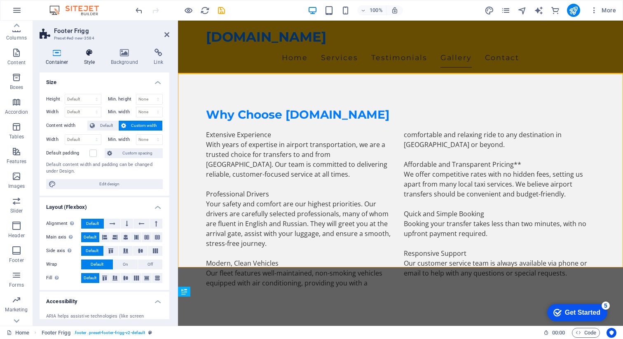
click at [89, 58] on h4 "Style" at bounding box center [91, 57] width 27 height 17
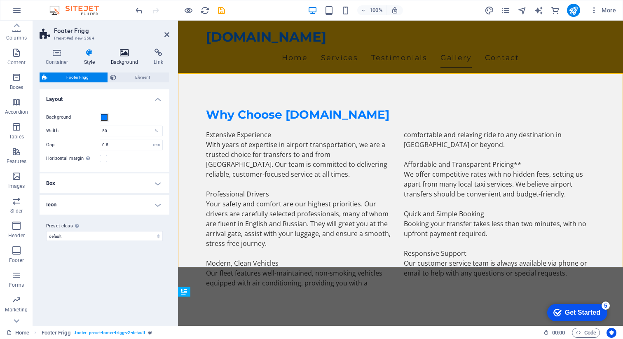
click at [128, 51] on icon at bounding box center [125, 53] width 40 height 8
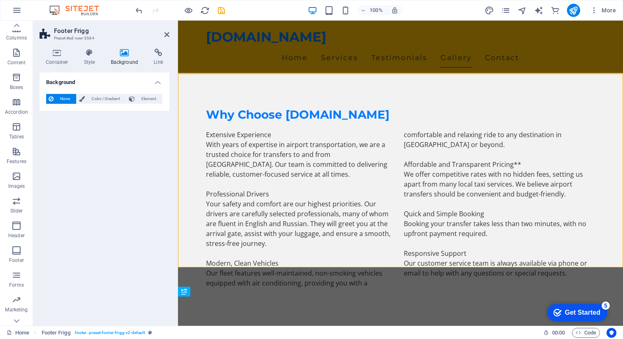
click at [154, 47] on div "Container Style Background Link Size Height Default px rem % vh vw Min. height …" at bounding box center [104, 184] width 143 height 284
click at [162, 55] on icon at bounding box center [158, 53] width 22 height 8
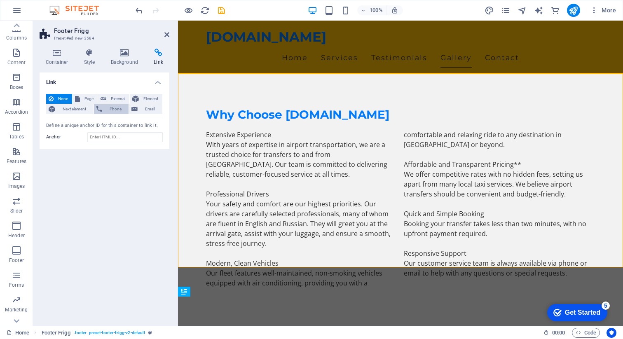
click at [107, 109] on span "Phone" at bounding box center [116, 109] width 22 height 10
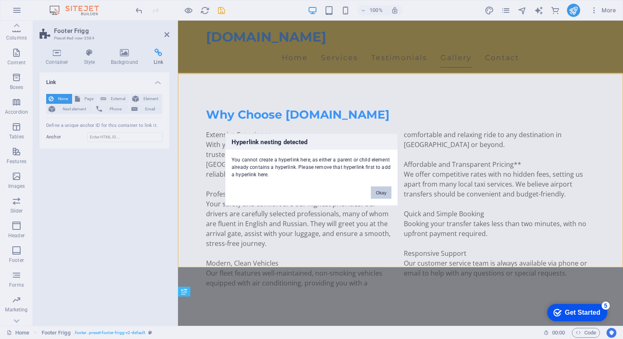
drag, startPoint x: 381, startPoint y: 187, endPoint x: 76, endPoint y: 68, distance: 326.7
click at [381, 187] on button "Okay" at bounding box center [381, 192] width 21 height 12
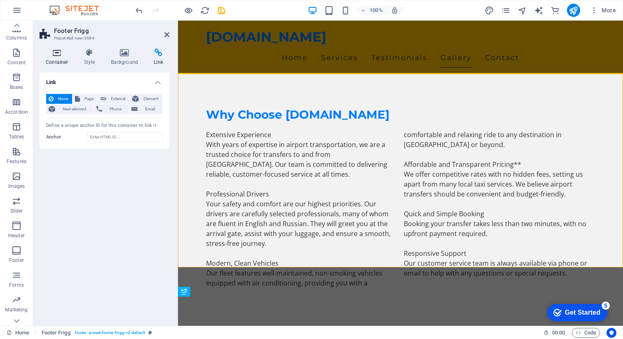
click at [59, 58] on h4 "Container" at bounding box center [59, 57] width 38 height 17
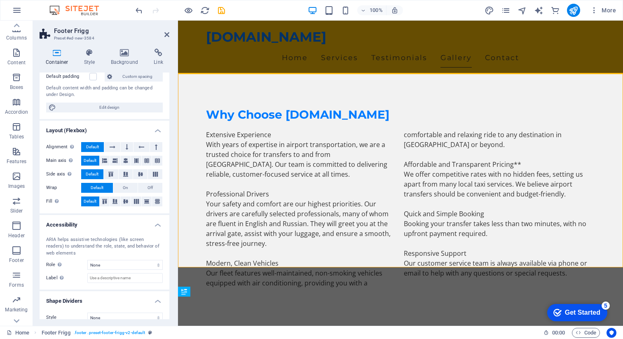
scroll to position [86, 0]
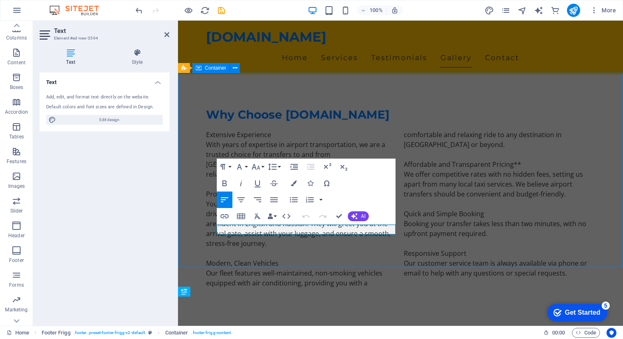
scroll to position [1299, 0]
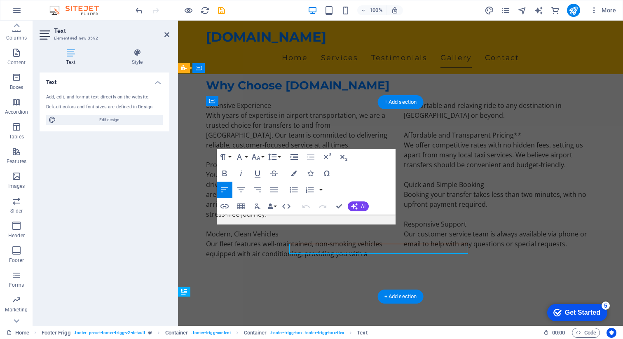
click at [172, 219] on div "Text Style Text Add, edit, and format text directly on the website. Default col…" at bounding box center [104, 184] width 143 height 284
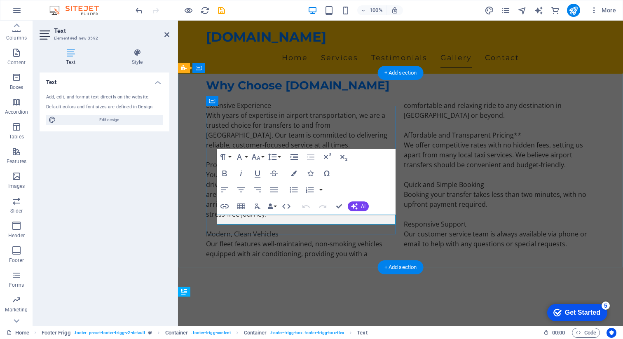
scroll to position [1270, 0]
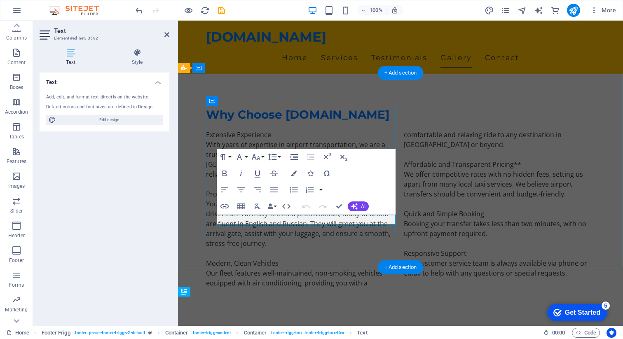
drag, startPoint x: 270, startPoint y: 221, endPoint x: 654, endPoint y: 144, distance: 391.9
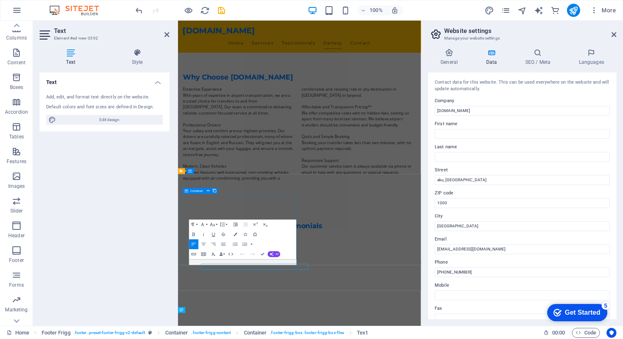
scroll to position [1059, 0]
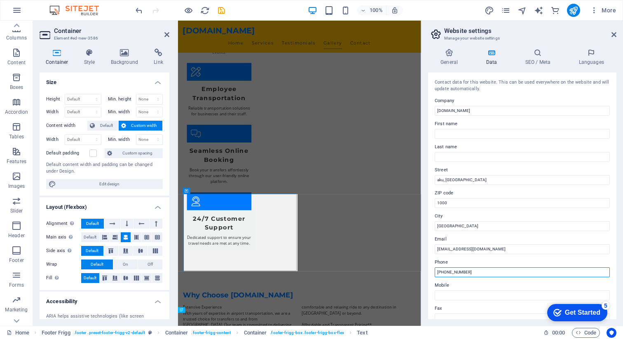
click at [461, 272] on input "+994 12 345 67 89" at bounding box center [522, 272] width 175 height 10
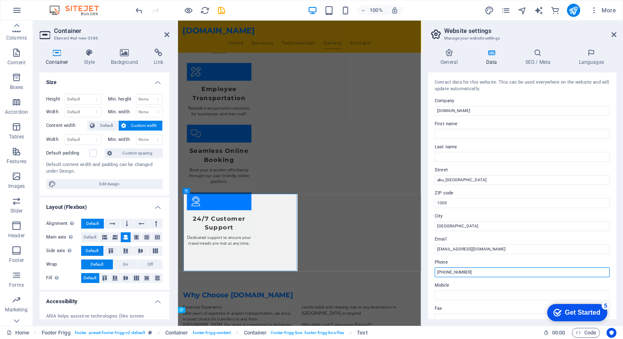
click at [461, 272] on input "+994 12 345 67 89" at bounding box center [522, 272] width 175 height 10
paste input "70 853 50 55"
type input "[PHONE_NUMBER]"
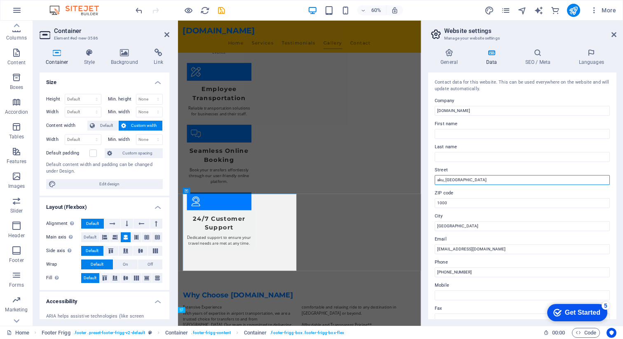
click at [435, 180] on input "aku, Azerbaijan" at bounding box center [522, 180] width 175 height 10
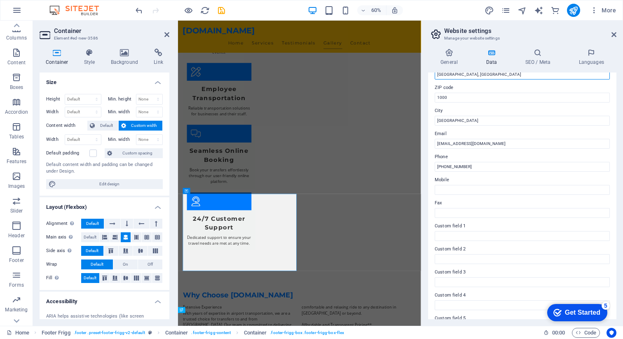
scroll to position [149, 0]
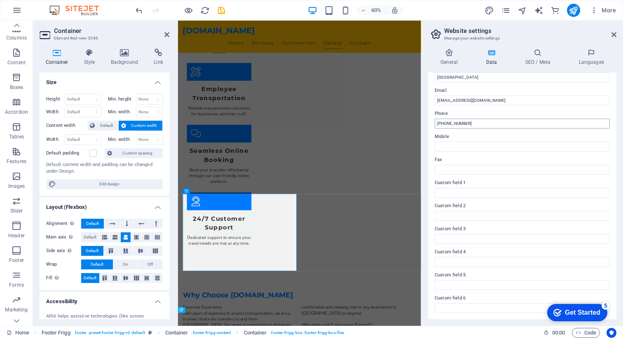
type input "Baku, Azerbaijan"
drag, startPoint x: 480, startPoint y: 124, endPoint x: 428, endPoint y: 125, distance: 52.3
click at [427, 125] on div "General Data SEO / Meta Languages Website name aztransfer.az Logo Drag files he…" at bounding box center [521, 184] width 201 height 284
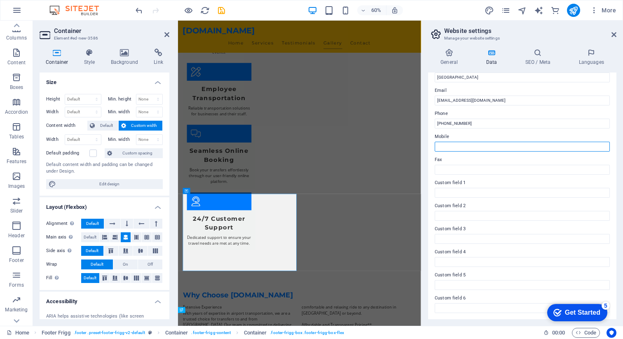
click at [446, 144] on input "Mobile" at bounding box center [522, 147] width 175 height 10
paste input "[PHONE_NUMBER]"
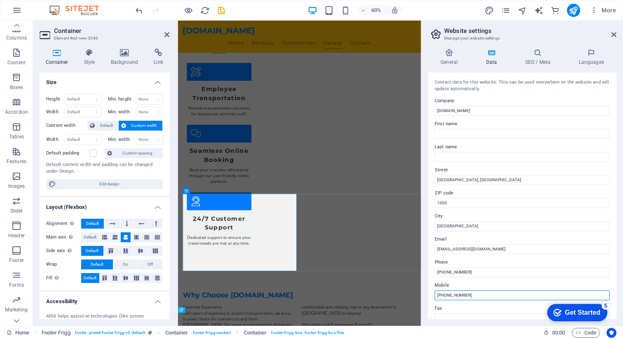
type input "[PHONE_NUMBER]"
click at [612, 126] on div at bounding box center [311, 132] width 623 height 12
click at [614, 126] on div at bounding box center [311, 132] width 623 height 12
click at [569, 10] on icon "publish" at bounding box center [572, 10] width 9 height 9
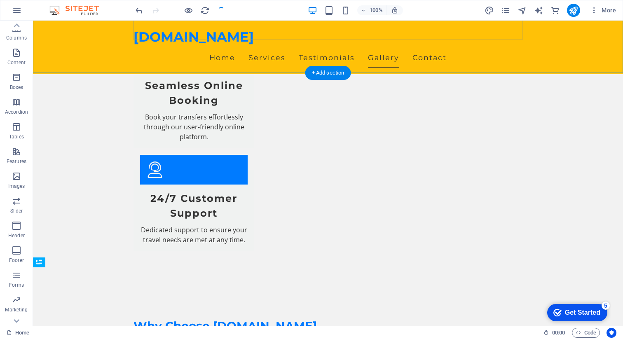
scroll to position [1299, 0]
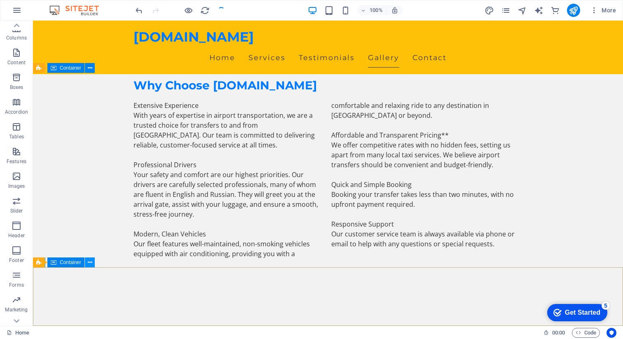
click at [89, 263] on icon at bounding box center [90, 262] width 5 height 9
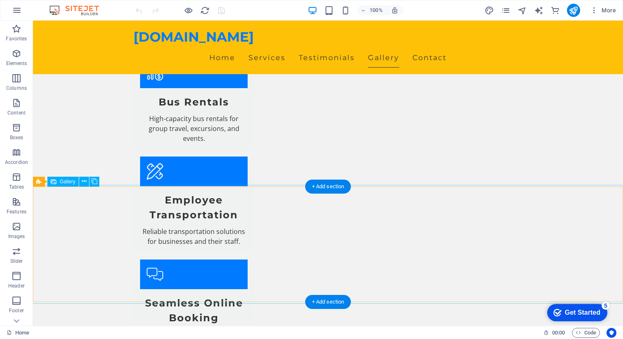
scroll to position [1299, 0]
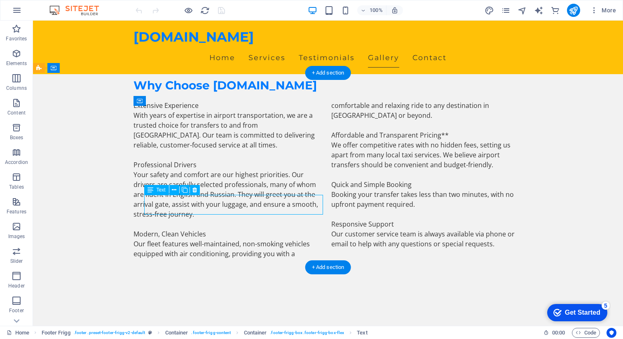
click at [171, 208] on div "Drag here to replace the existing content. Press “Ctrl” if you want to create a…" at bounding box center [328, 173] width 590 height 305
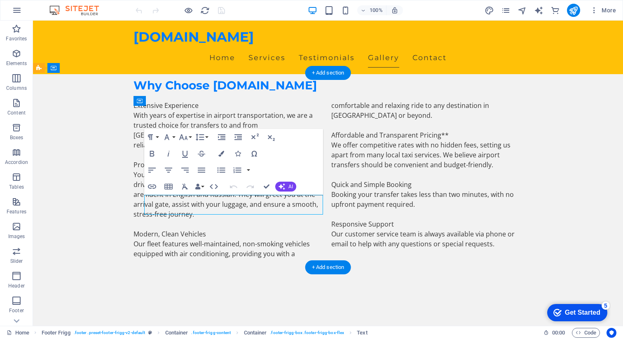
click at [166, 175] on icon "button" at bounding box center [169, 170] width 10 height 10
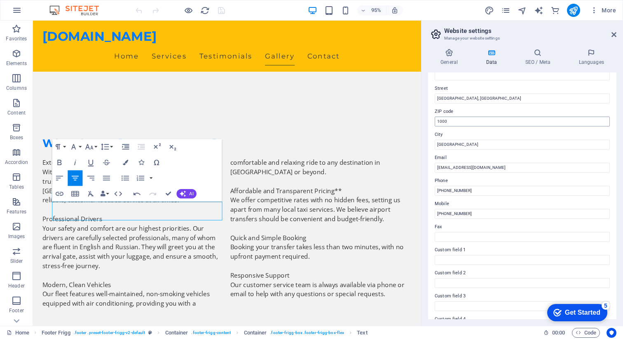
scroll to position [0, 0]
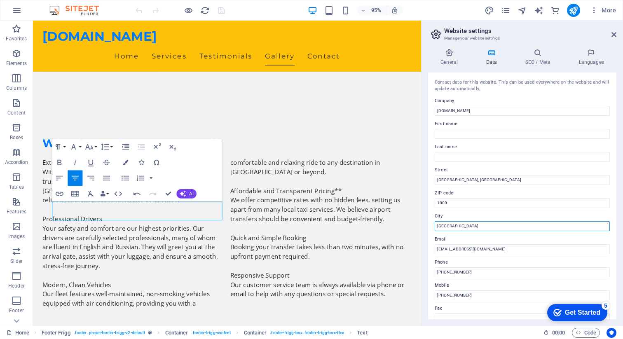
click at [448, 228] on input "Baku" at bounding box center [522, 226] width 175 height 10
click at [441, 227] on input "Baku" at bounding box center [522, 226] width 175 height 10
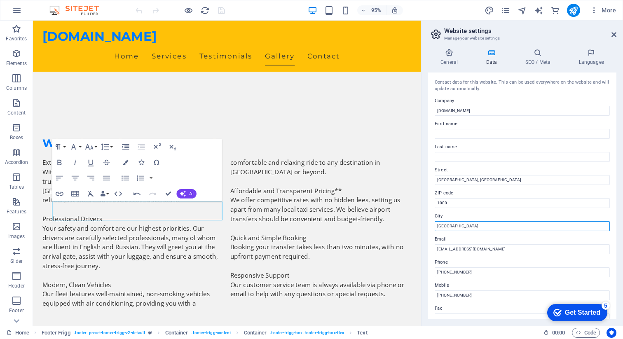
click at [441, 227] on input "Baku" at bounding box center [522, 226] width 175 height 10
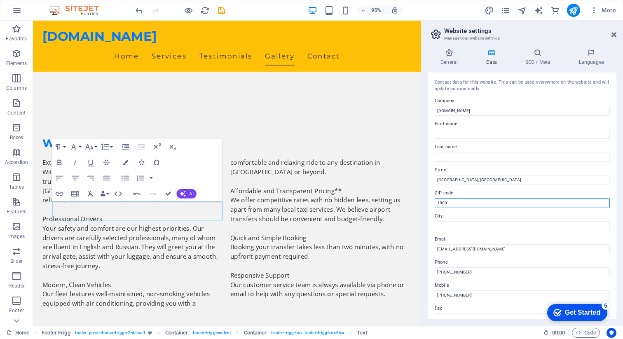
click at [450, 203] on input "1000" at bounding box center [522, 203] width 175 height 10
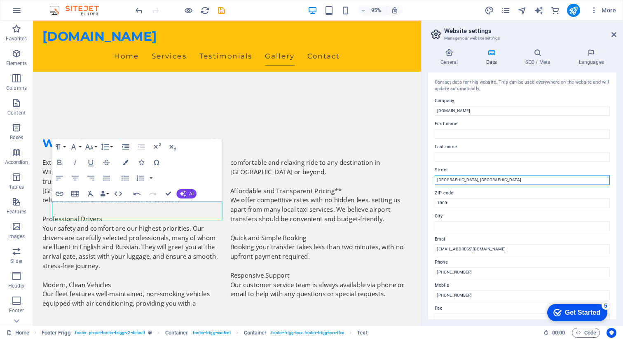
click at [477, 179] on input "Baku, Azerbaijan" at bounding box center [522, 180] width 175 height 10
type input "Baku, Azerbaijan,100"
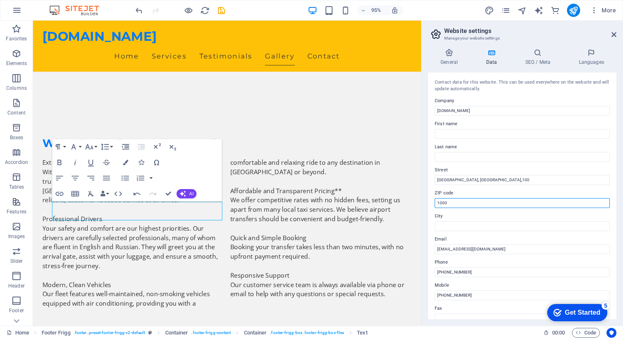
drag, startPoint x: 453, startPoint y: 203, endPoint x: 431, endPoint y: 200, distance: 22.1
click at [431, 200] on div "Contact data for this website. This can be used everywhere on the website and w…" at bounding box center [522, 195] width 188 height 247
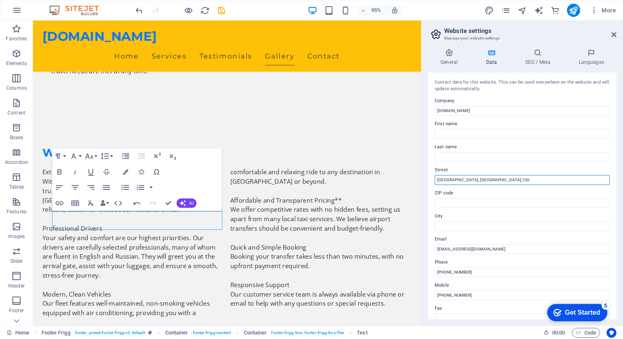
click at [484, 178] on input "Baku, Azerbaijan,100" at bounding box center [522, 180] width 175 height 10
type input "[GEOGRAPHIC_DATA], [GEOGRAPHIC_DATA],1000"
click at [575, 11] on icon "publish" at bounding box center [572, 10] width 9 height 9
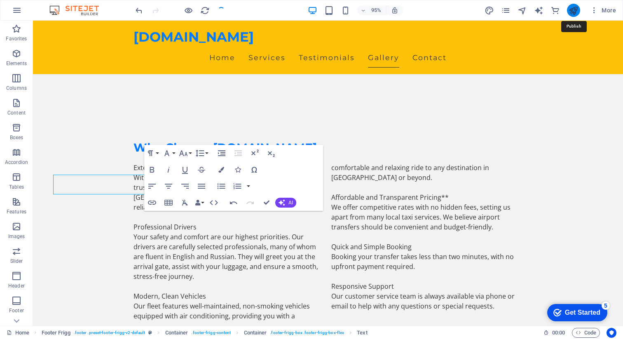
scroll to position [1283, 0]
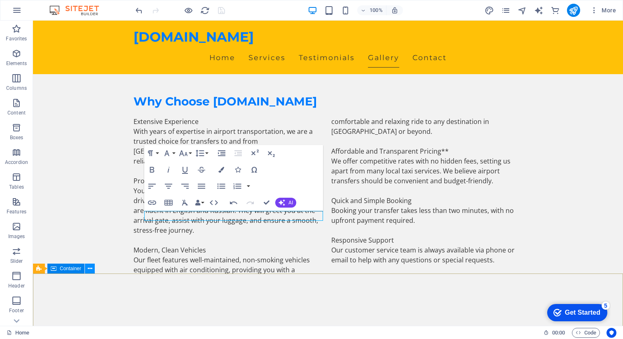
click at [89, 268] on icon at bounding box center [90, 268] width 5 height 9
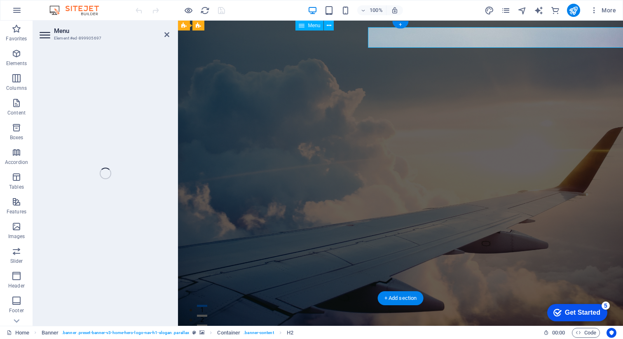
select select
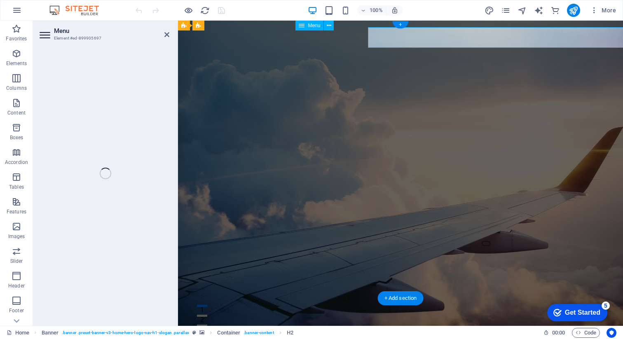
select select
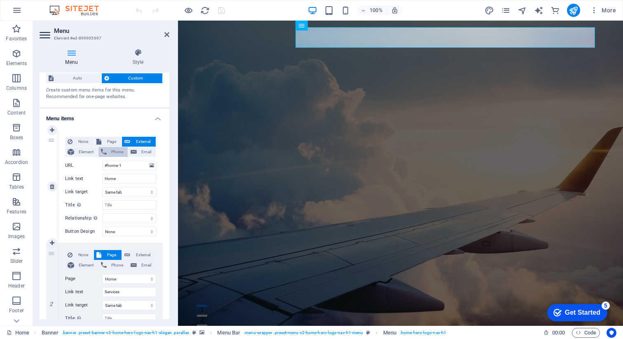
scroll to position [29, 0]
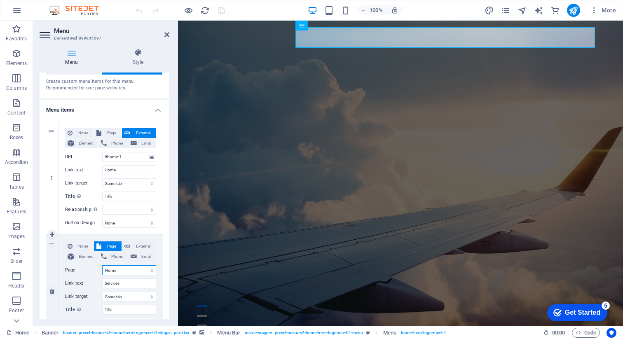
click at [118, 267] on select "Home Subpage Legal Notice Privacy Home Home Home" at bounding box center [129, 270] width 54 height 10
click at [121, 269] on select "Home Subpage Legal Notice Privacy Home Home Home" at bounding box center [129, 270] width 54 height 10
select select "1"
select select
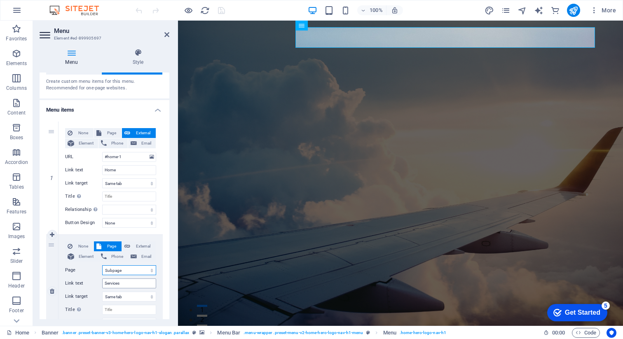
select select
click at [126, 271] on select "Home Subpage Legal Notice Privacy Home Home Home" at bounding box center [129, 270] width 54 height 10
select select "0"
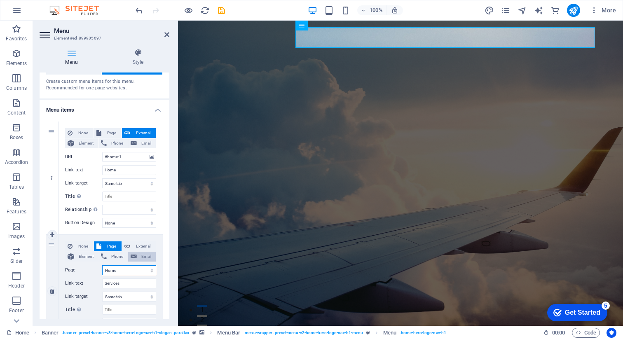
select select
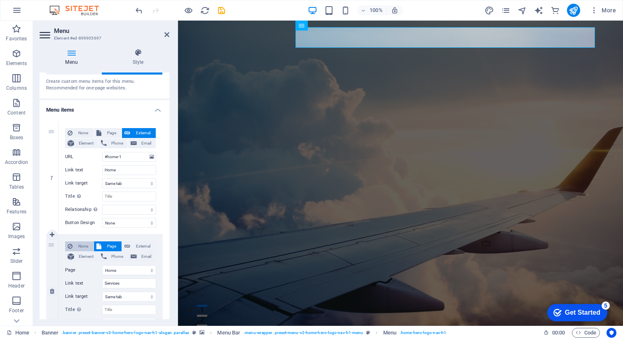
click at [82, 245] on span "None" at bounding box center [83, 246] width 16 height 10
select select
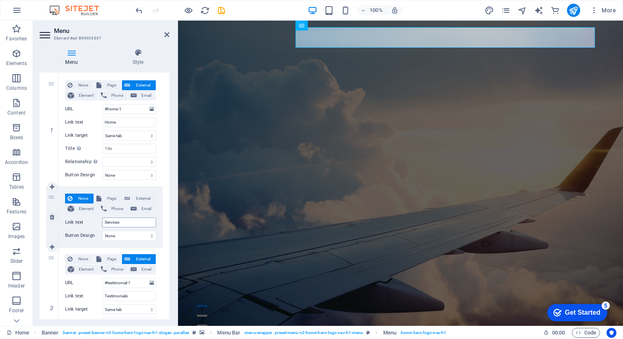
scroll to position [81, 0]
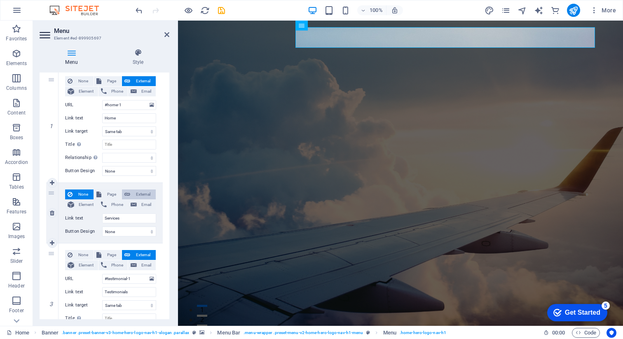
click at [146, 194] on span "External" at bounding box center [143, 194] width 21 height 10
select select
select select "blank"
select select
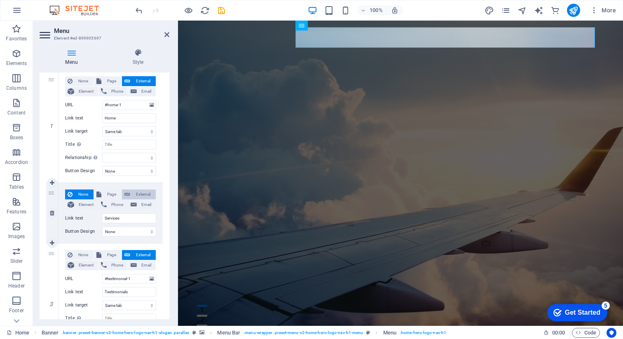
select select
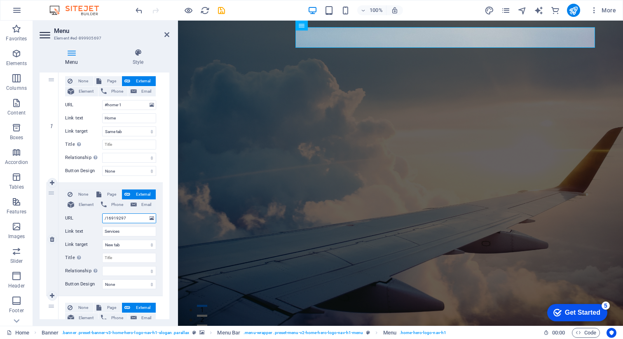
drag, startPoint x: 131, startPoint y: 217, endPoint x: 99, endPoint y: 216, distance: 32.1
click at [99, 216] on div "URL /16919297" at bounding box center [110, 218] width 91 height 10
type input "#"
select select
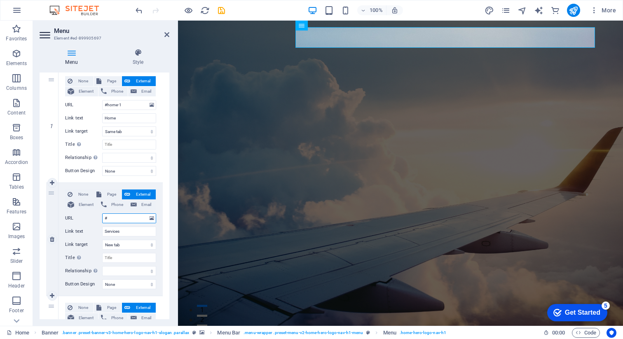
select select
type input "#services-2"
select select
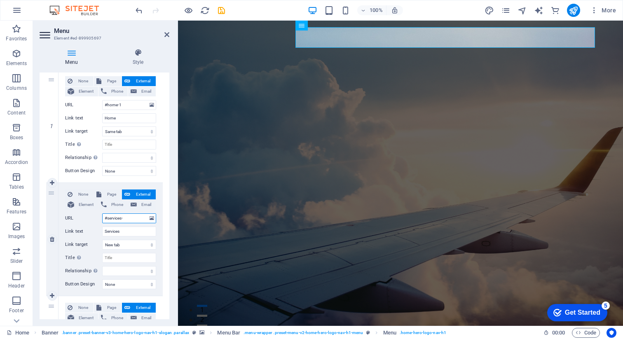
select select
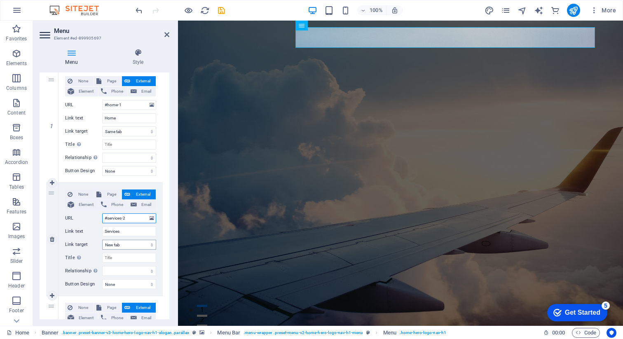
select select
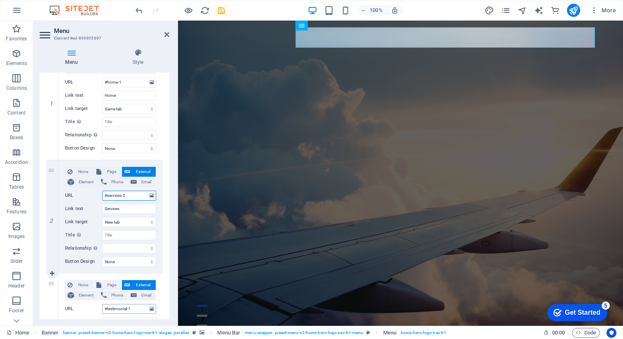
scroll to position [104, 0]
type input "#services-2"
click at [119, 222] on select "New tab Same tab Overlay" at bounding box center [129, 222] width 54 height 10
select select
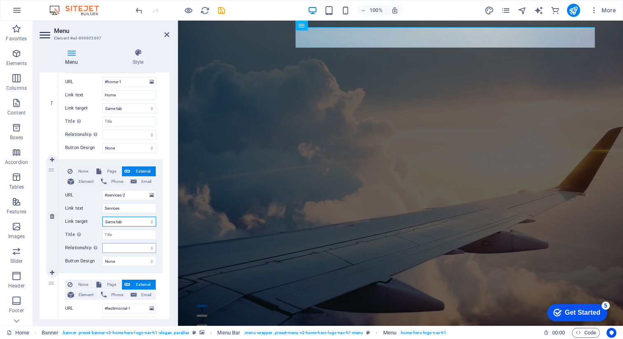
select select
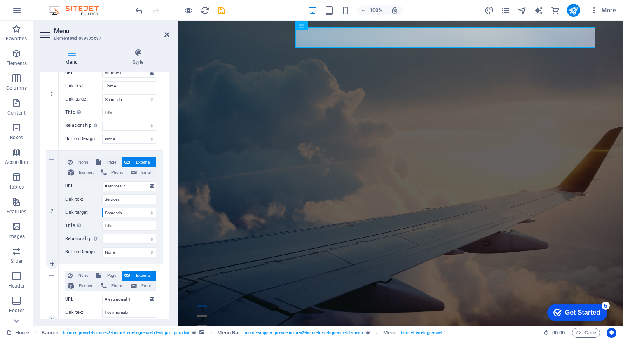
scroll to position [108, 0]
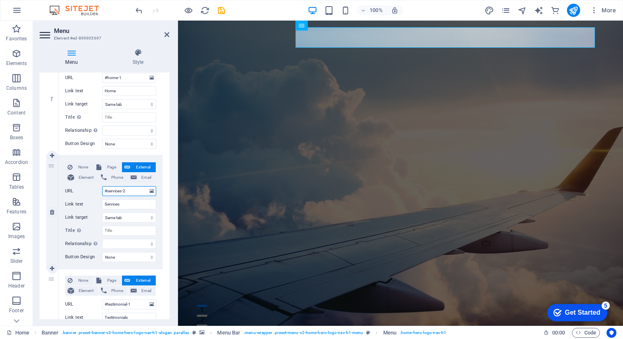
click at [132, 191] on input "#services-2" at bounding box center [129, 191] width 54 height 10
type input "#services-1"
select select
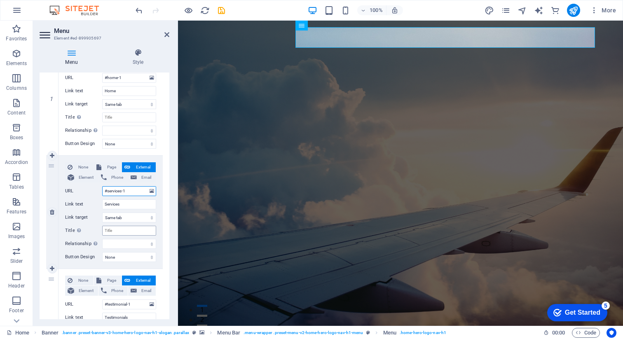
select select
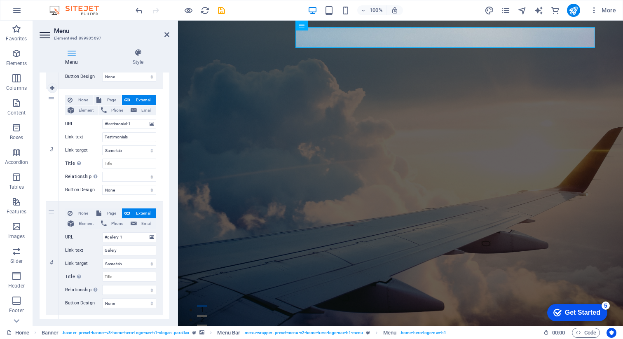
scroll to position [420, 0]
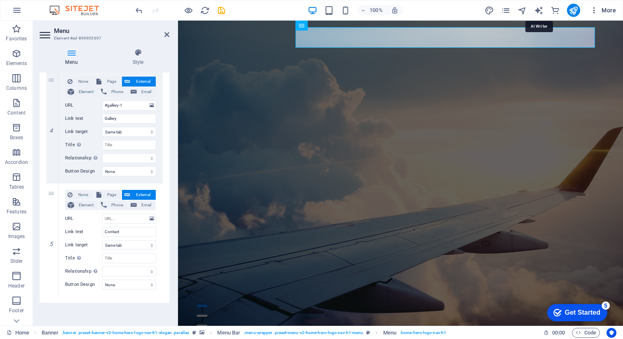
type input "#services-1"
click at [605, 11] on span "More" at bounding box center [603, 10] width 26 height 8
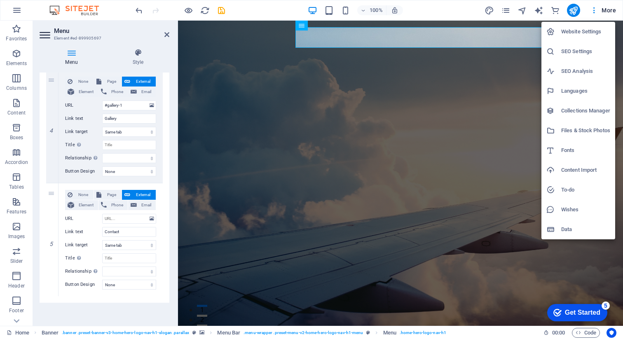
click at [574, 30] on h6 "Website Settings" at bounding box center [585, 32] width 49 height 10
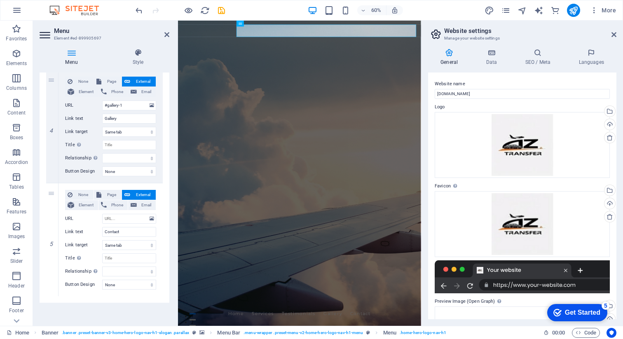
click at [618, 33] on aside "Website settings Manage your website settings General Data SEO / Meta Languages…" at bounding box center [522, 173] width 202 height 305
click at [613, 126] on div at bounding box center [311, 132] width 623 height 12
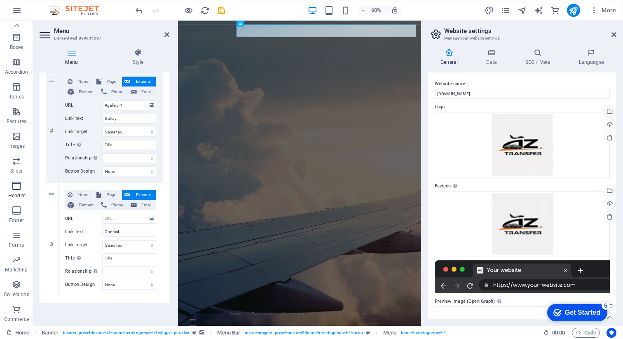
click at [19, 189] on icon "button" at bounding box center [17, 186] width 10 height 10
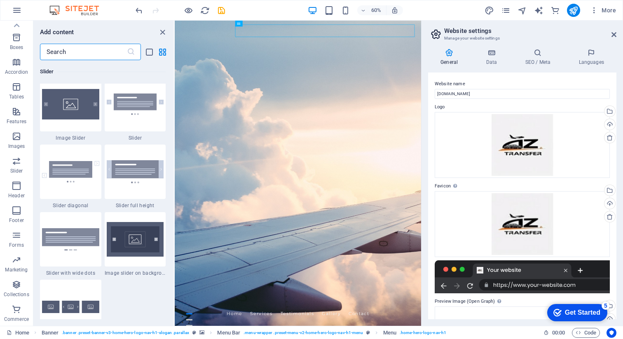
scroll to position [4960, 0]
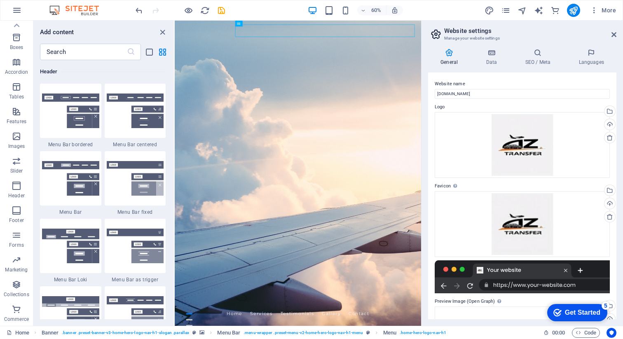
click at [615, 126] on div at bounding box center [311, 132] width 623 height 12
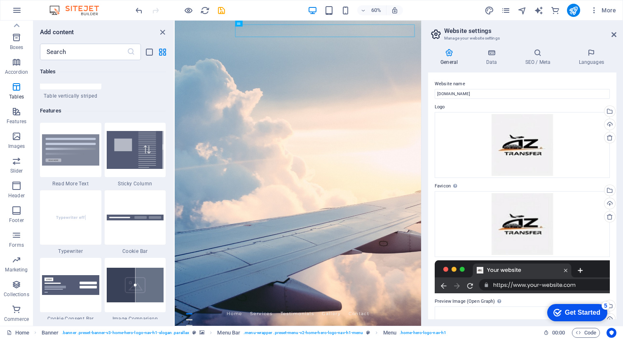
scroll to position [3170, 0]
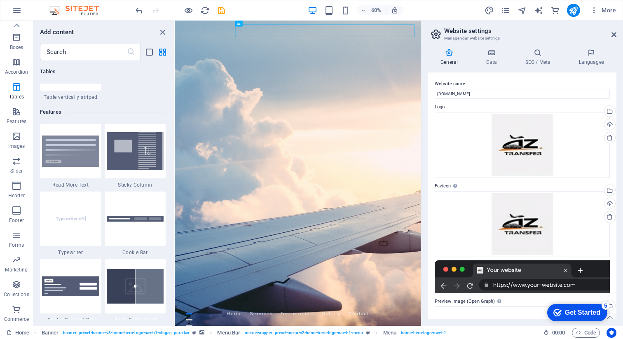
click at [614, 126] on div at bounding box center [311, 132] width 623 height 12
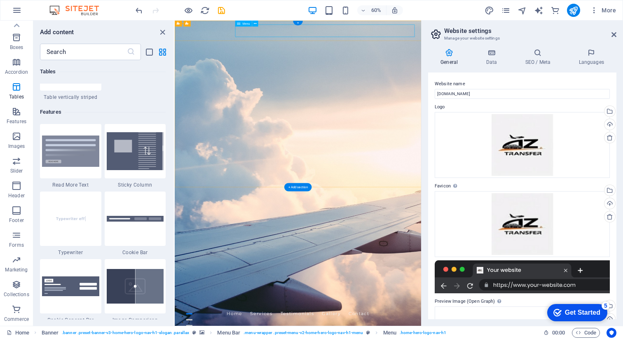
select select
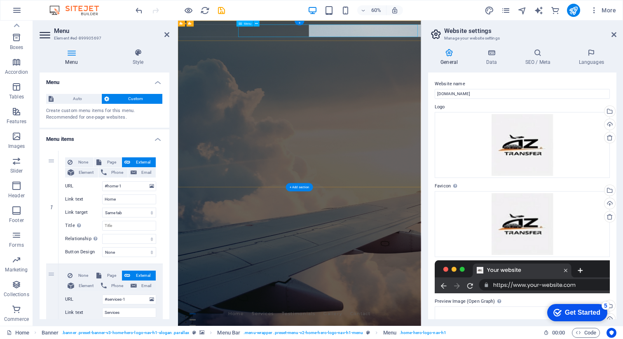
click at [612, 126] on div at bounding box center [311, 132] width 623 height 12
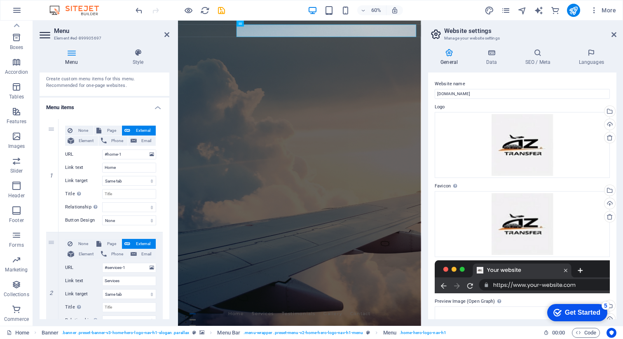
click at [572, 9] on icon "publish" at bounding box center [572, 10] width 9 height 9
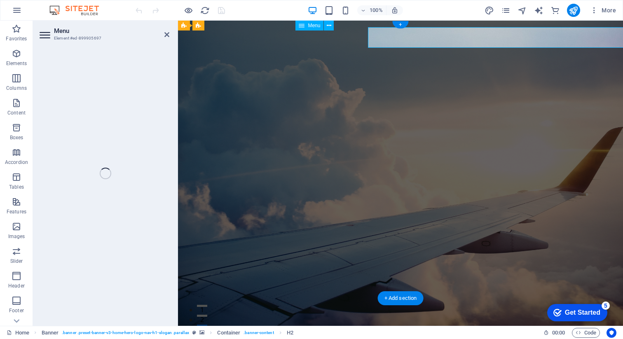
select select
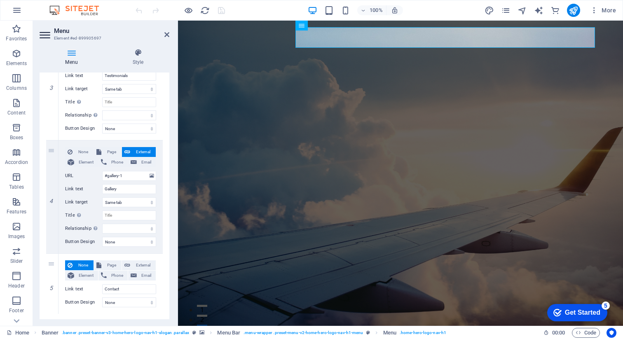
scroll to position [351, 0]
click at [142, 267] on span "External" at bounding box center [143, 264] width 21 height 10
select select
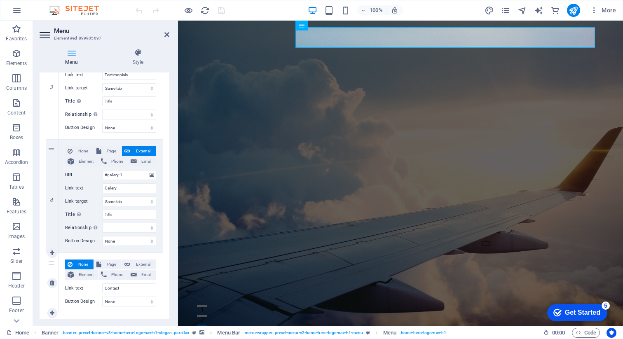
select select
select select "blank"
select select
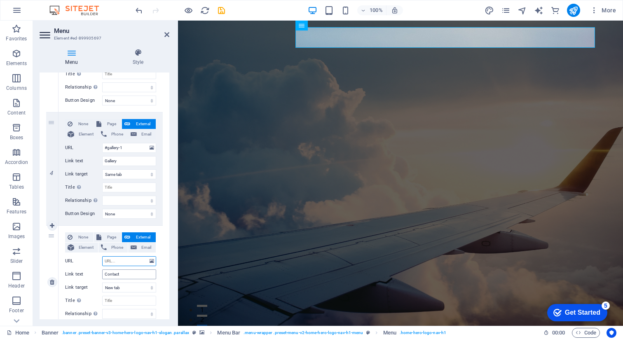
scroll to position [393, 0]
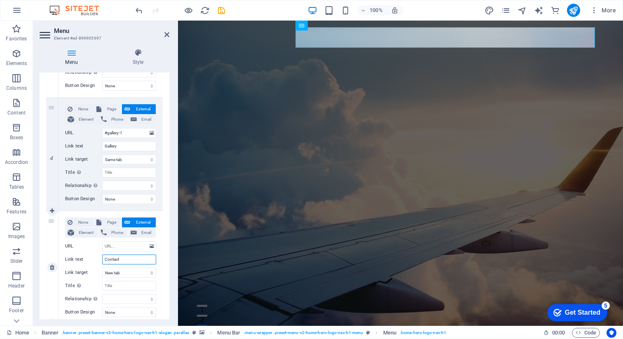
click at [124, 262] on input "Contact" at bounding box center [129, 260] width 54 height 10
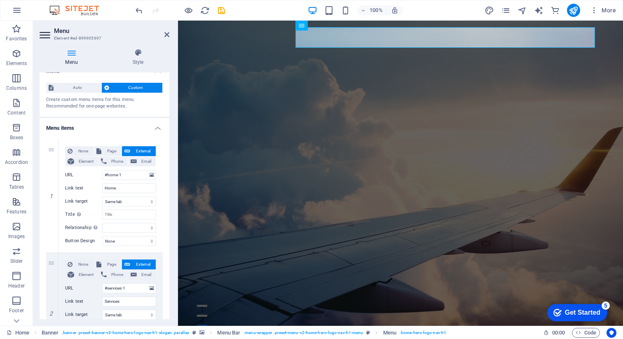
scroll to position [8, 0]
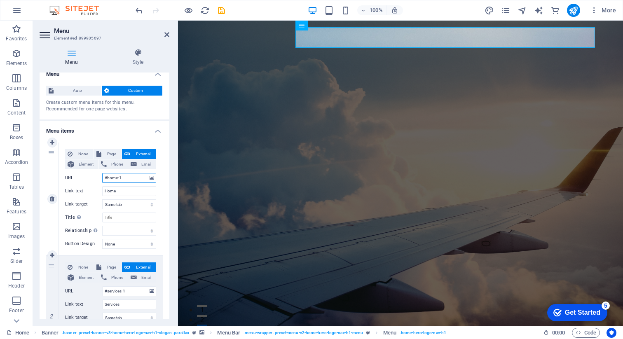
drag, startPoint x: 132, startPoint y: 180, endPoint x: 100, endPoint y: 179, distance: 31.7
click at [100, 179] on div "URL #home-1" at bounding box center [110, 178] width 91 height 10
drag, startPoint x: 135, startPoint y: 290, endPoint x: 98, endPoint y: 289, distance: 36.3
click at [98, 289] on div "URL #services-1" at bounding box center [110, 291] width 91 height 10
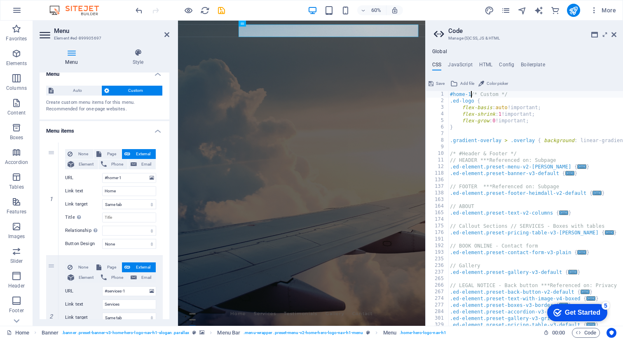
click at [10, 126] on icon at bounding box center [5, 131] width 10 height 10
drag, startPoint x: 304, startPoint y: 313, endPoint x: 336, endPoint y: 247, distance: 73.9
click at [126, 292] on input "#services-1" at bounding box center [129, 291] width 54 height 10
click at [617, 126] on div at bounding box center [311, 132] width 623 height 12
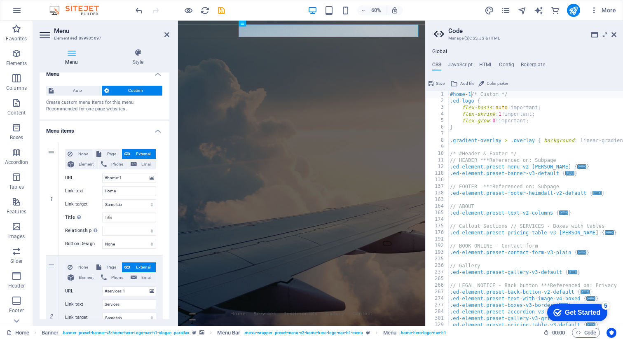
click at [617, 126] on div at bounding box center [311, 132] width 623 height 12
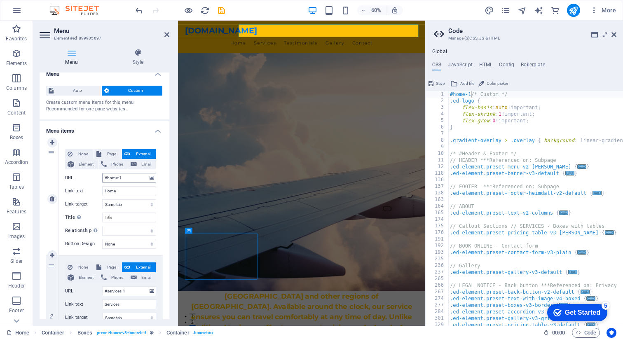
scroll to position [232, 0]
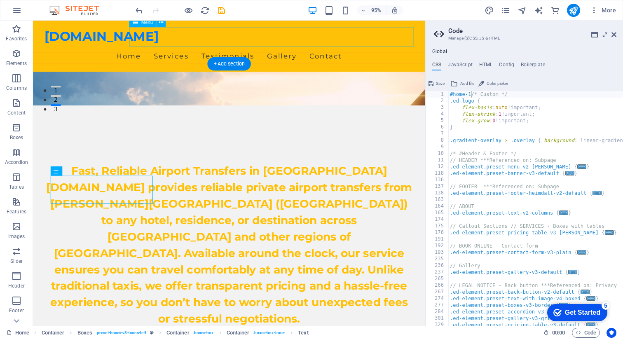
click at [221, 47] on nav "Home Services Testimonials Gallery Contact" at bounding box center [239, 57] width 389 height 21
select select
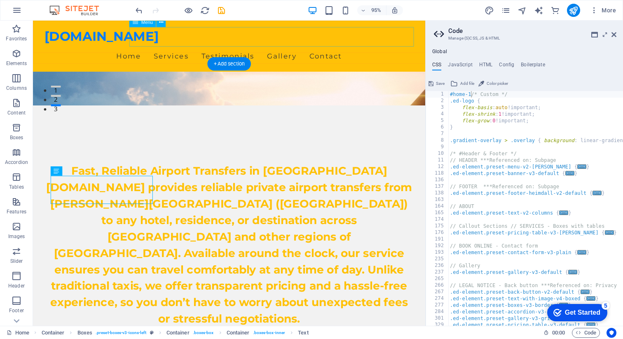
select select
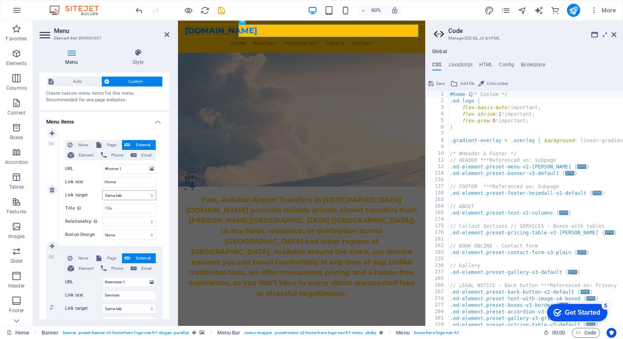
scroll to position [28, 0]
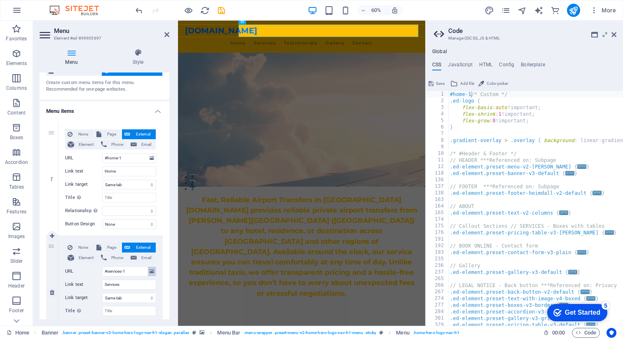
click at [150, 271] on icon at bounding box center [152, 271] width 5 height 9
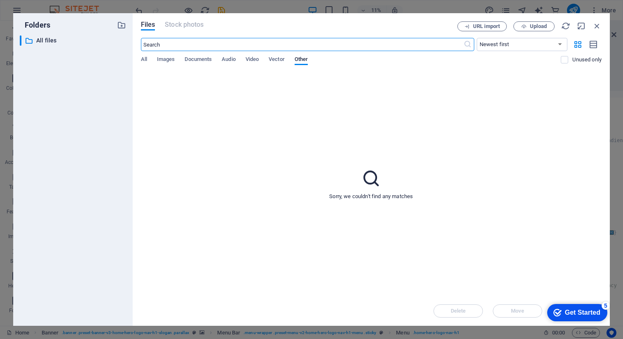
scroll to position [0, 0]
click at [597, 23] on icon "button" at bounding box center [596, 25] width 9 height 9
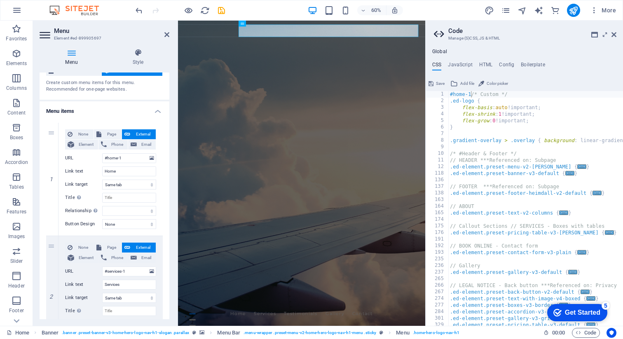
click at [611, 126] on div at bounding box center [311, 132] width 623 height 12
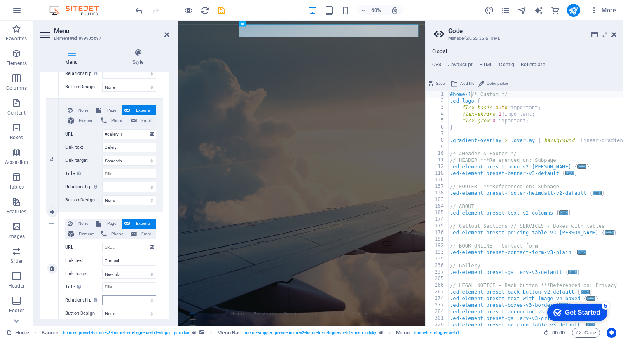
scroll to position [420, 0]
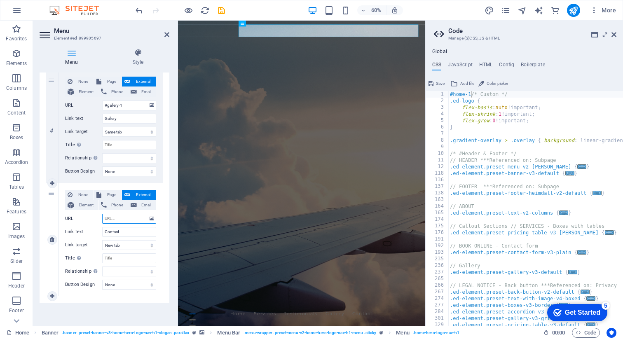
click at [118, 217] on input "URL" at bounding box center [129, 219] width 54 height 10
type input "#contact-1"
select select
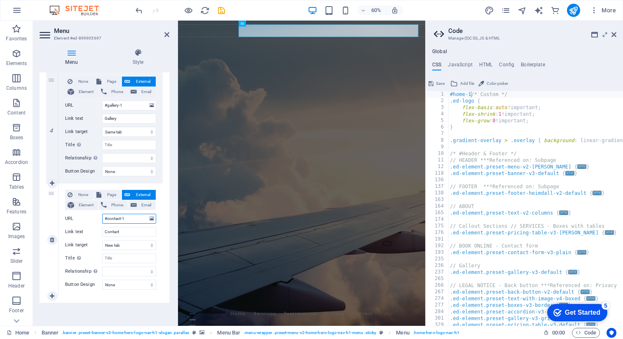
select select
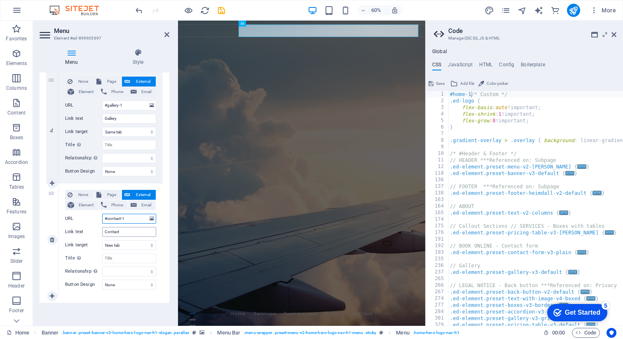
select select
type input "#contact-1"
click at [127, 247] on select "New tab Same tab Overlay" at bounding box center [129, 245] width 54 height 10
select select
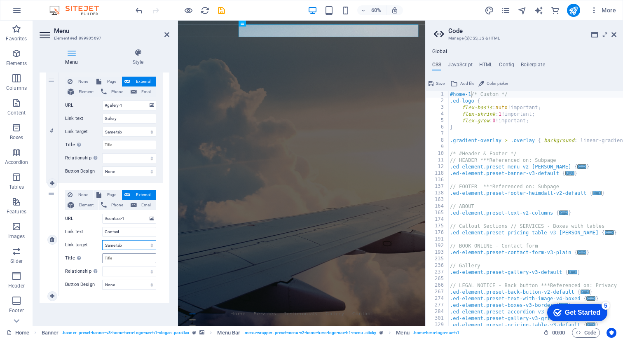
select select
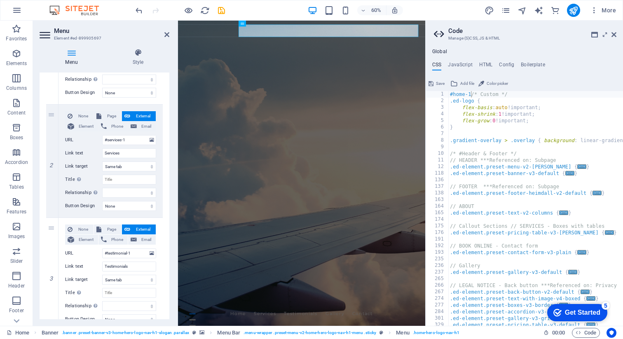
scroll to position [151, 0]
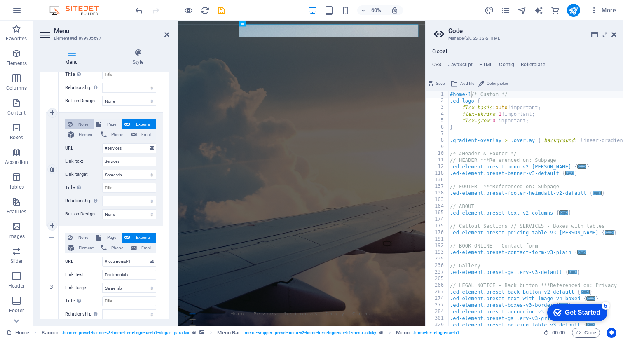
click at [84, 122] on span "None" at bounding box center [83, 124] width 16 height 10
select select
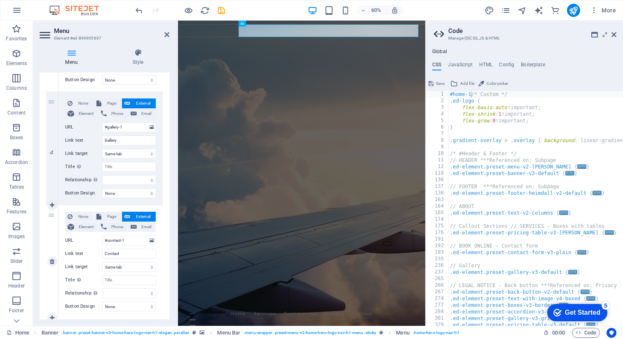
scroll to position [368, 0]
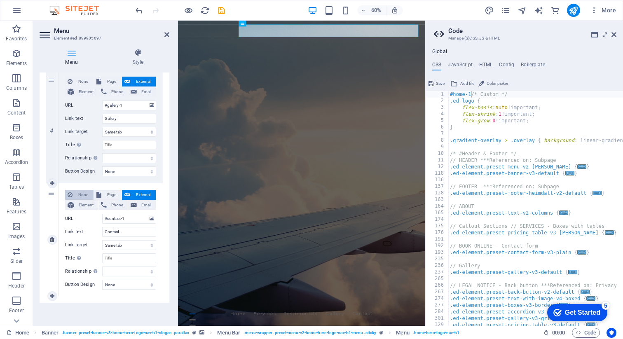
click at [79, 194] on span "None" at bounding box center [83, 195] width 16 height 10
select select
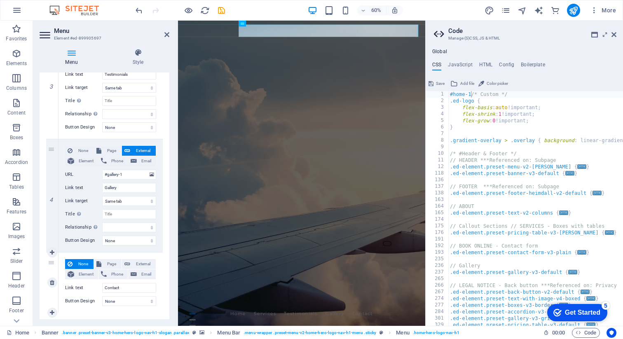
scroll to position [298, 0]
click at [608, 33] on h2 "Code" at bounding box center [532, 30] width 168 height 7
click at [614, 126] on div at bounding box center [311, 132] width 623 height 12
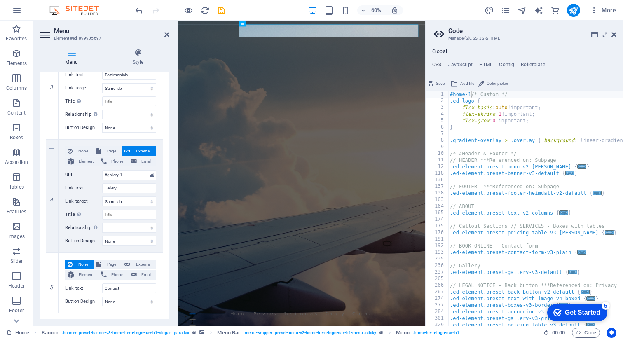
click at [614, 126] on div at bounding box center [311, 132] width 623 height 12
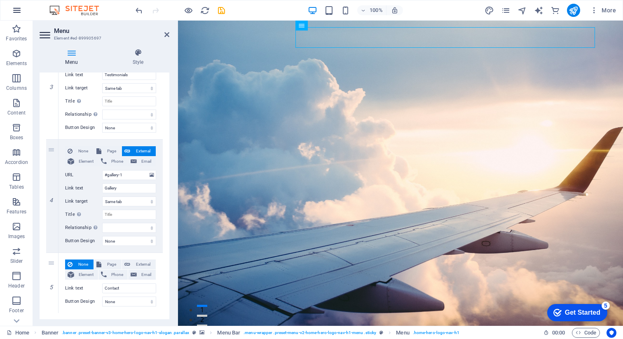
click at [18, 9] on icon "button" at bounding box center [17, 10] width 10 height 10
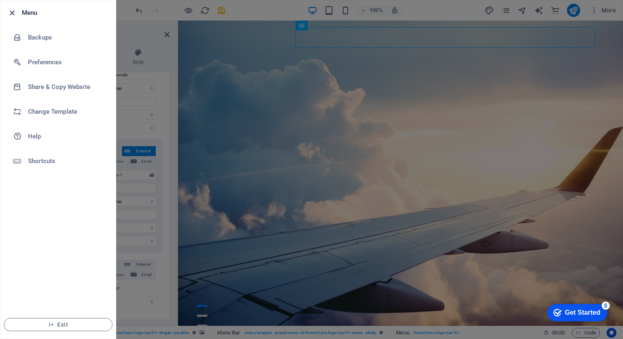
click at [9, 12] on icon "button" at bounding box center [11, 12] width 9 height 9
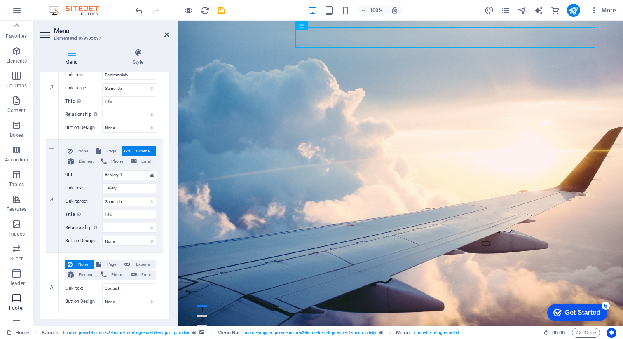
scroll to position [0, 0]
click at [17, 205] on icon "button" at bounding box center [17, 202] width 10 height 10
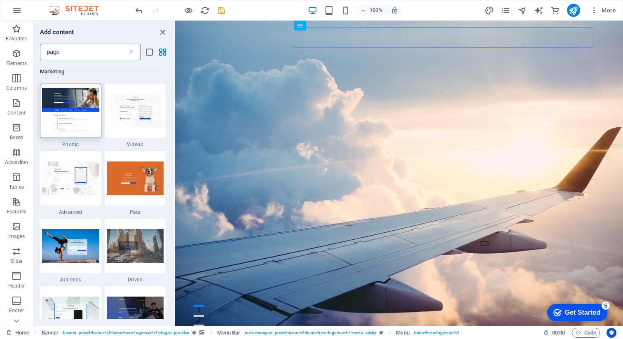
drag, startPoint x: 80, startPoint y: 51, endPoint x: 40, endPoint y: 41, distance: 41.4
click at [35, 44] on div "page ​" at bounding box center [103, 52] width 140 height 16
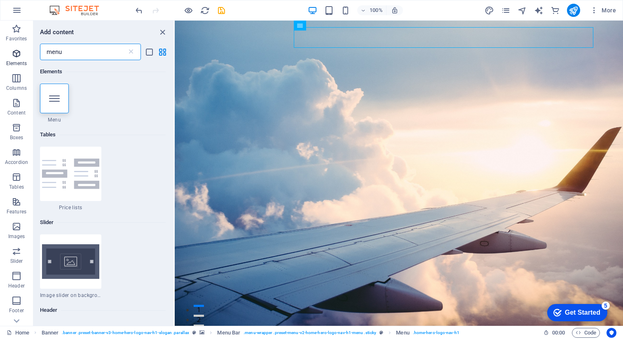
type input "menu"
click at [22, 57] on span "Elements" at bounding box center [16, 59] width 33 height 20
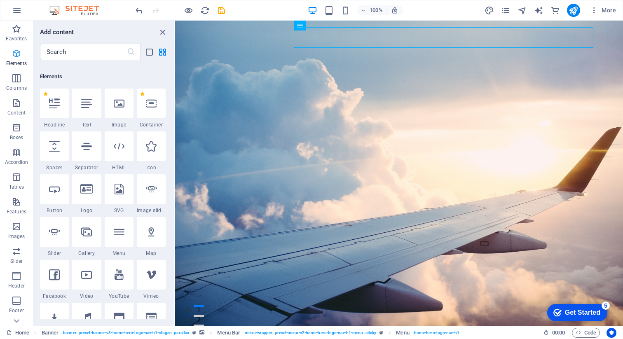
scroll to position [88, 0]
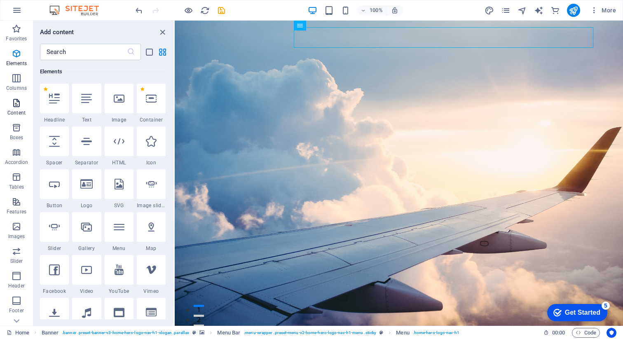
click at [16, 105] on icon "button" at bounding box center [17, 103] width 10 height 10
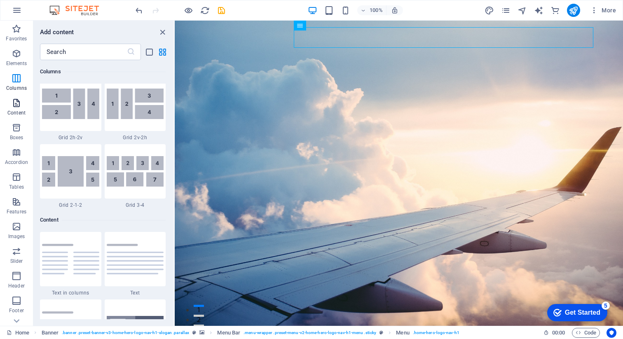
scroll to position [1441, 0]
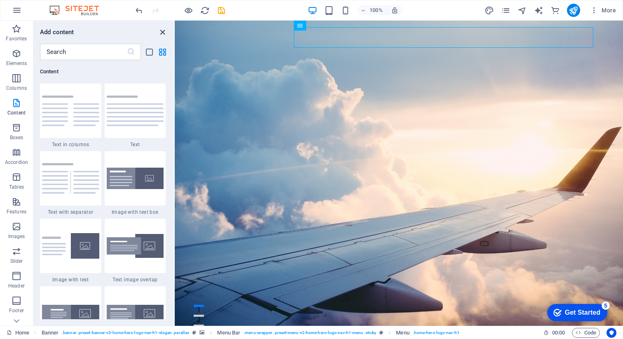
drag, startPoint x: 163, startPoint y: 30, endPoint x: 199, endPoint y: 96, distance: 75.0
click at [163, 30] on icon "close panel" at bounding box center [162, 32] width 9 height 9
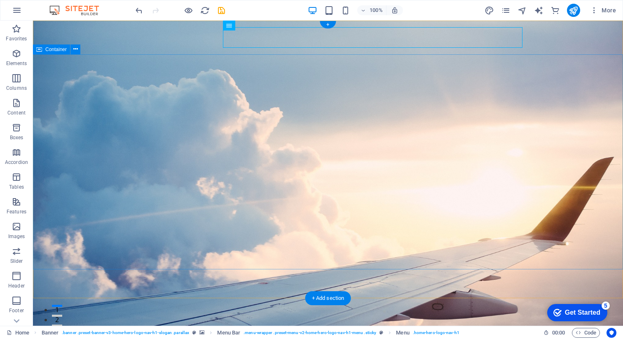
click at [133, 326] on div "[DOMAIN_NAME]" at bounding box center [327, 336] width 389 height 20
select select
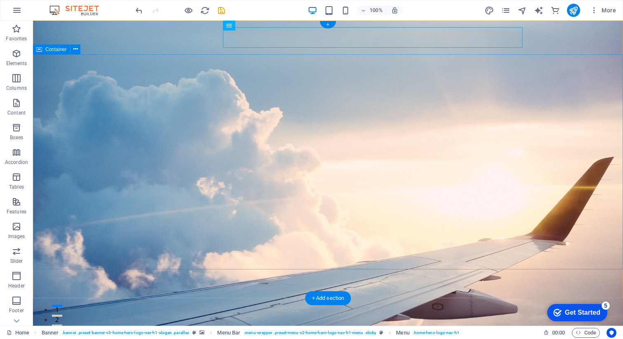
select select
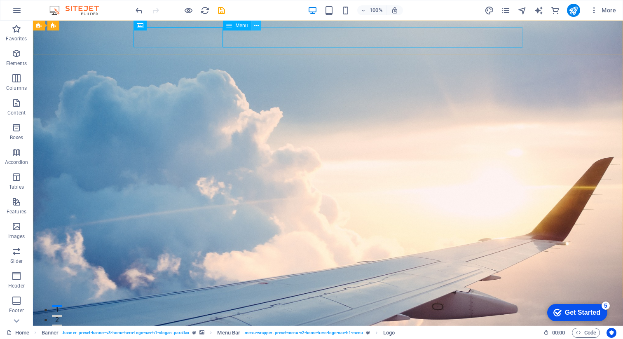
click at [258, 25] on icon at bounding box center [256, 25] width 5 height 9
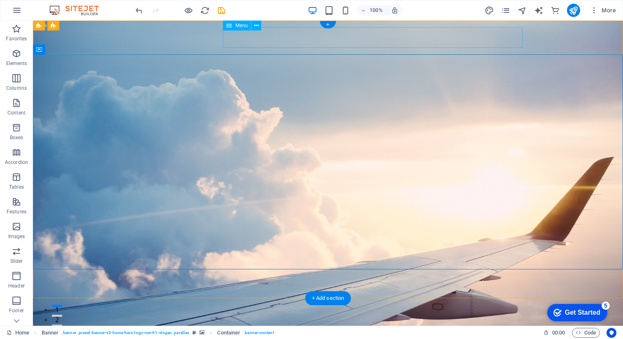
select select
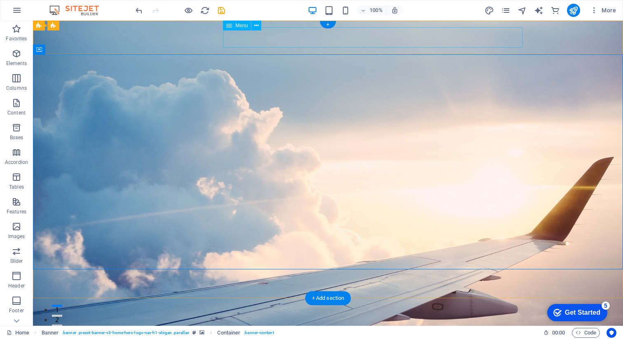
select select
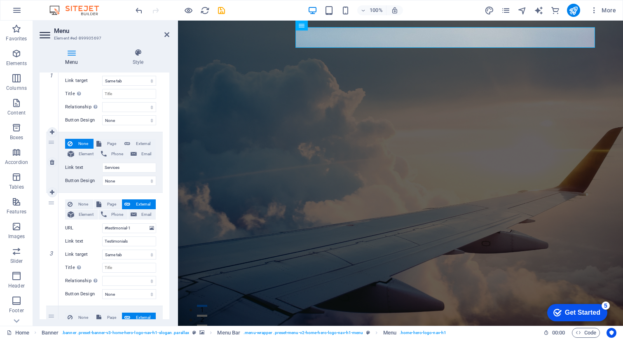
scroll to position [132, 0]
click at [135, 142] on span "External" at bounding box center [143, 143] width 21 height 10
select select
select select "blank"
select select
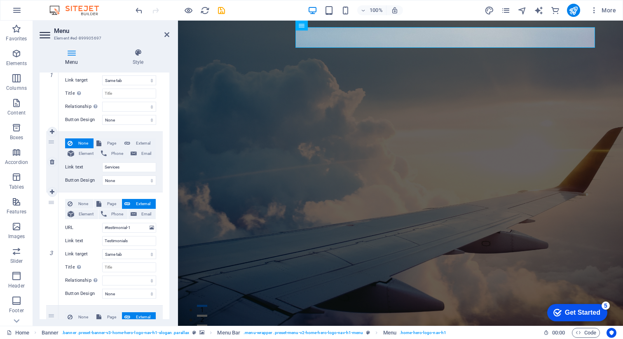
select select
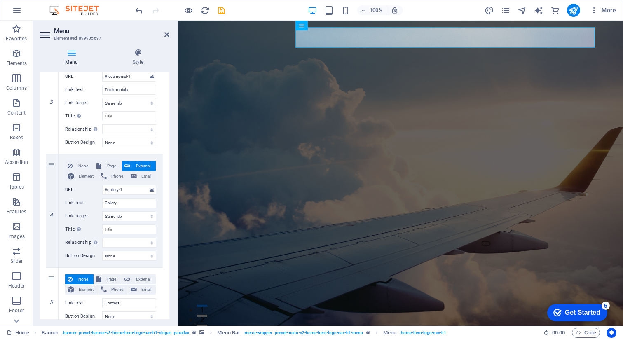
scroll to position [337, 0]
click at [575, 11] on icon "publish" at bounding box center [572, 10] width 9 height 9
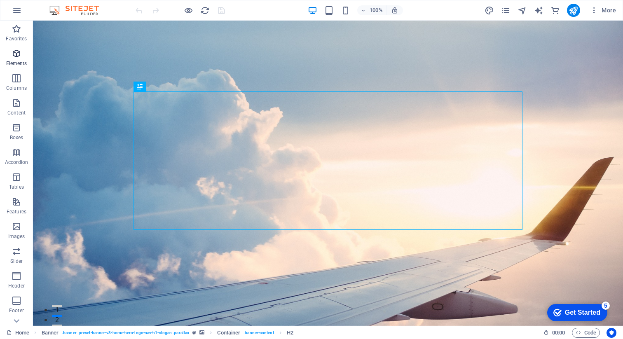
click at [17, 55] on icon "button" at bounding box center [17, 54] width 10 height 10
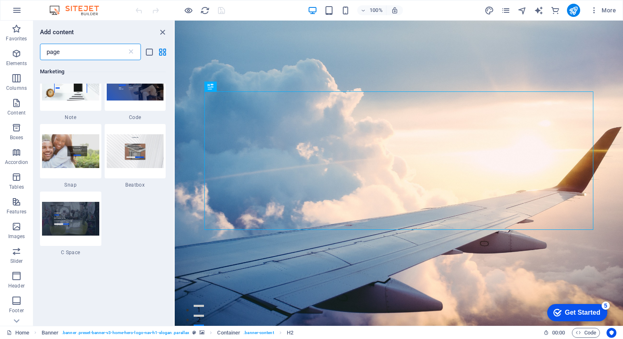
scroll to position [225, 0]
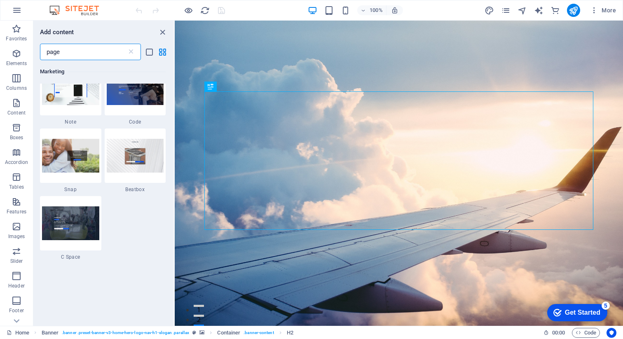
type input "page"
click at [15, 99] on icon "button" at bounding box center [17, 103] width 10 height 10
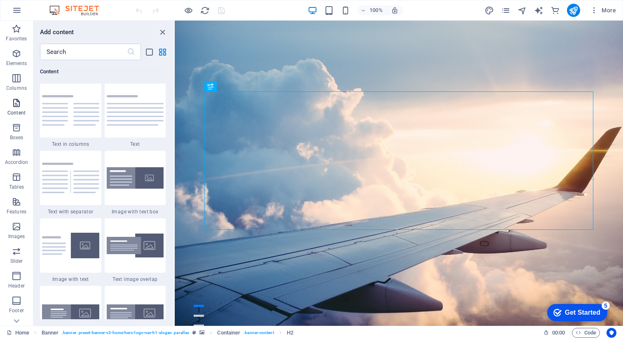
scroll to position [1441, 0]
